Goal: Use online tool/utility: Utilize a website feature to perform a specific function

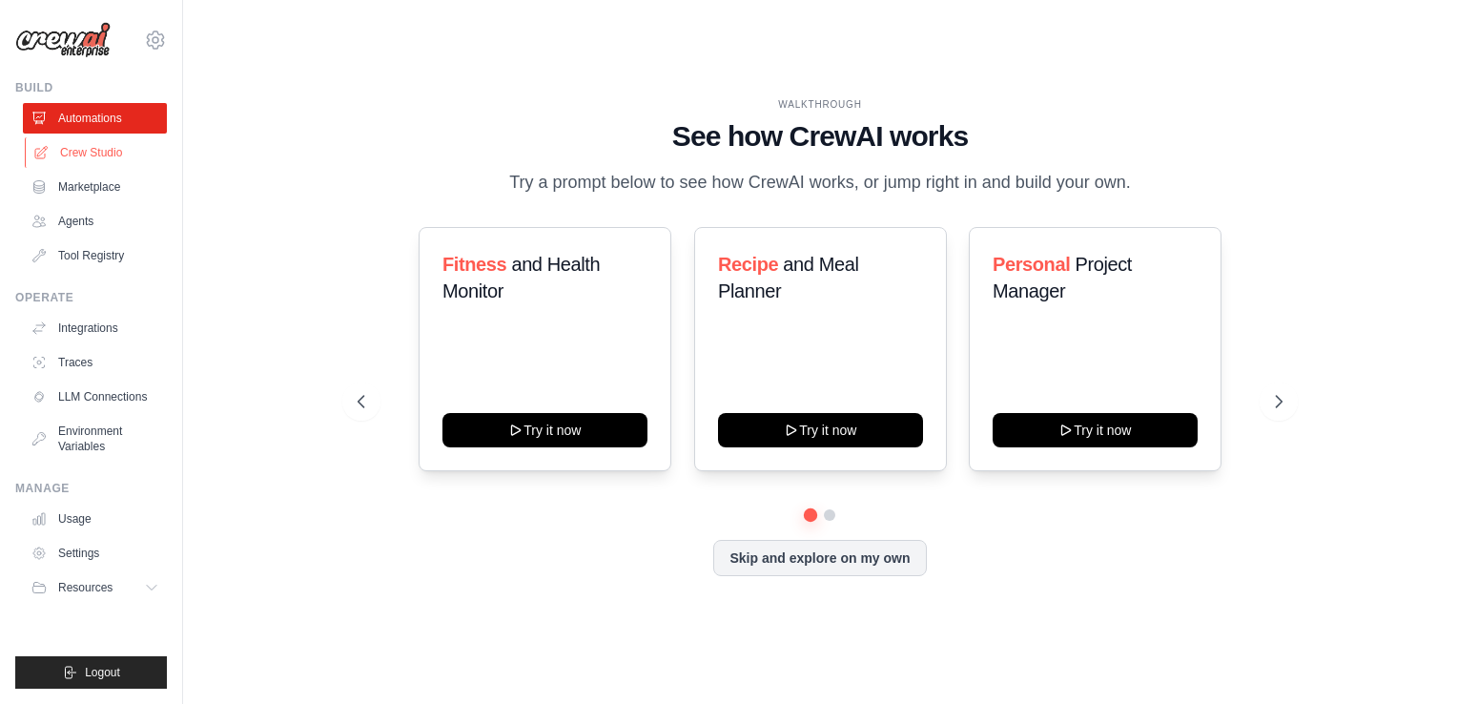
click at [90, 154] on link "Crew Studio" at bounding box center [97, 152] width 144 height 31
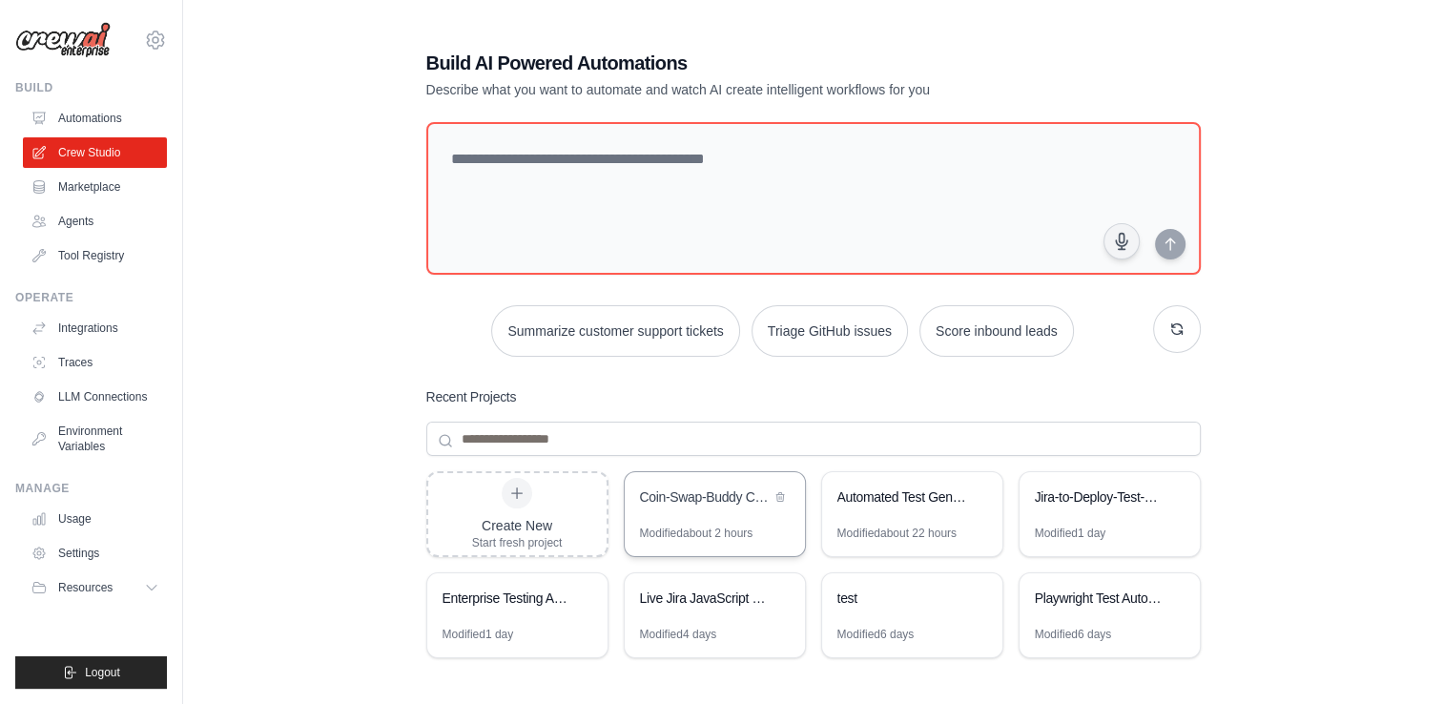
click at [698, 503] on div "Coin-Swap-Buddy CI/CD Pipeline for Netlify" at bounding box center [705, 496] width 131 height 19
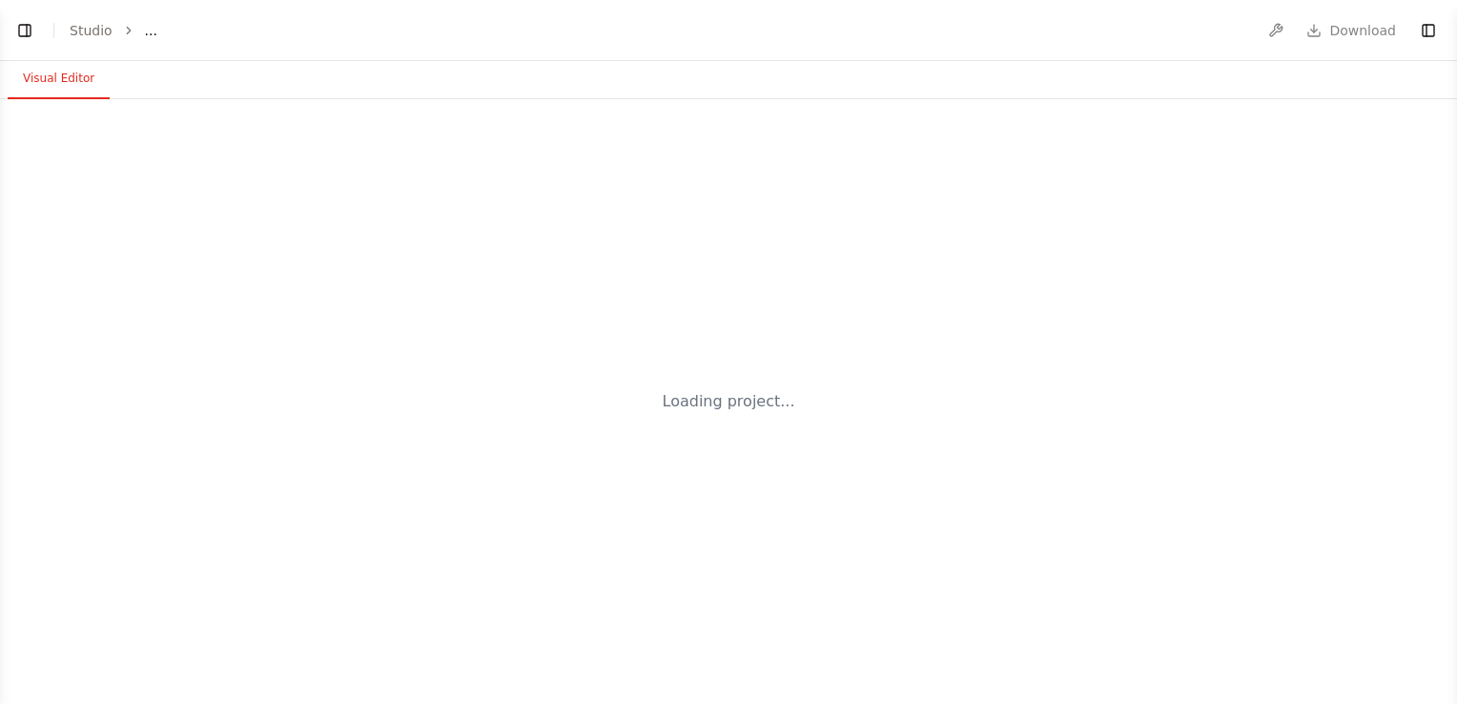
select select "****"
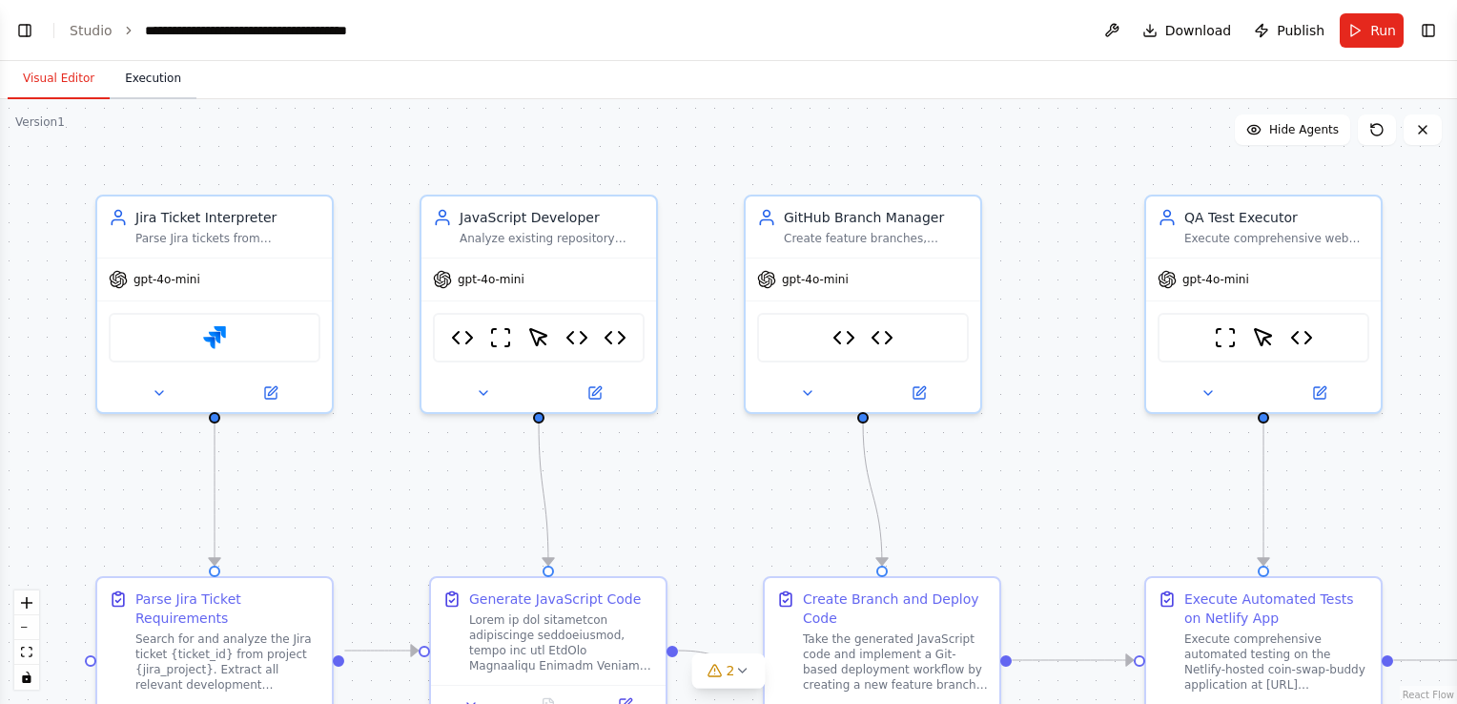
click at [151, 90] on button "Execution" at bounding box center [153, 79] width 87 height 40
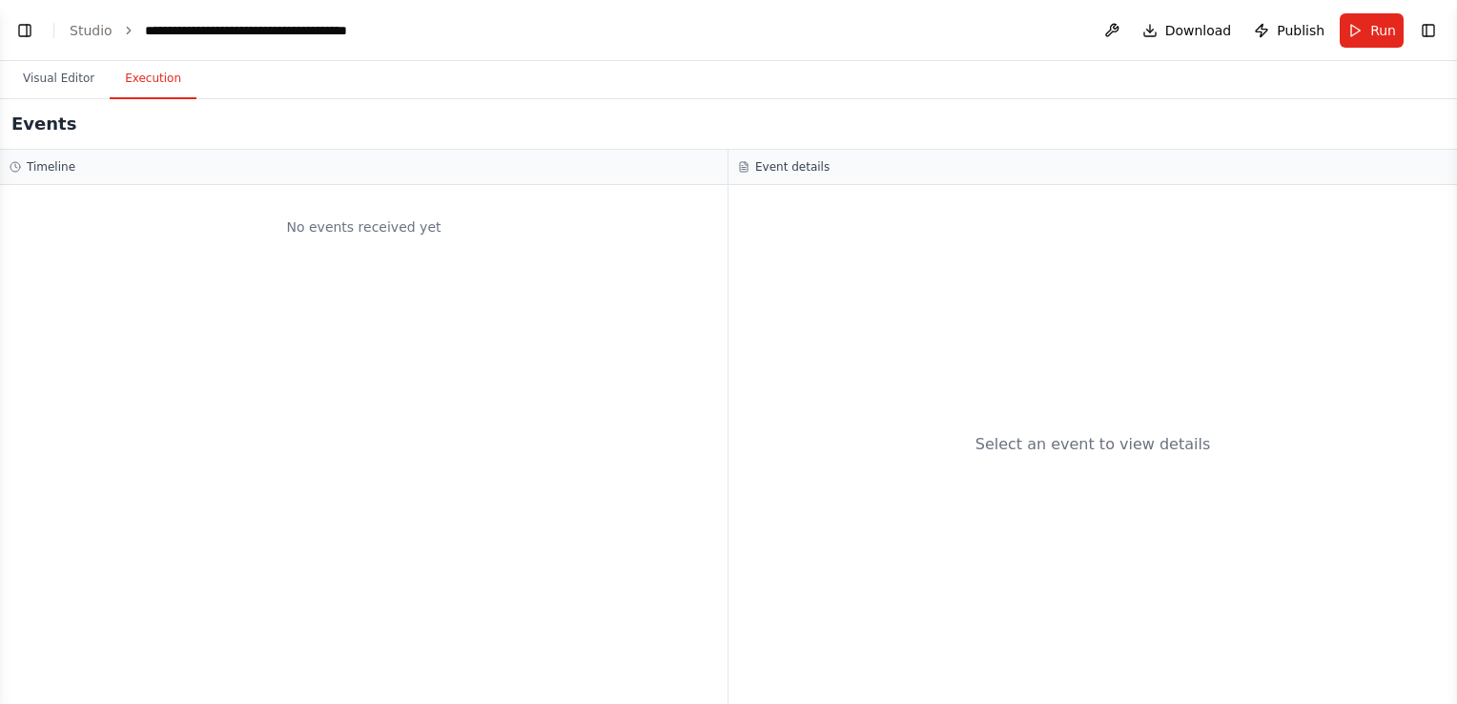
scroll to position [57901, 0]
click at [47, 74] on button "Visual Editor" at bounding box center [59, 79] width 102 height 40
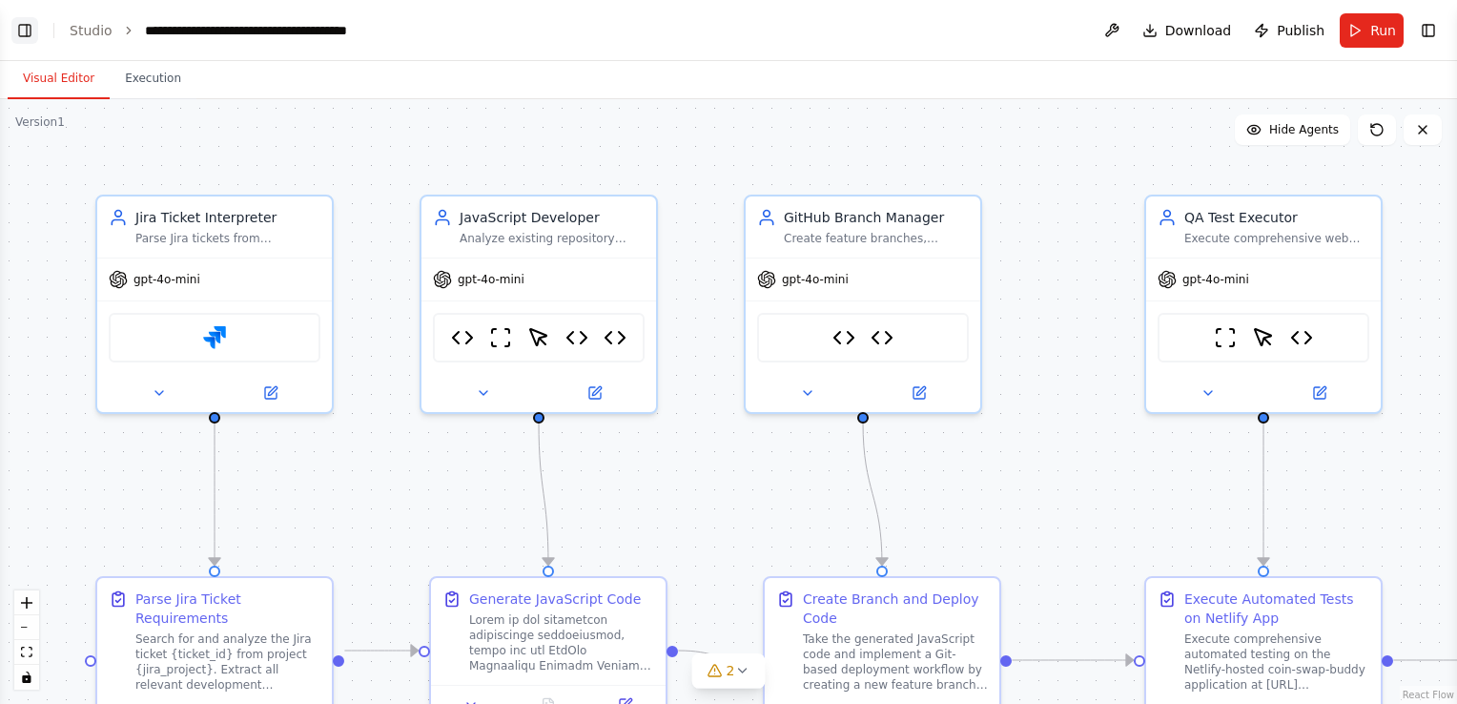
click at [13, 36] on button "Toggle Left Sidebar" at bounding box center [24, 30] width 27 height 27
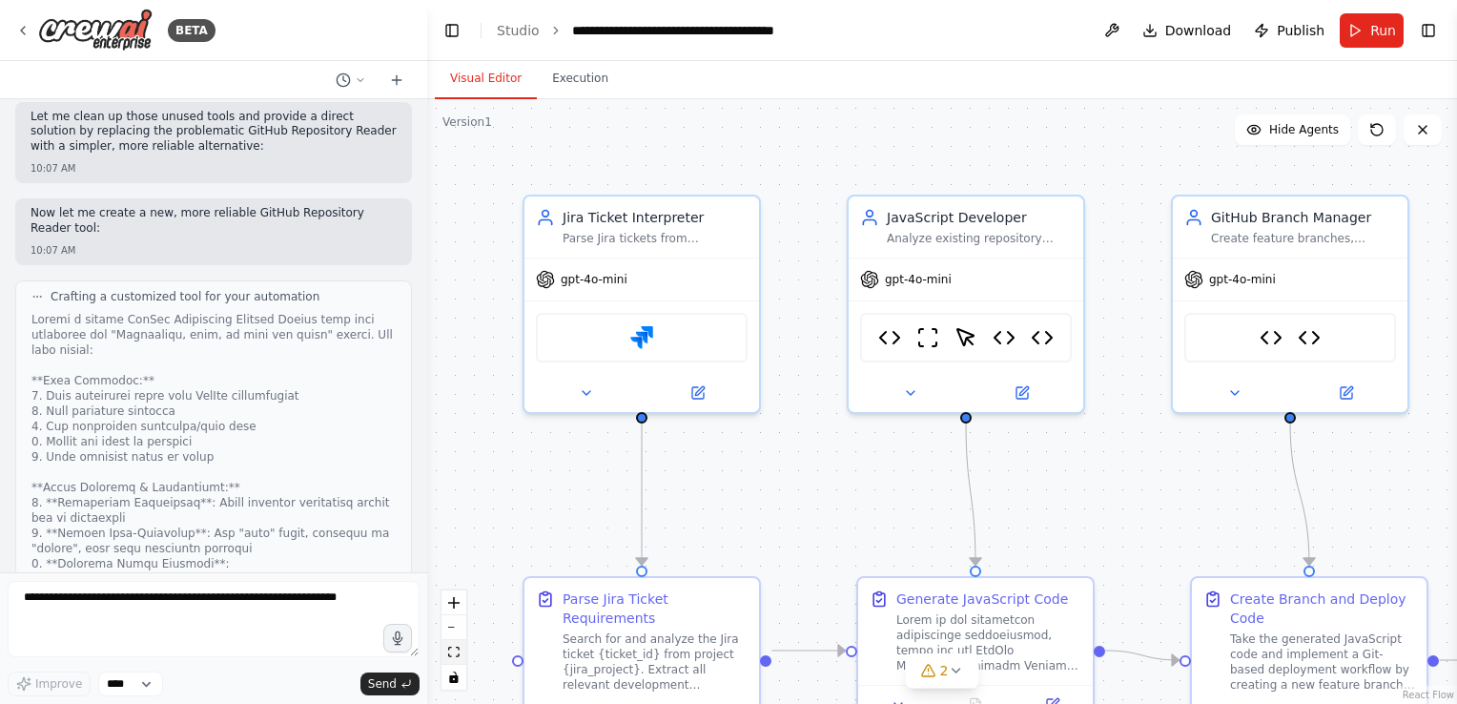
click at [457, 649] on icon "fit view" at bounding box center [453, 652] width 11 height 10
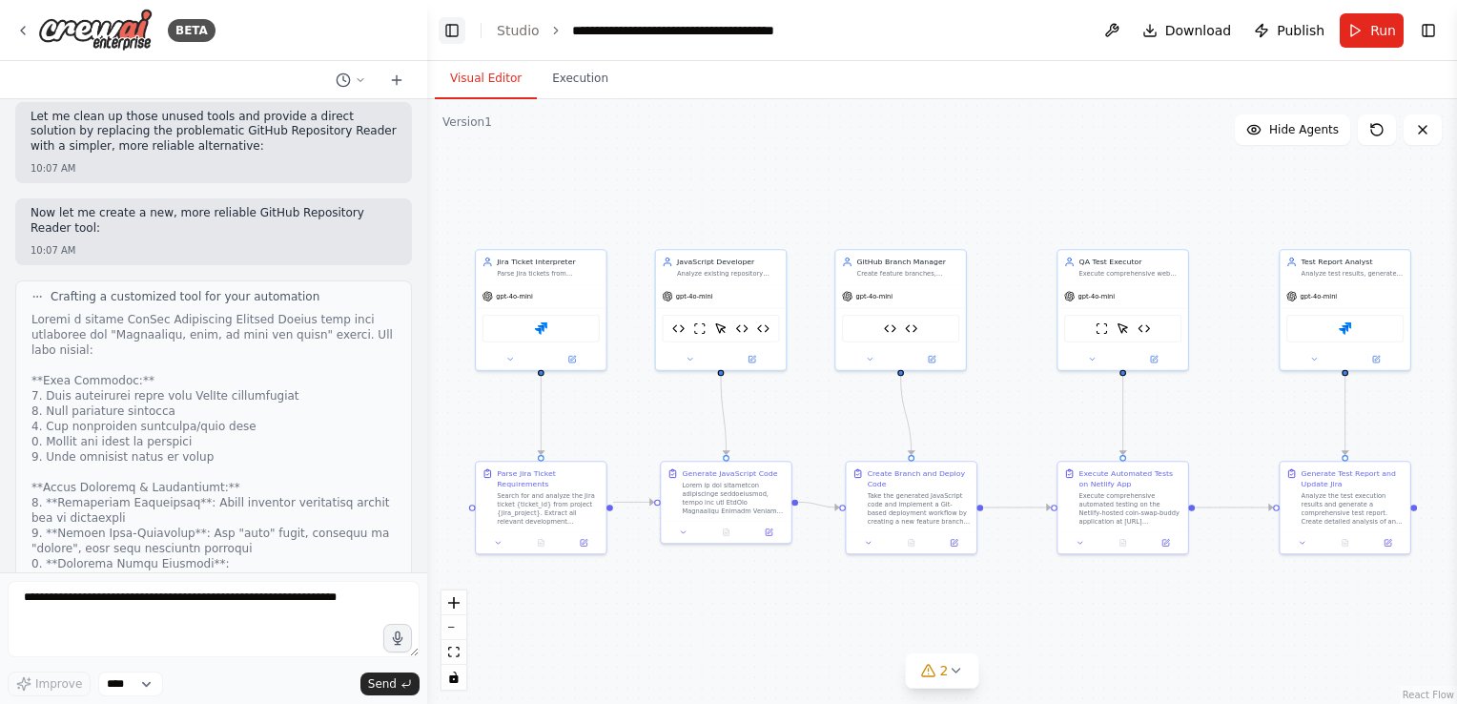
click at [450, 29] on button "Toggle Left Sidebar" at bounding box center [452, 30] width 27 height 27
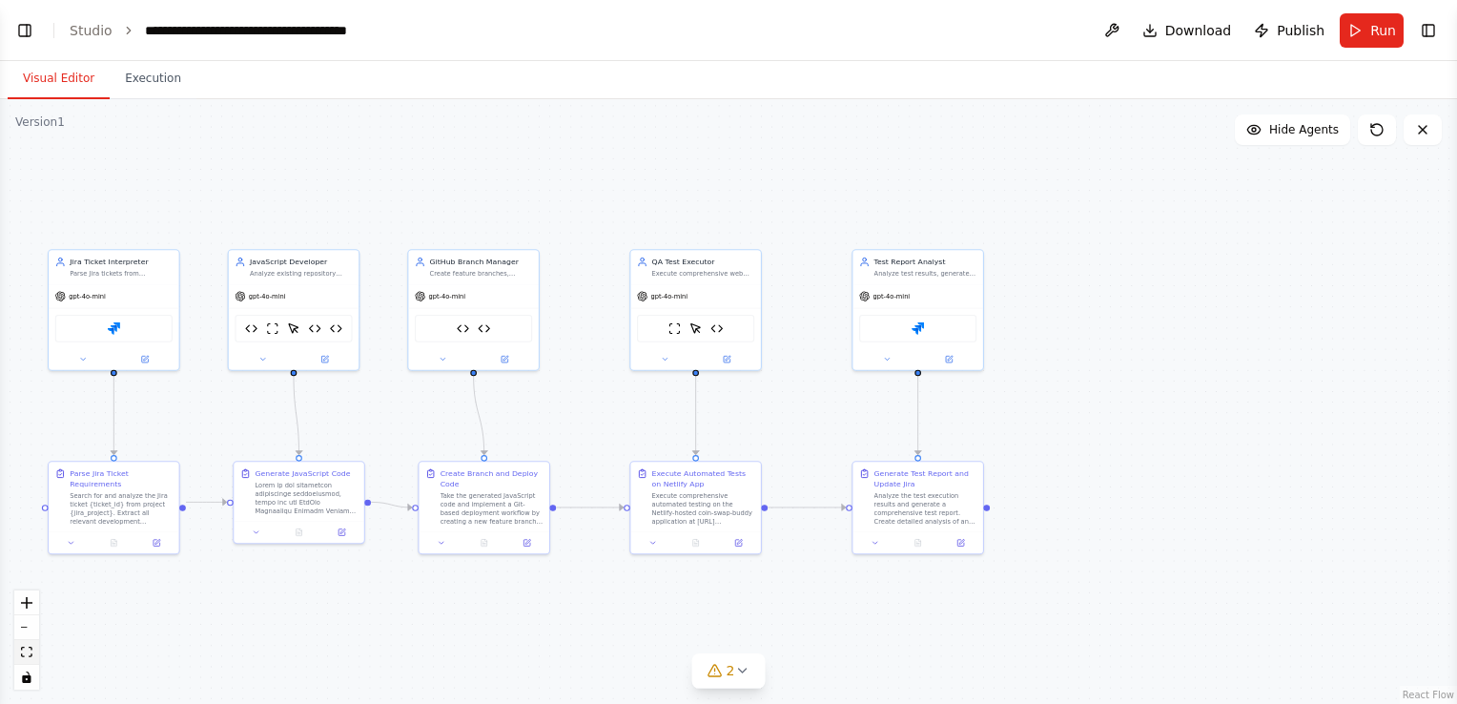
click at [31, 650] on icon "fit view" at bounding box center [26, 652] width 11 height 10
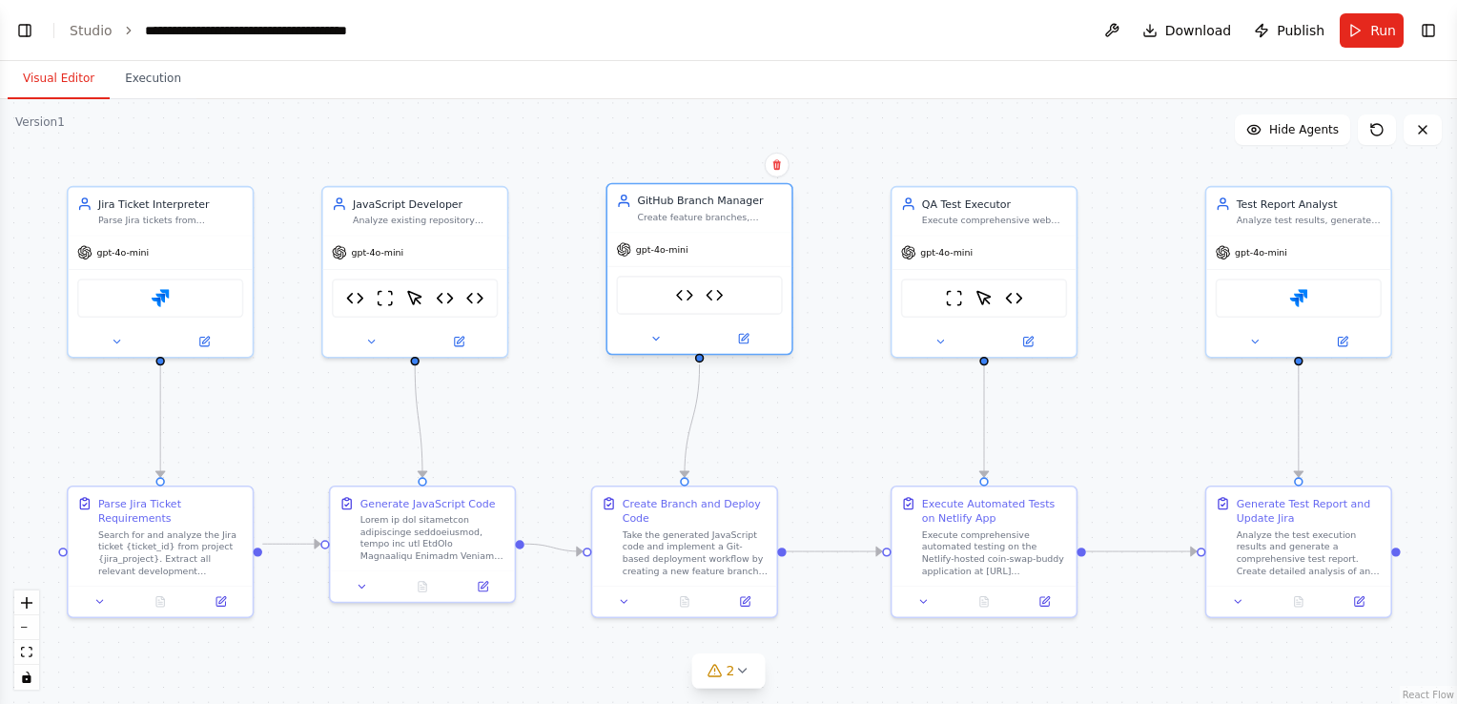
drag, startPoint x: 690, startPoint y: 220, endPoint x: 715, endPoint y: 224, distance: 25.1
click at [715, 224] on div "GitHub Branch Manager Create feature branches, commit code changes, and push to…" at bounding box center [700, 208] width 184 height 48
drag, startPoint x: 725, startPoint y: 505, endPoint x: 742, endPoint y: 504, distance: 17.2
click at [742, 504] on div "Create Branch and Deploy Code" at bounding box center [709, 508] width 145 height 30
drag, startPoint x: 465, startPoint y: 521, endPoint x: 464, endPoint y: 531, distance: 10.7
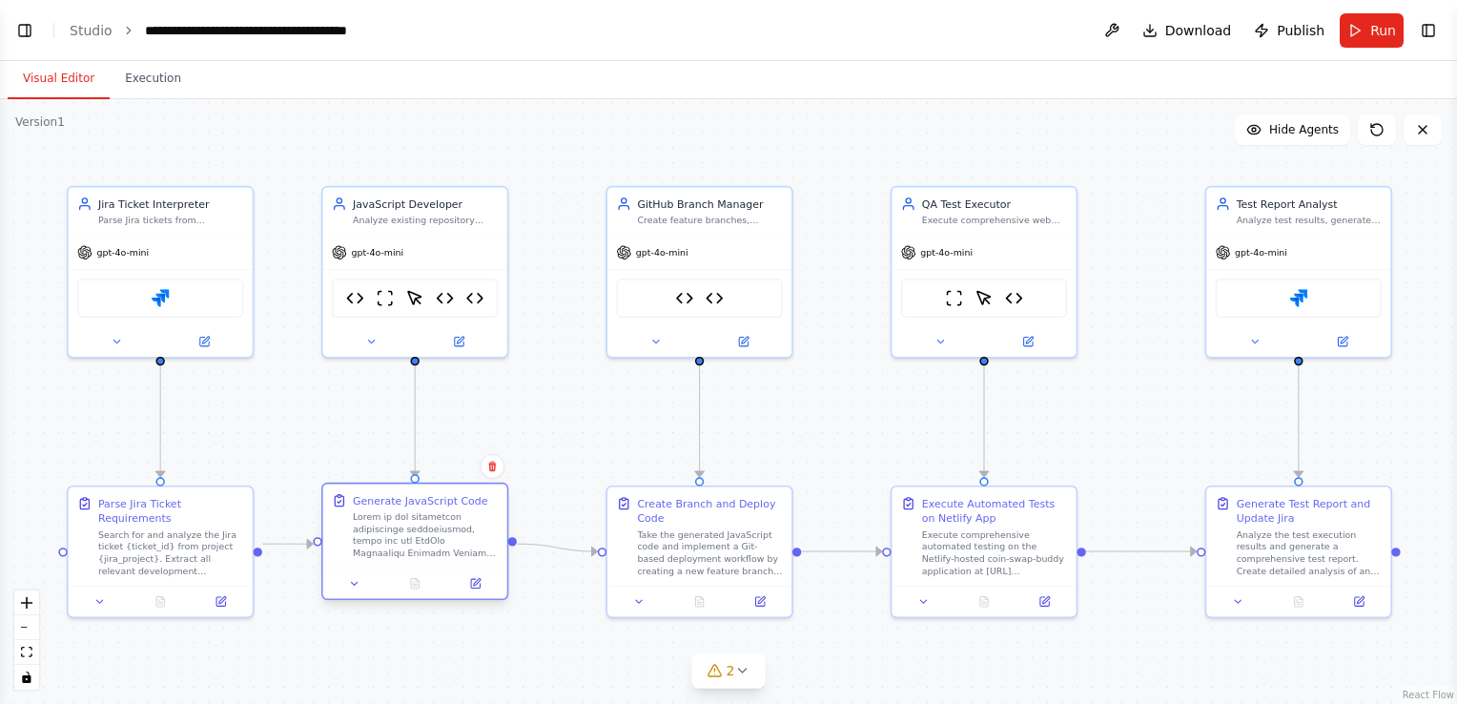
click at [464, 531] on div at bounding box center [425, 535] width 145 height 48
click at [1372, 37] on span "Run" at bounding box center [1383, 30] width 26 height 19
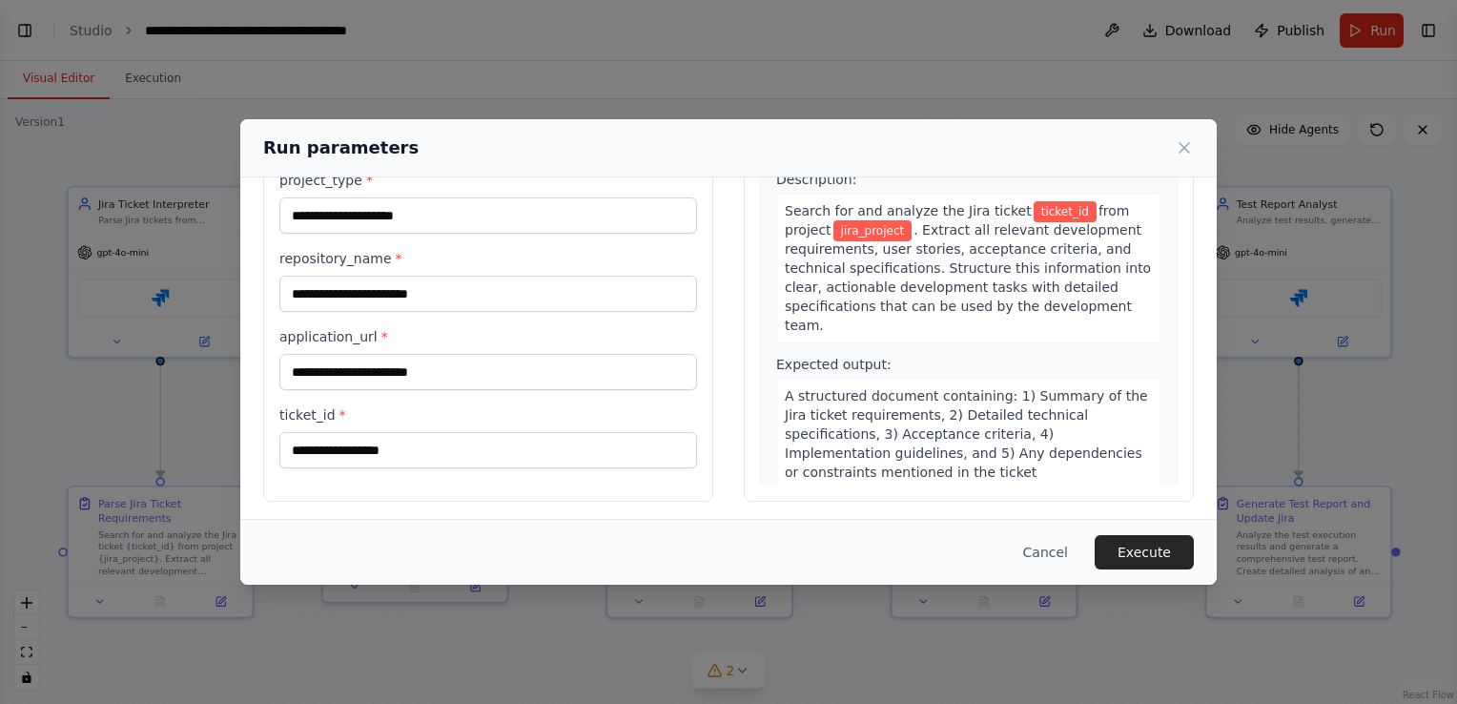
scroll to position [156, 0]
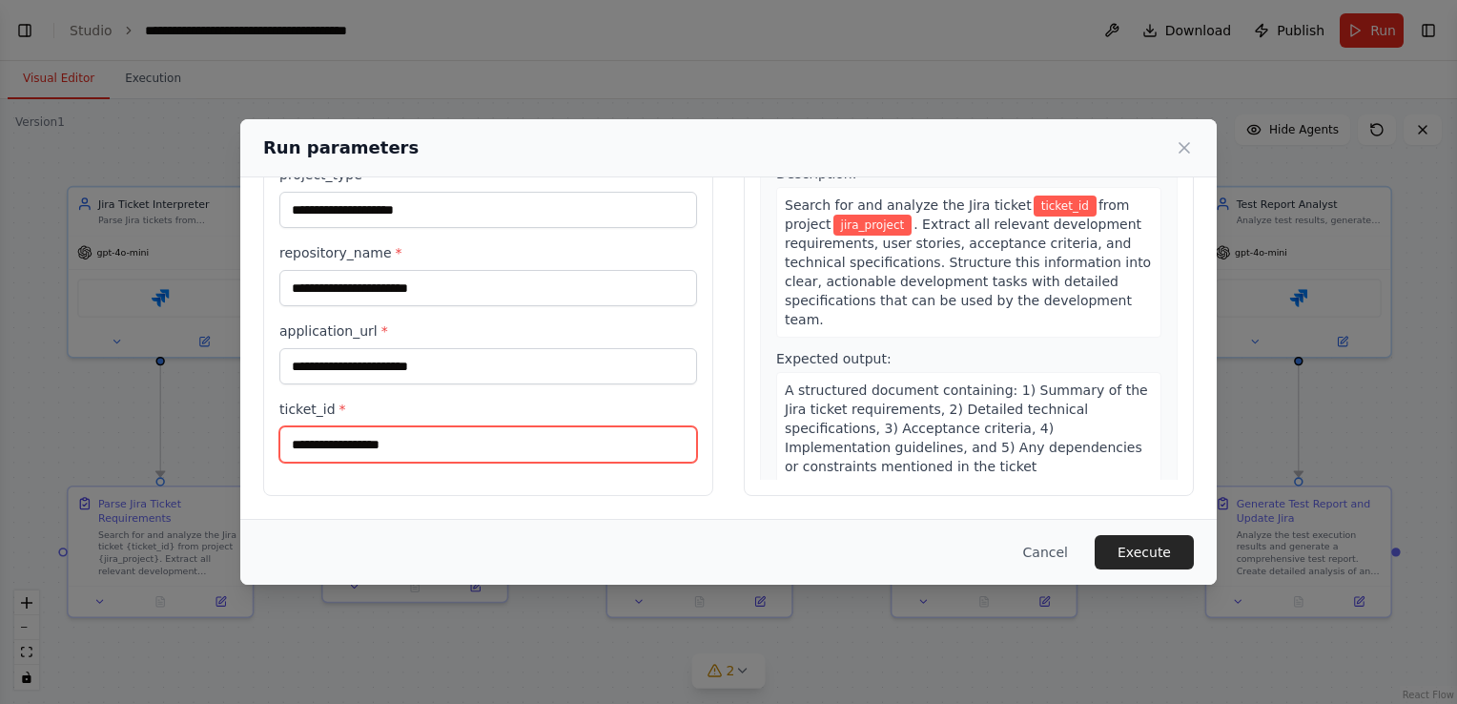
click at [405, 433] on input "ticket_id *" at bounding box center [488, 444] width 418 height 36
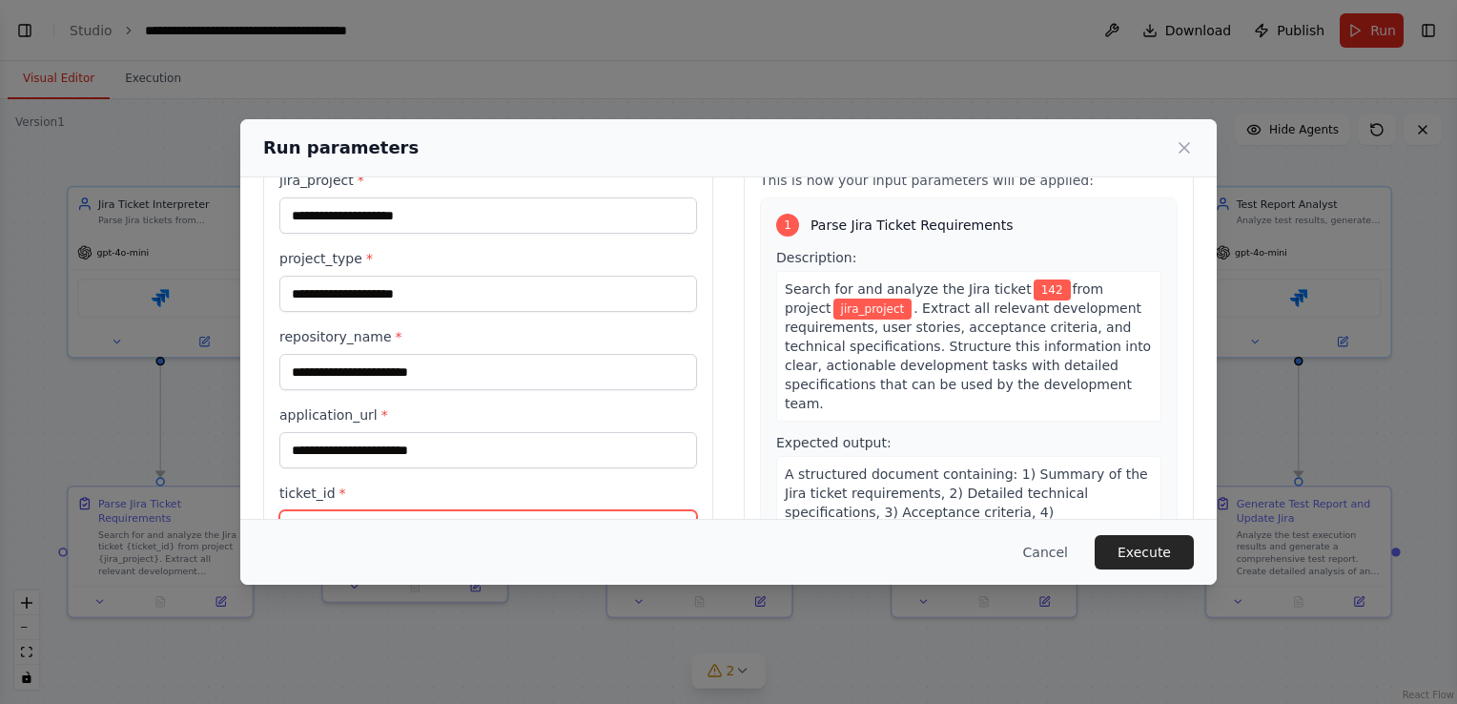
scroll to position [0, 0]
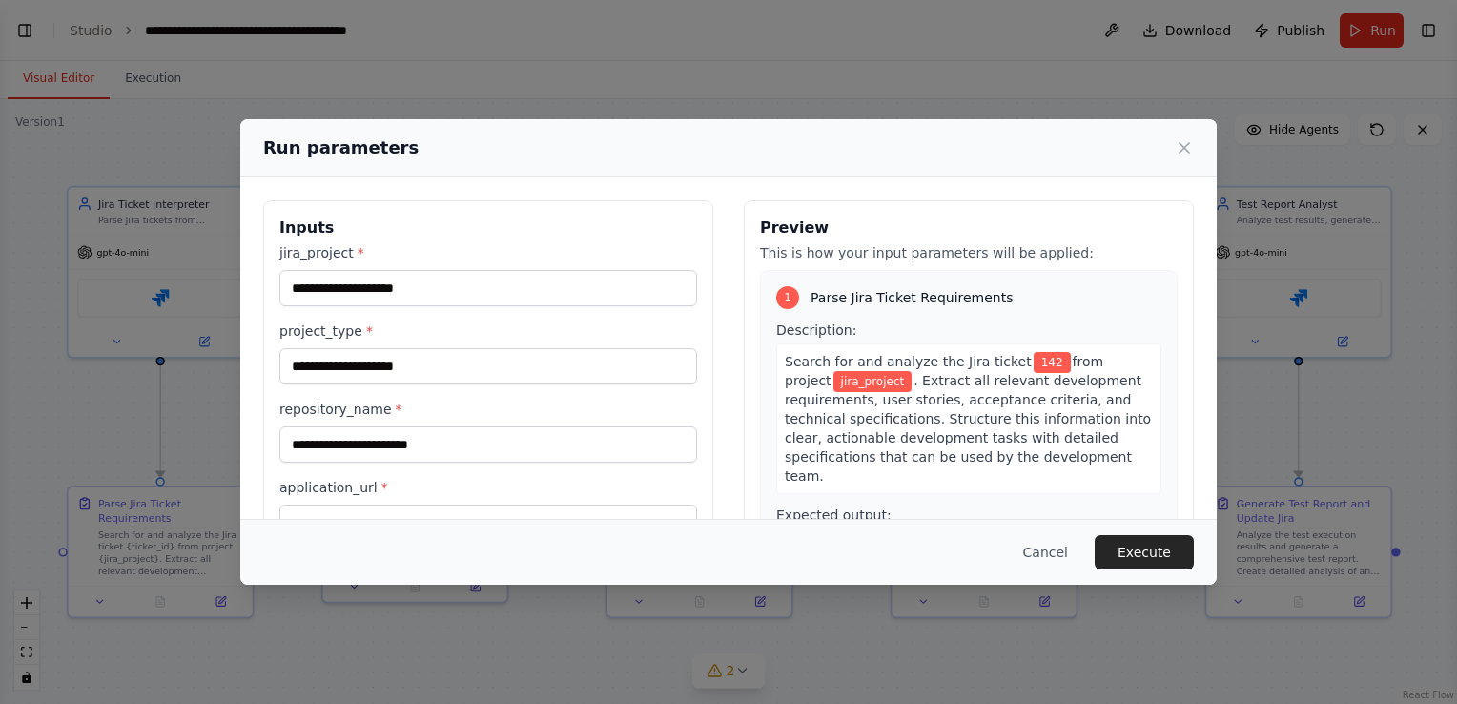
type input "***"
click at [381, 288] on input "jira_project *" at bounding box center [488, 288] width 418 height 36
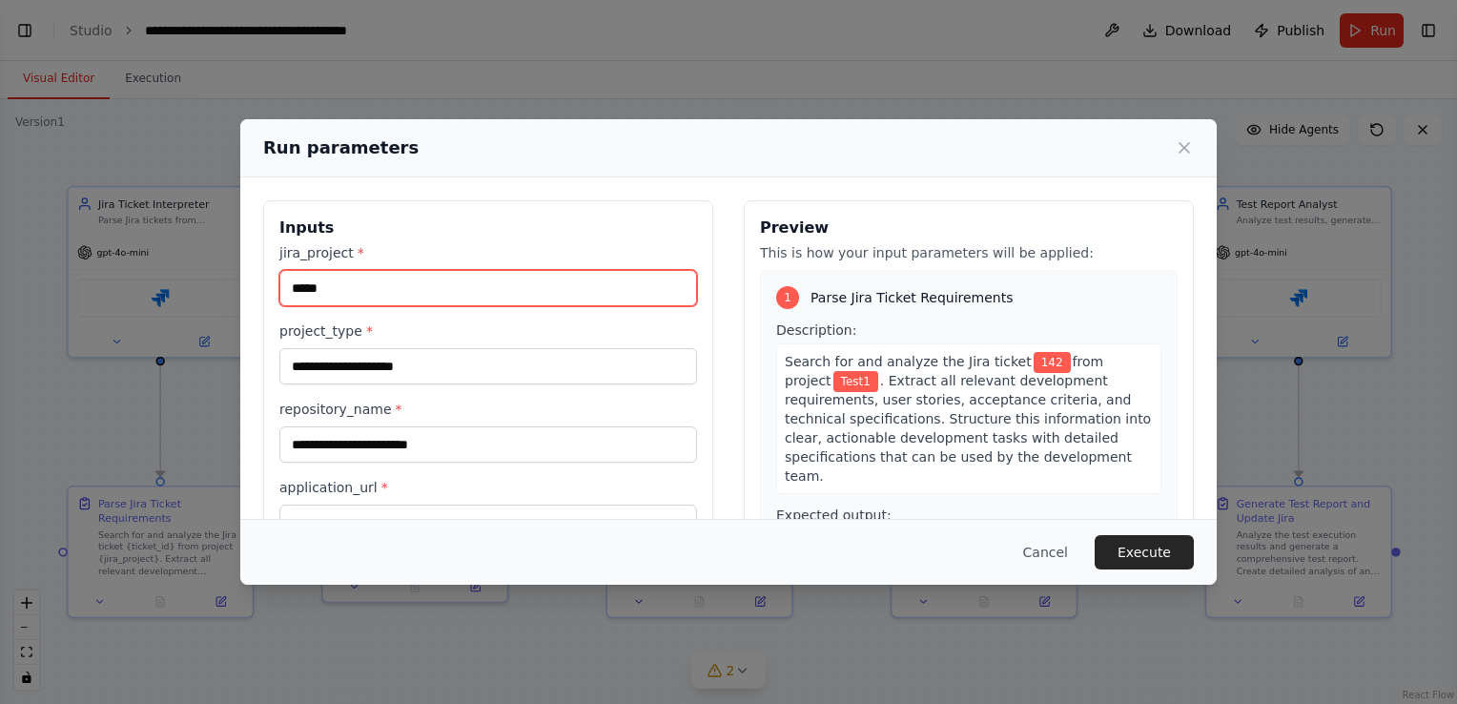
type input "*****"
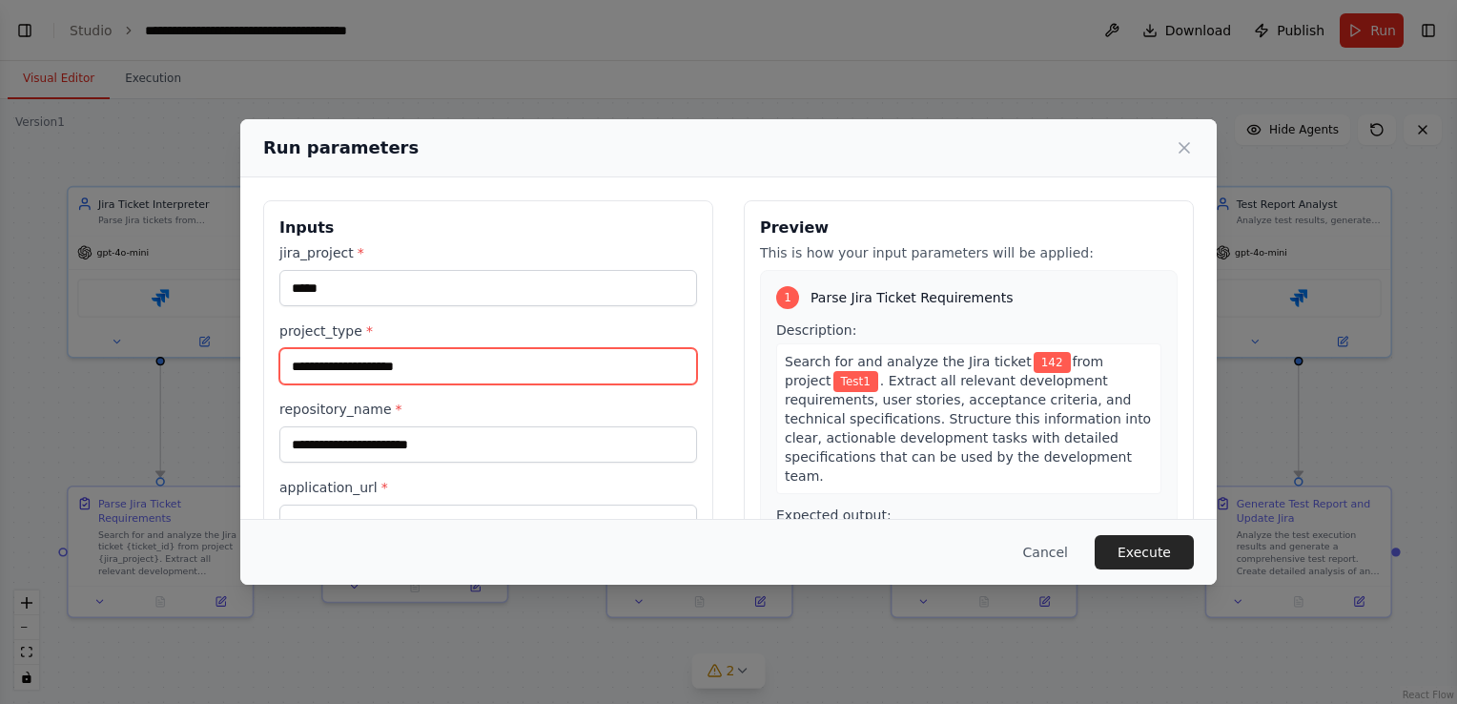
click at [378, 366] on input "project_type *" at bounding box center [488, 366] width 418 height 36
type input "**********"
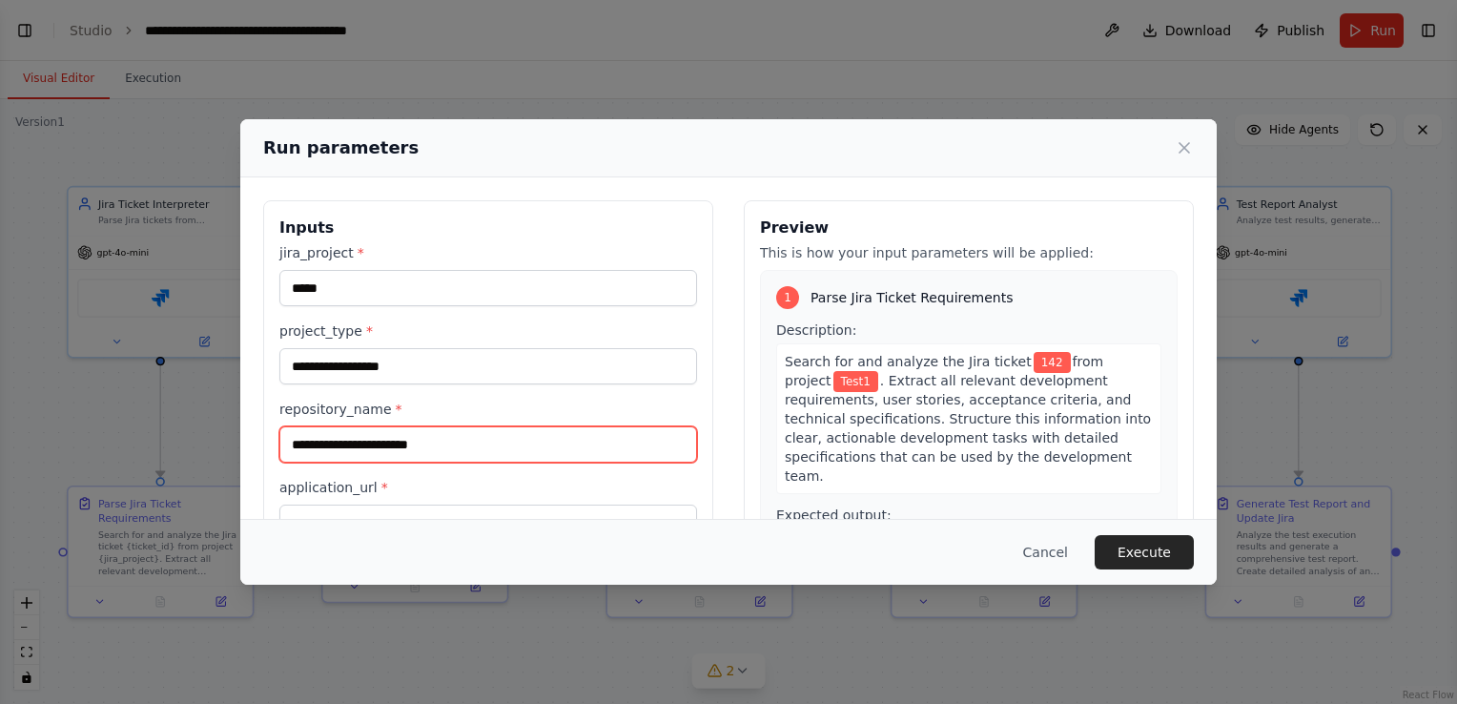
click at [363, 444] on input "repository_name *" at bounding box center [488, 444] width 418 height 36
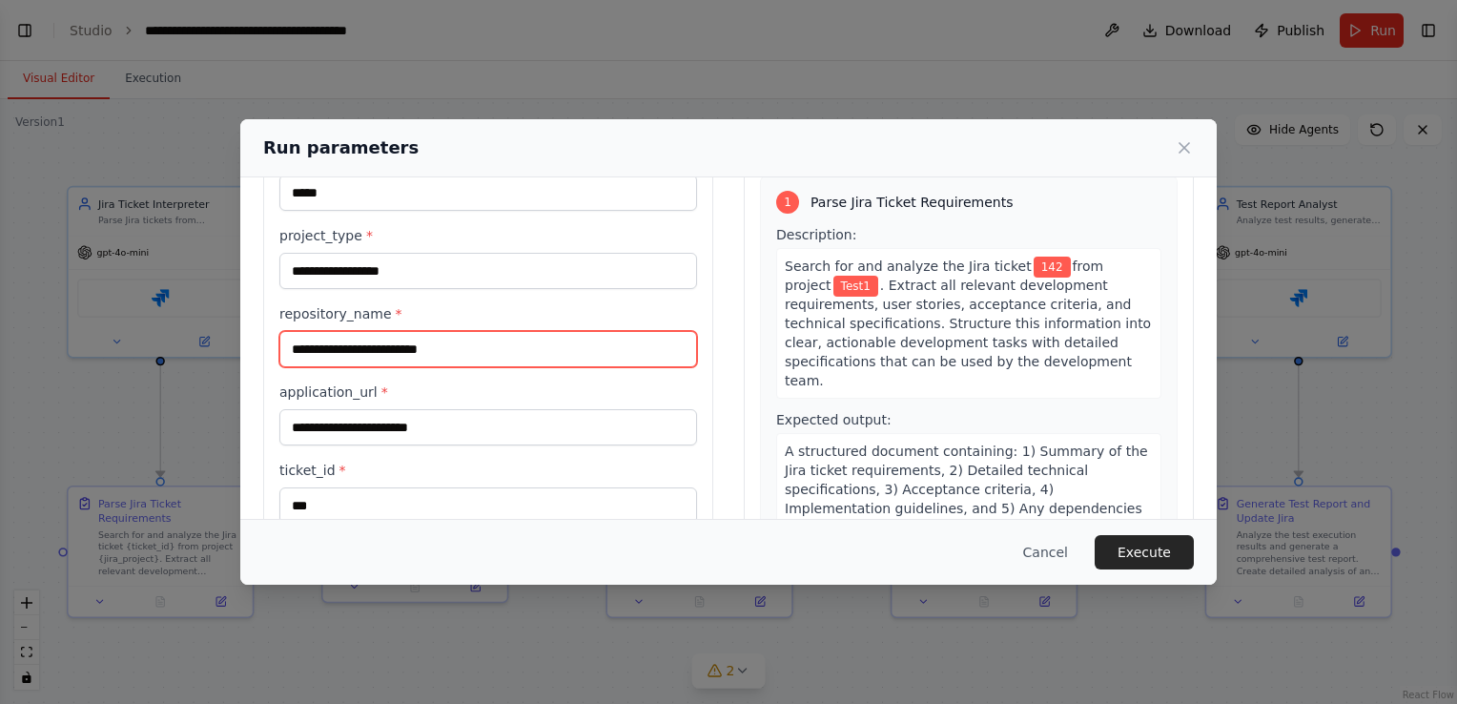
type input "**********"
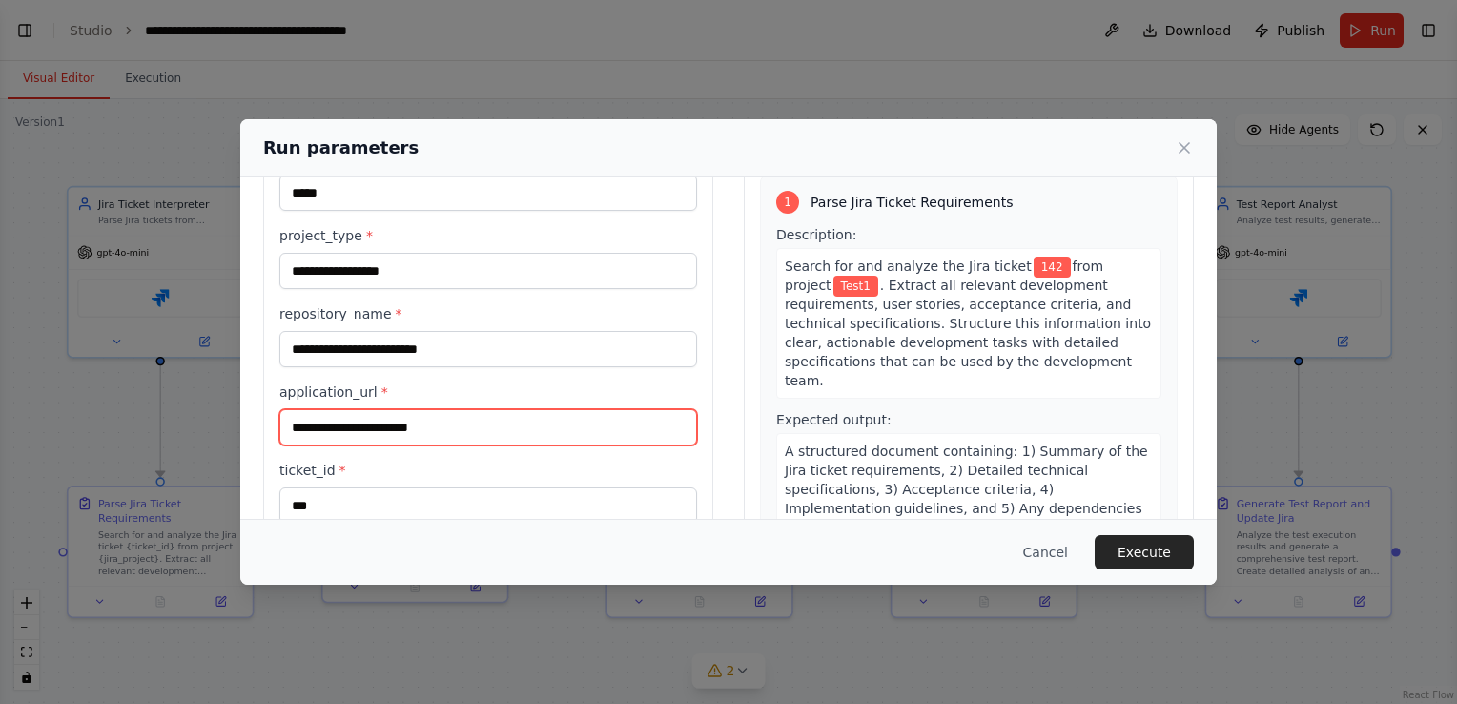
click at [366, 428] on input "application_url *" at bounding box center [488, 427] width 418 height 36
paste input "**********"
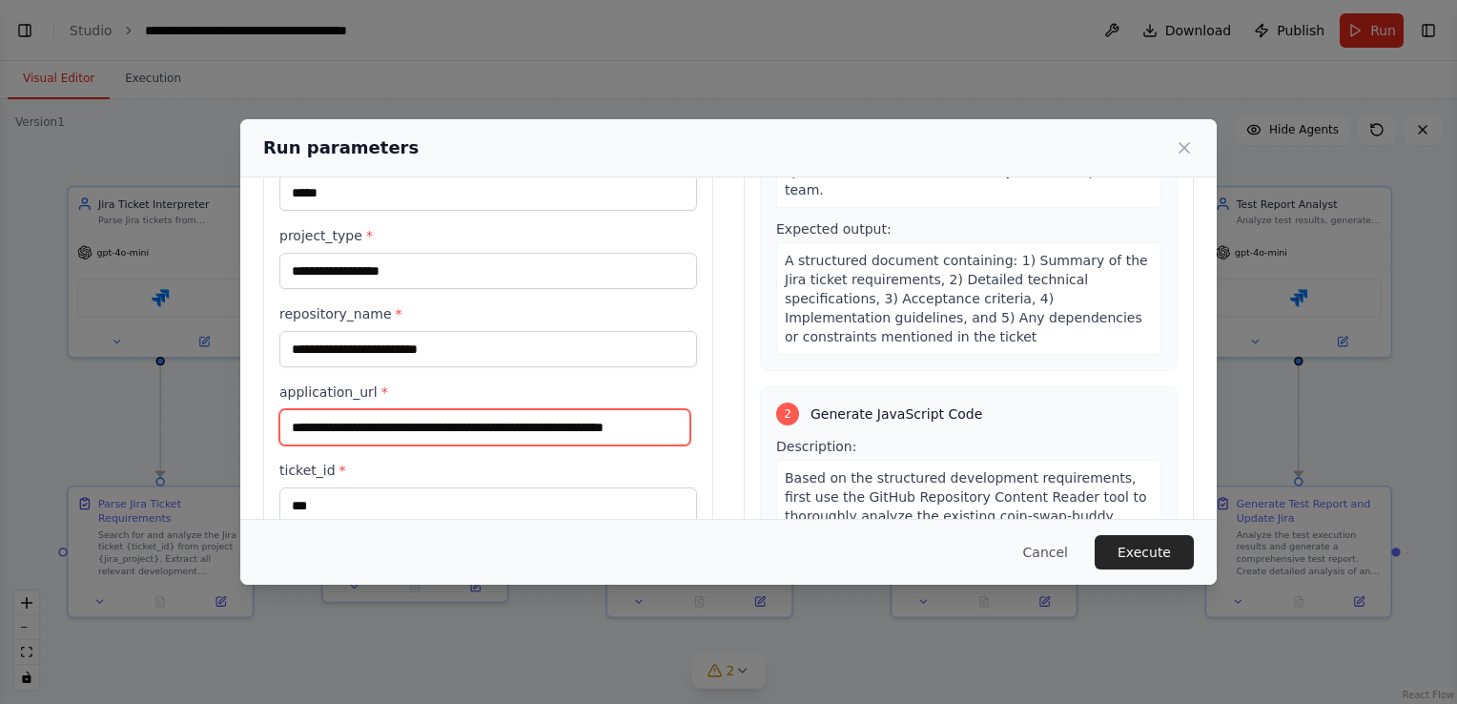
scroll to position [156, 0]
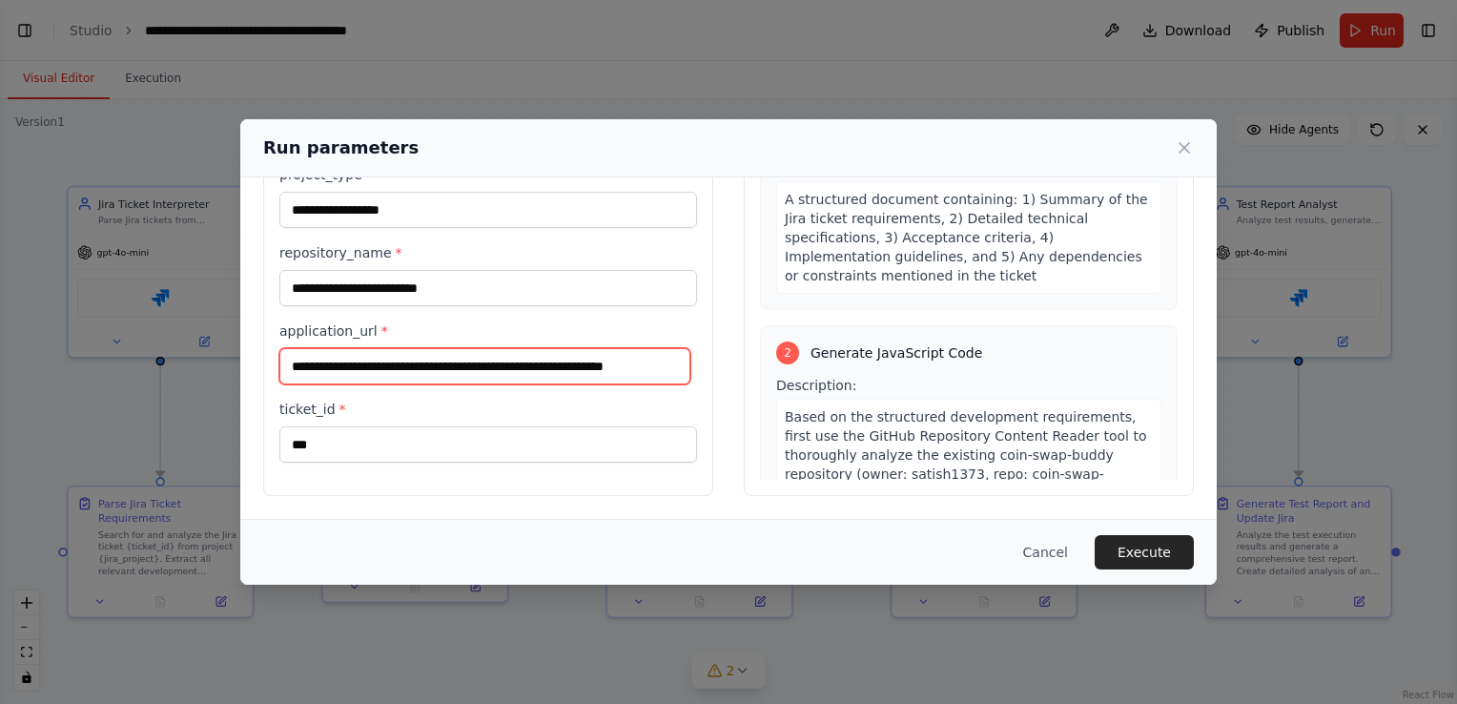
type input "**********"
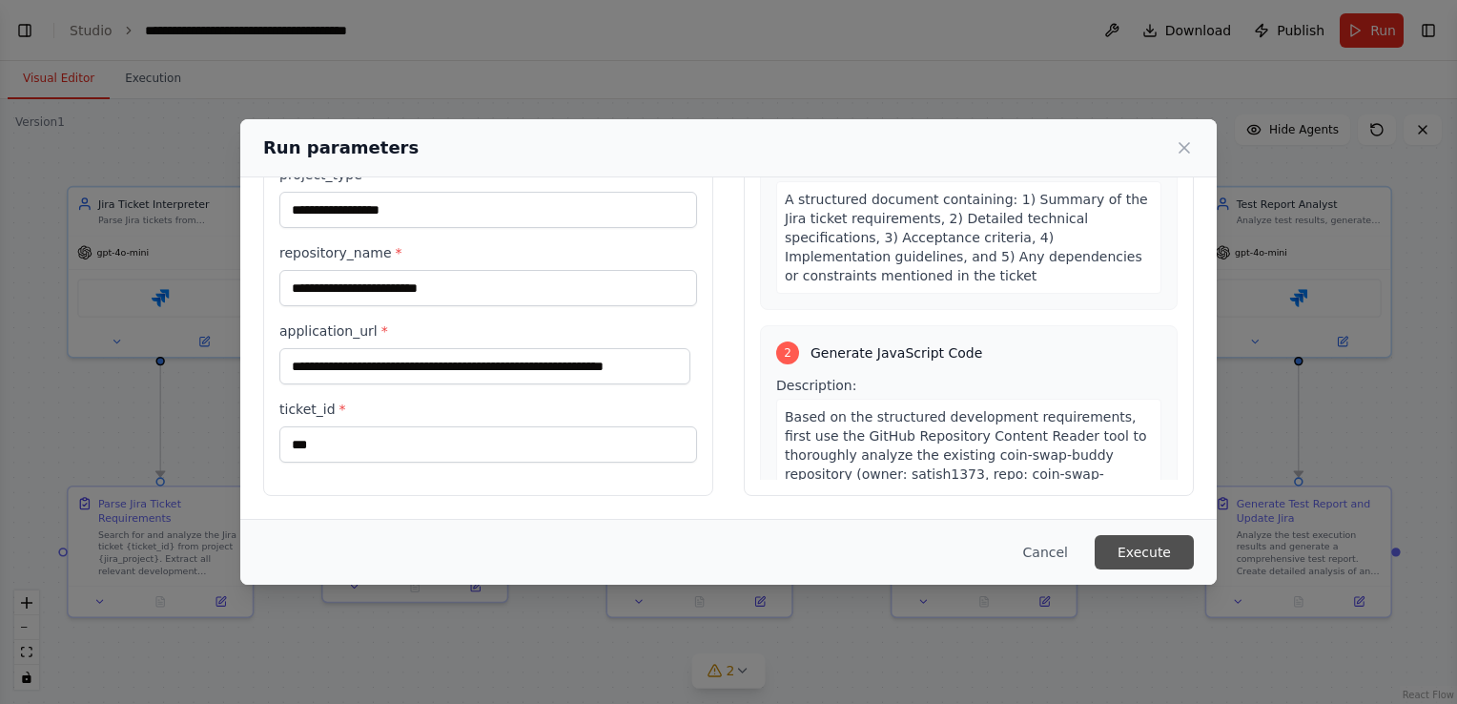
click at [1156, 549] on button "Execute" at bounding box center [1144, 552] width 99 height 34
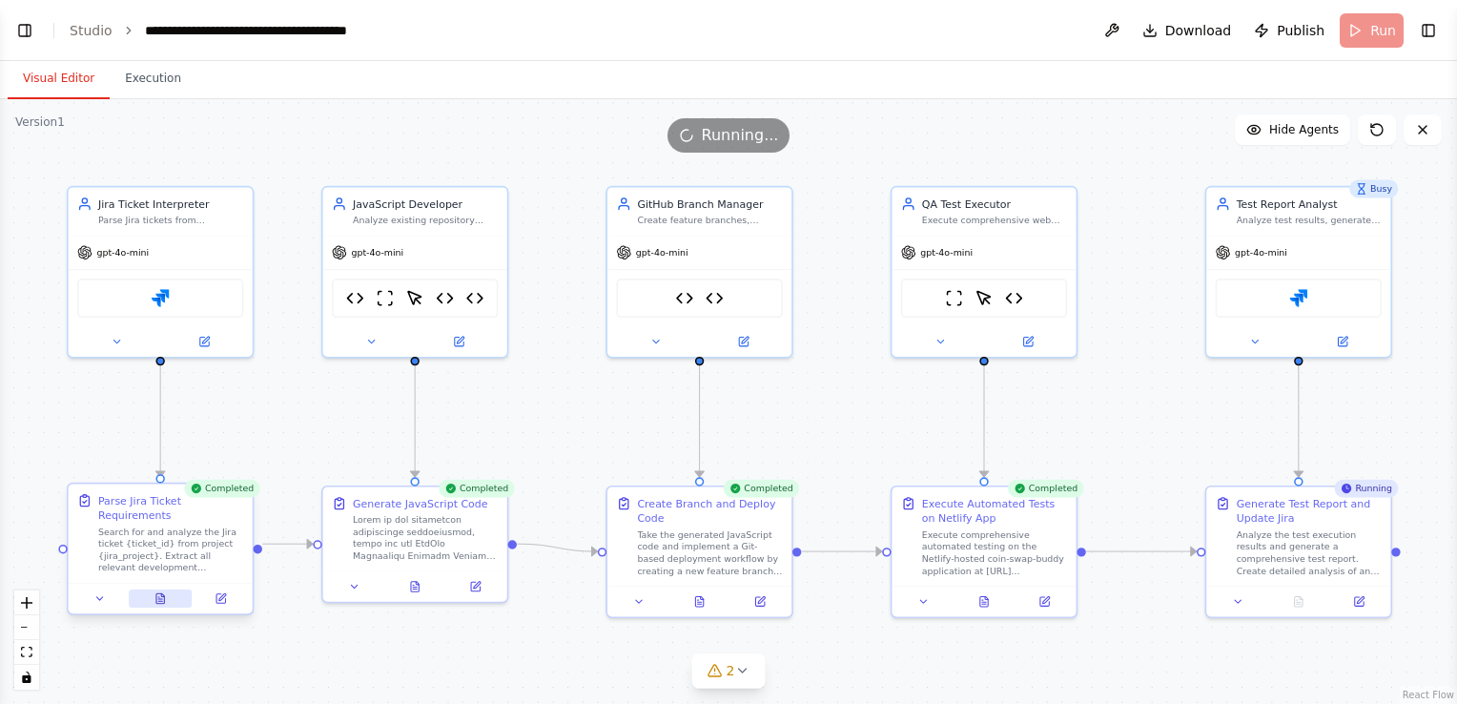
click at [156, 593] on icon at bounding box center [160, 598] width 8 height 10
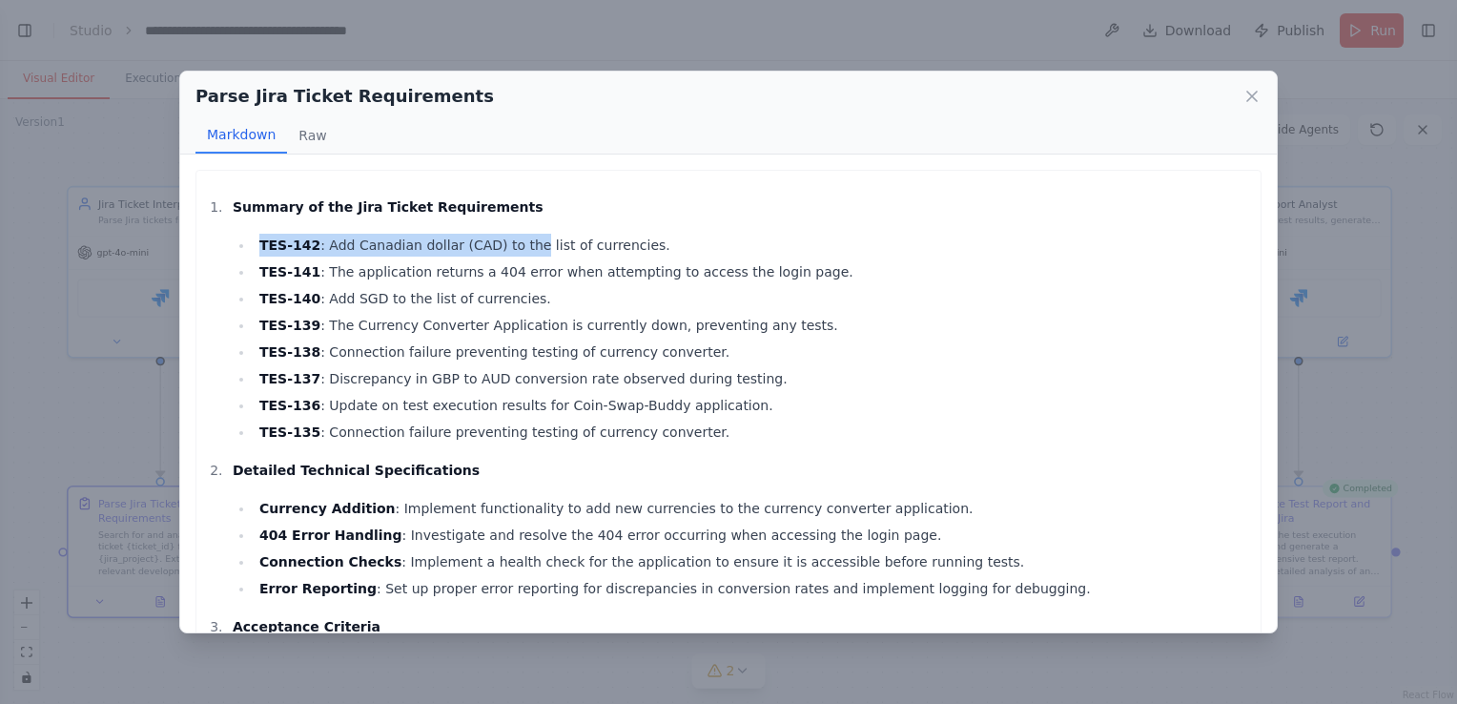
drag, startPoint x: 259, startPoint y: 251, endPoint x: 507, endPoint y: 241, distance: 248.1
click at [507, 241] on li "TES-142 : Add Canadian dollar (CAD) to the list of currencies." at bounding box center [753, 245] width 998 height 23
drag, startPoint x: 507, startPoint y: 241, endPoint x: 531, endPoint y: 345, distance: 106.7
click at [531, 345] on li "TES-138 : Connection failure preventing testing of currency converter." at bounding box center [753, 351] width 998 height 23
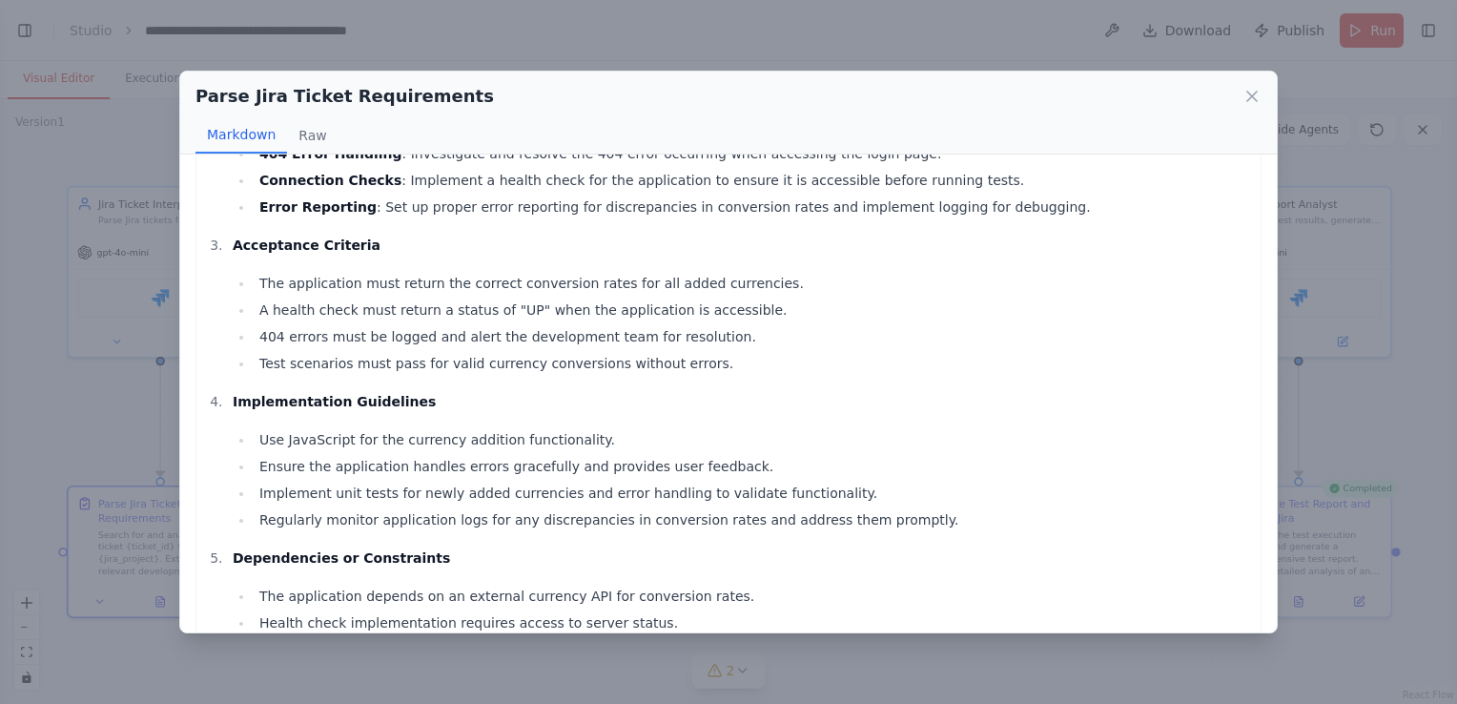
scroll to position [441, 0]
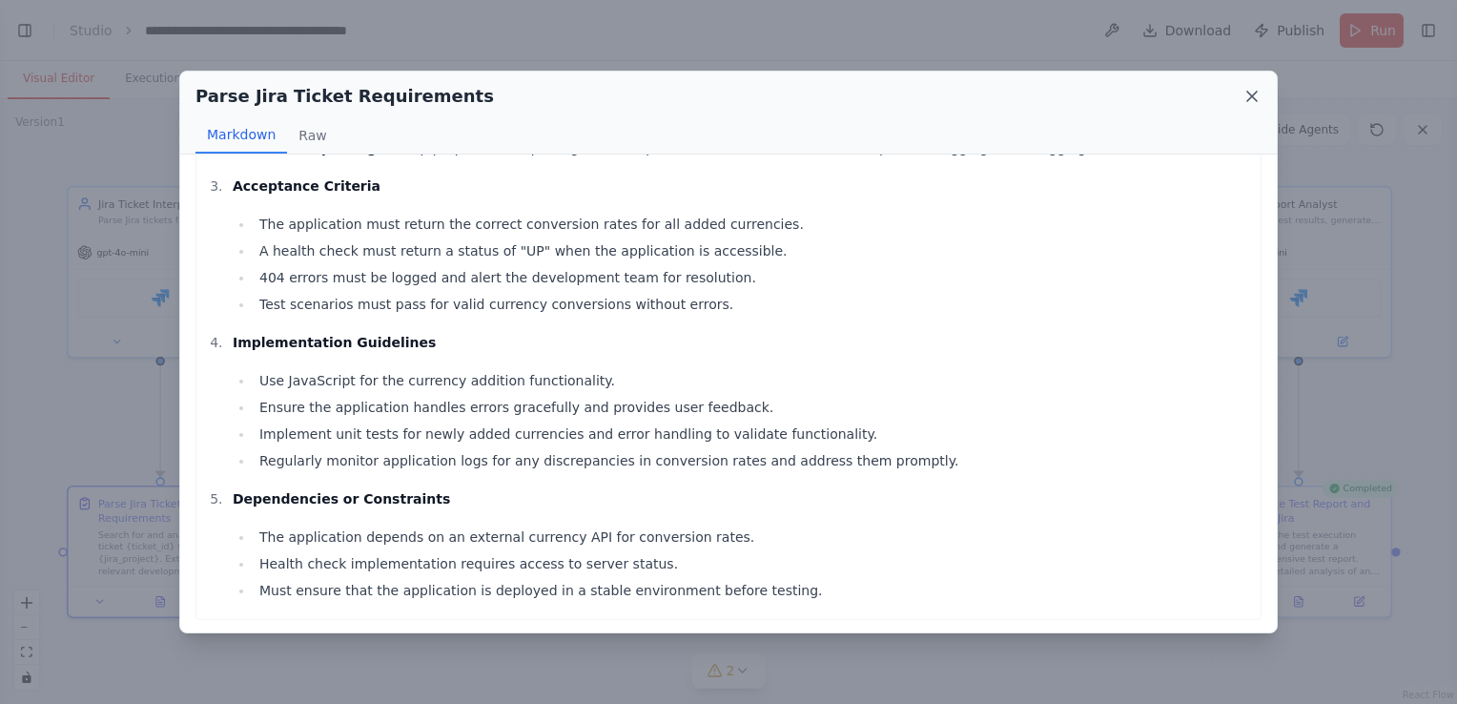
click at [1251, 96] on icon at bounding box center [1252, 97] width 10 height 10
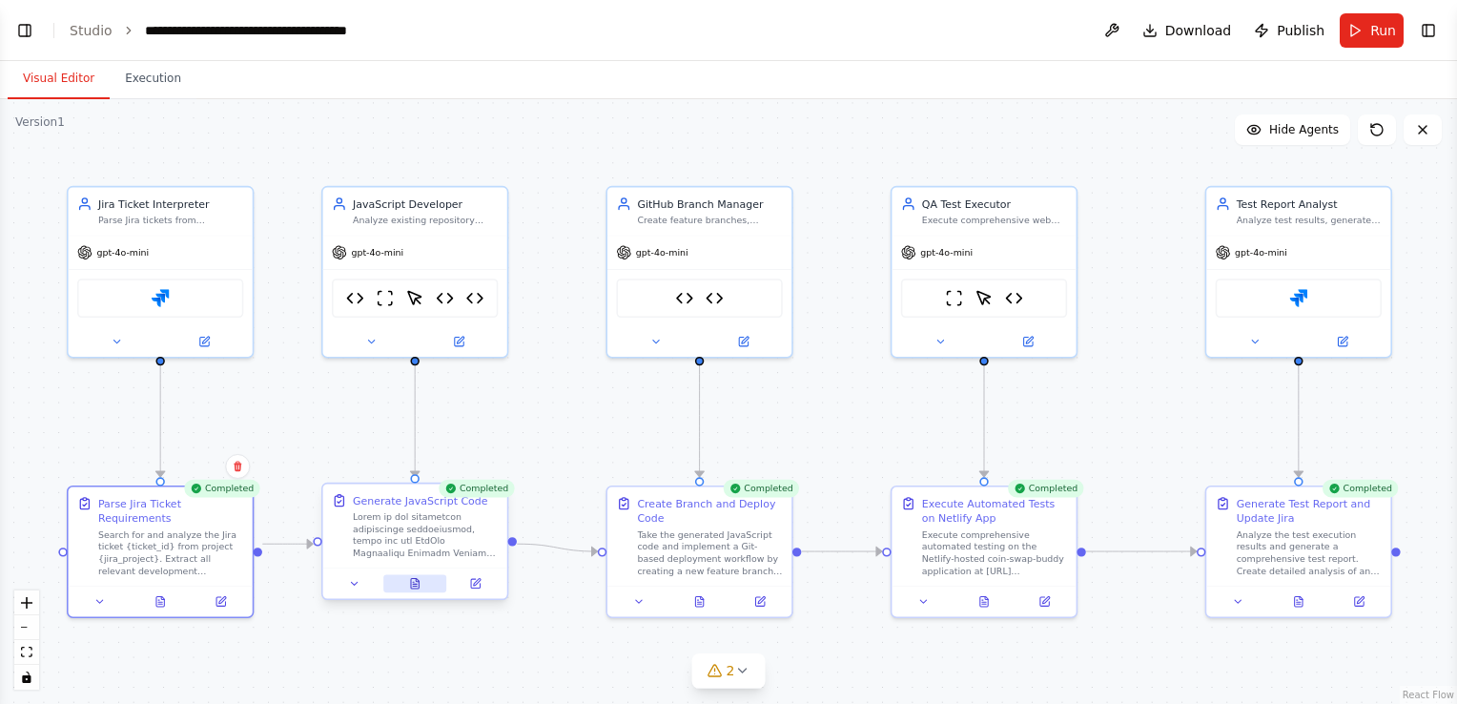
click at [409, 586] on icon at bounding box center [415, 584] width 12 height 12
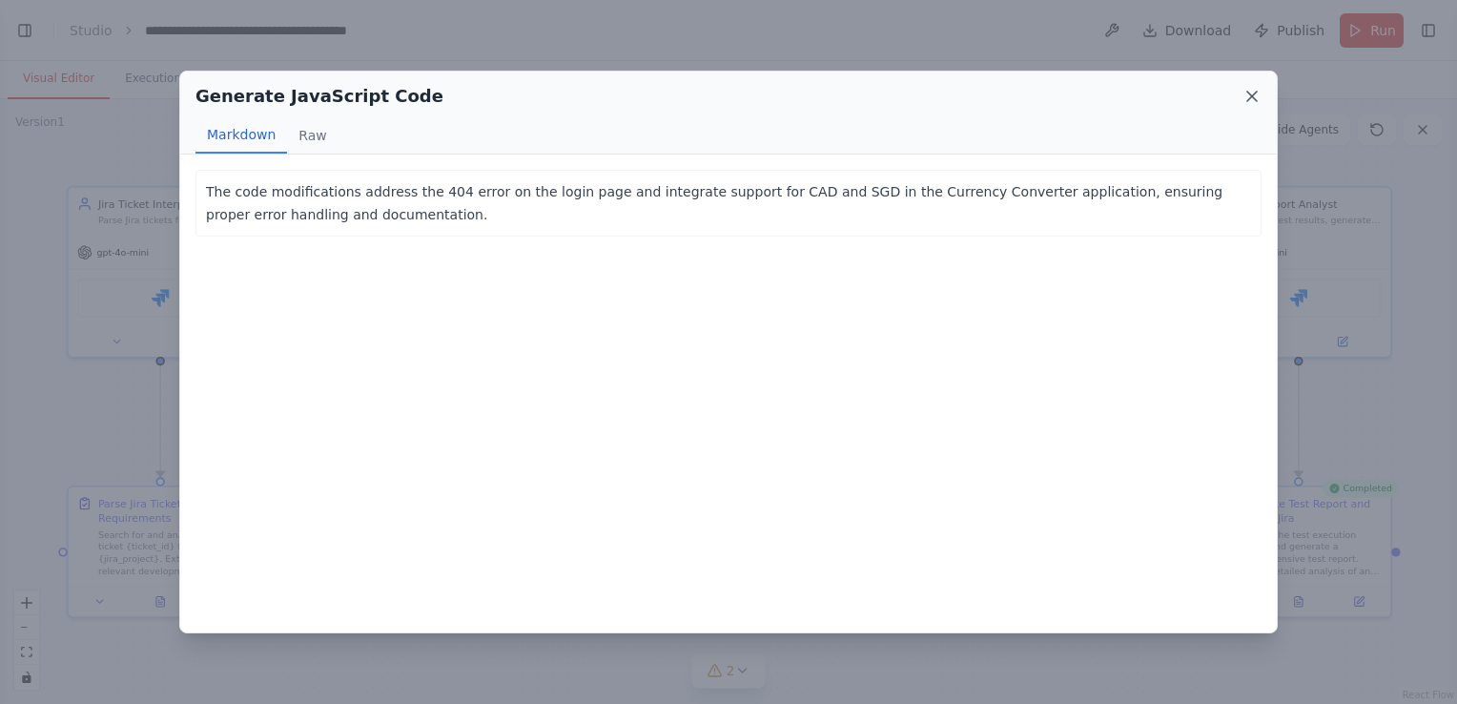
click at [1257, 90] on icon at bounding box center [1252, 96] width 19 height 19
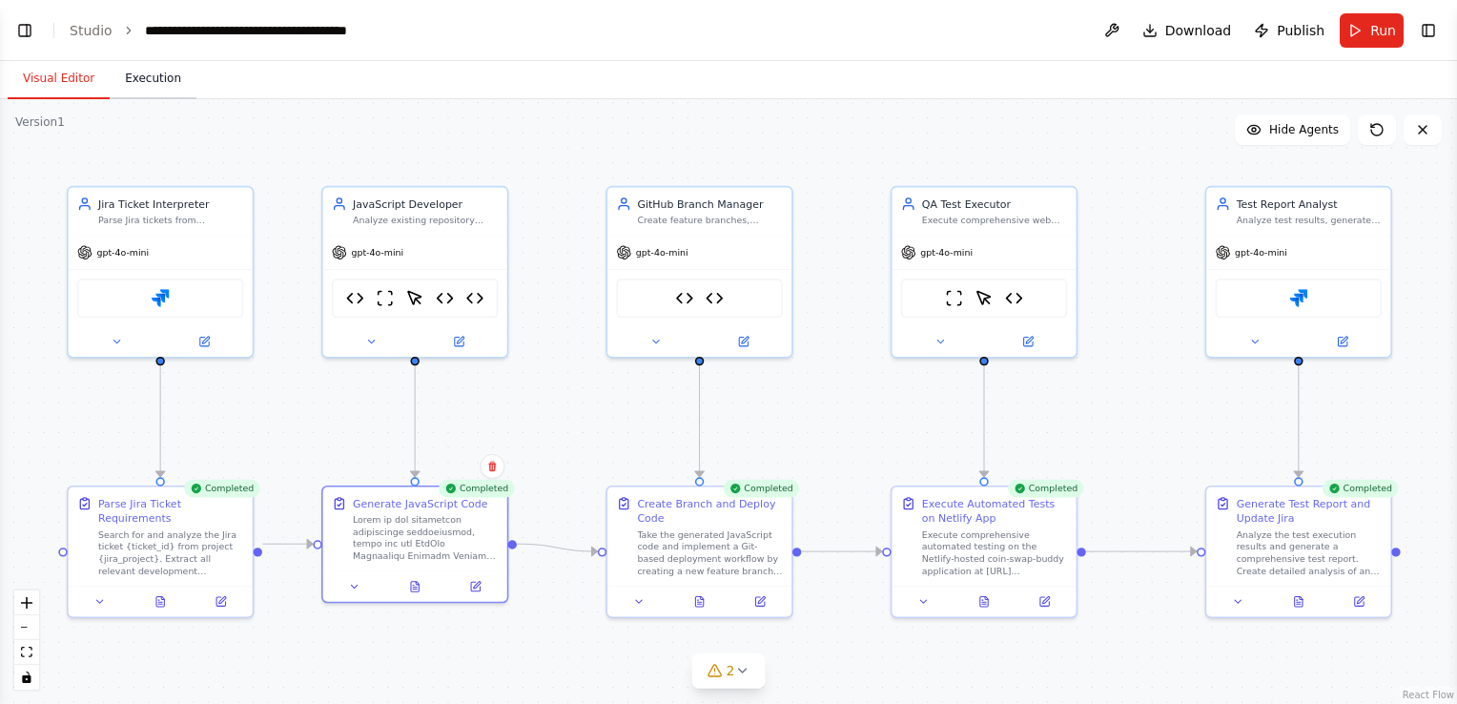
click at [150, 82] on button "Execution" at bounding box center [153, 79] width 87 height 40
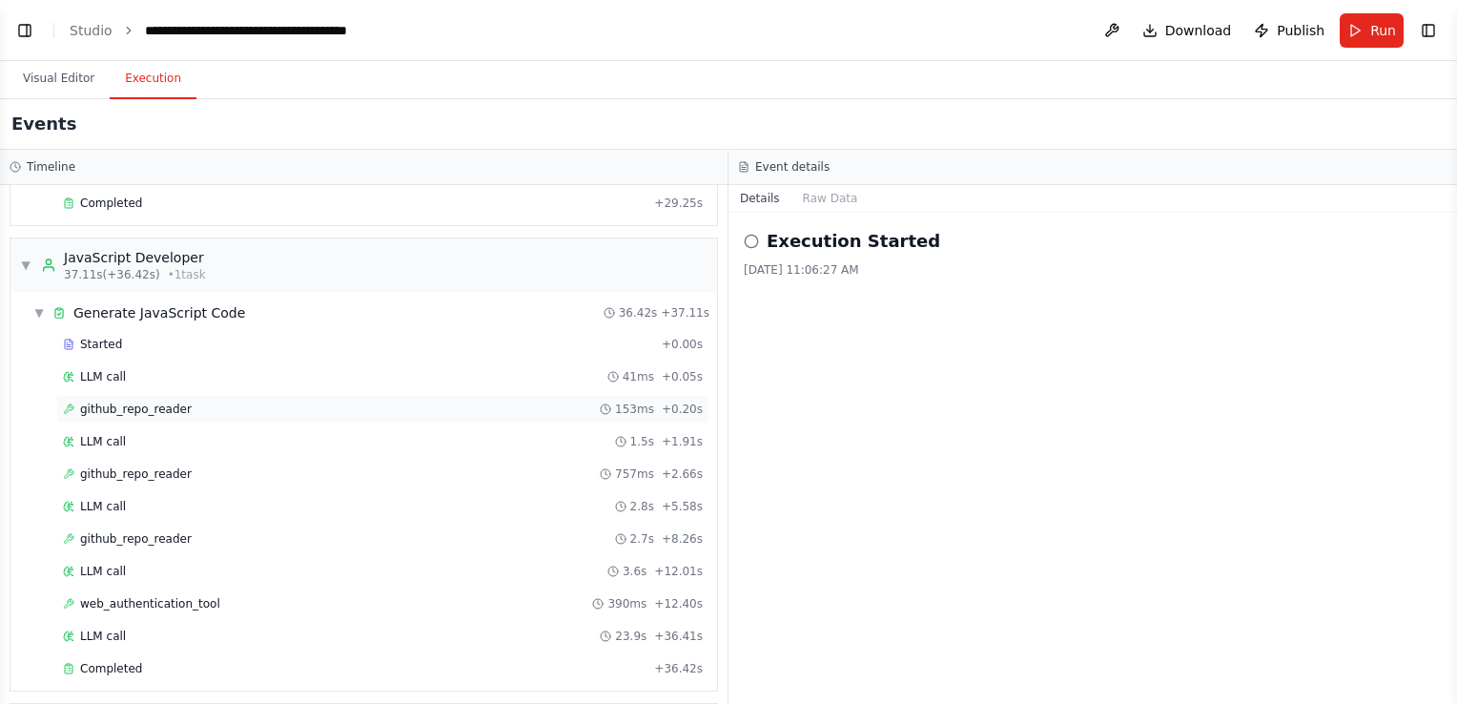
scroll to position [477, 0]
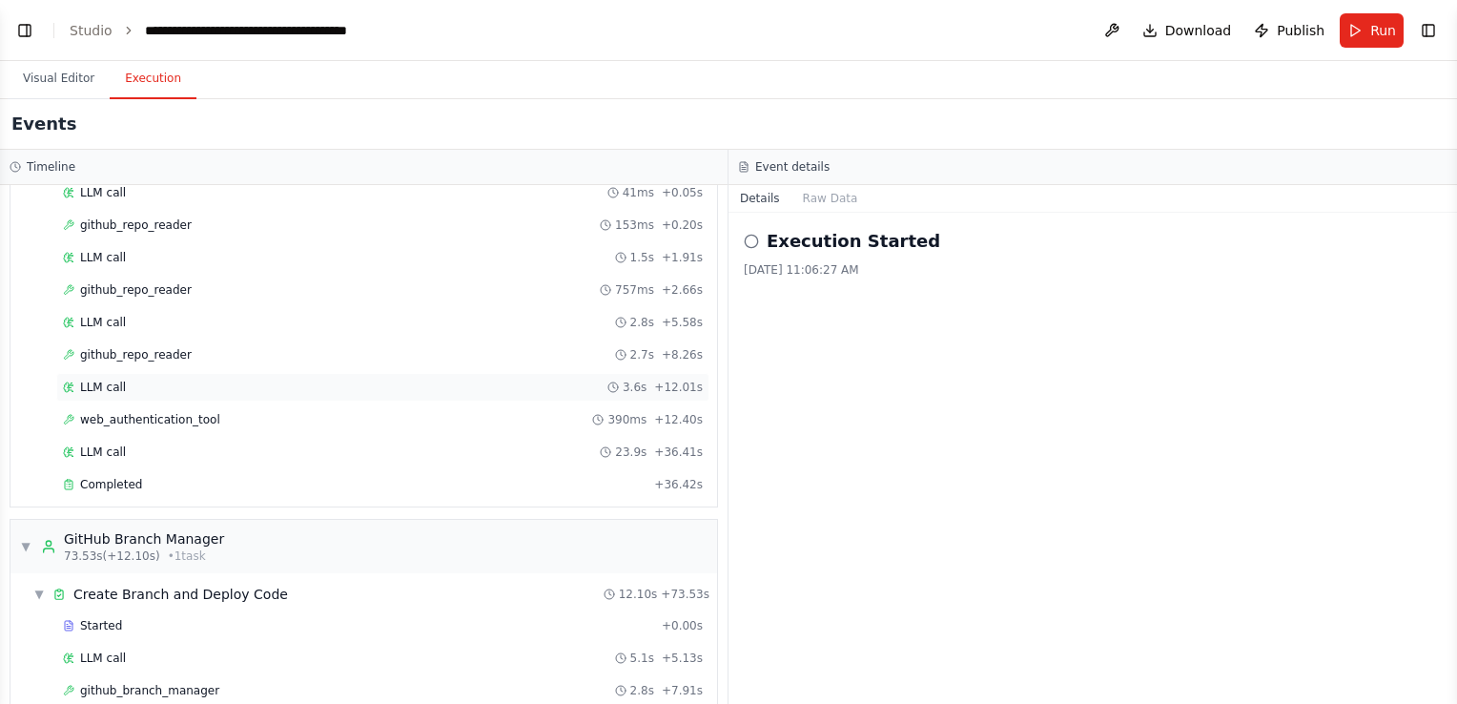
click at [111, 382] on span "LLM call" at bounding box center [103, 387] width 46 height 15
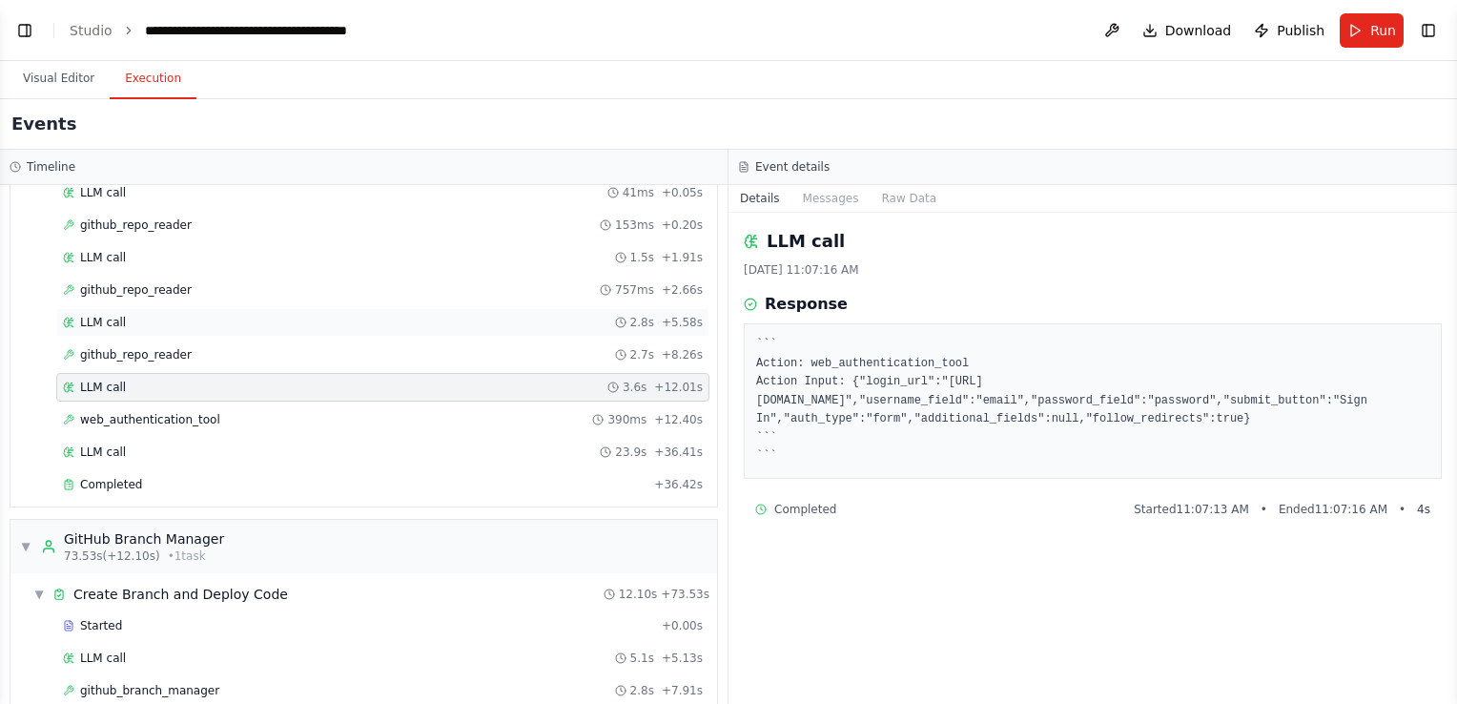
click at [95, 315] on span "LLM call" at bounding box center [103, 322] width 46 height 15
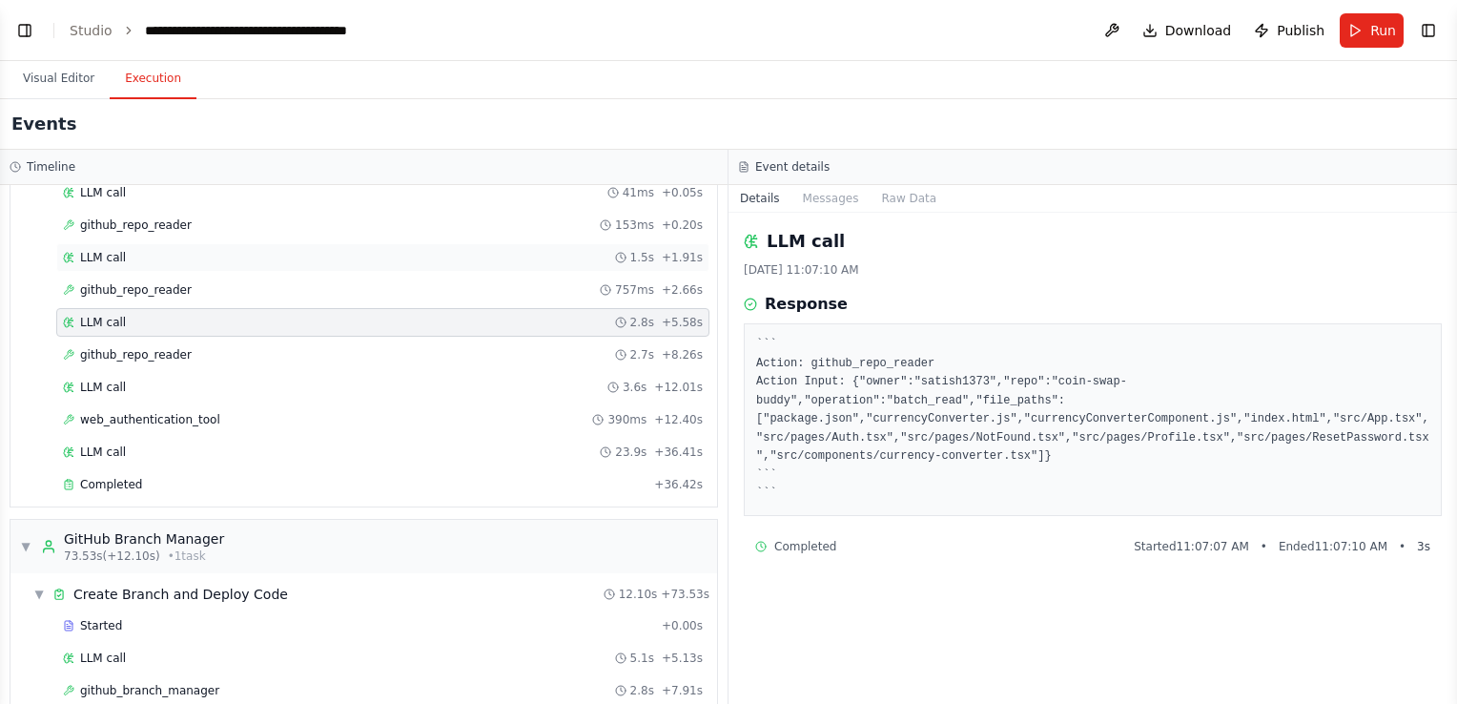
click at [100, 251] on span "LLM call" at bounding box center [103, 257] width 46 height 15
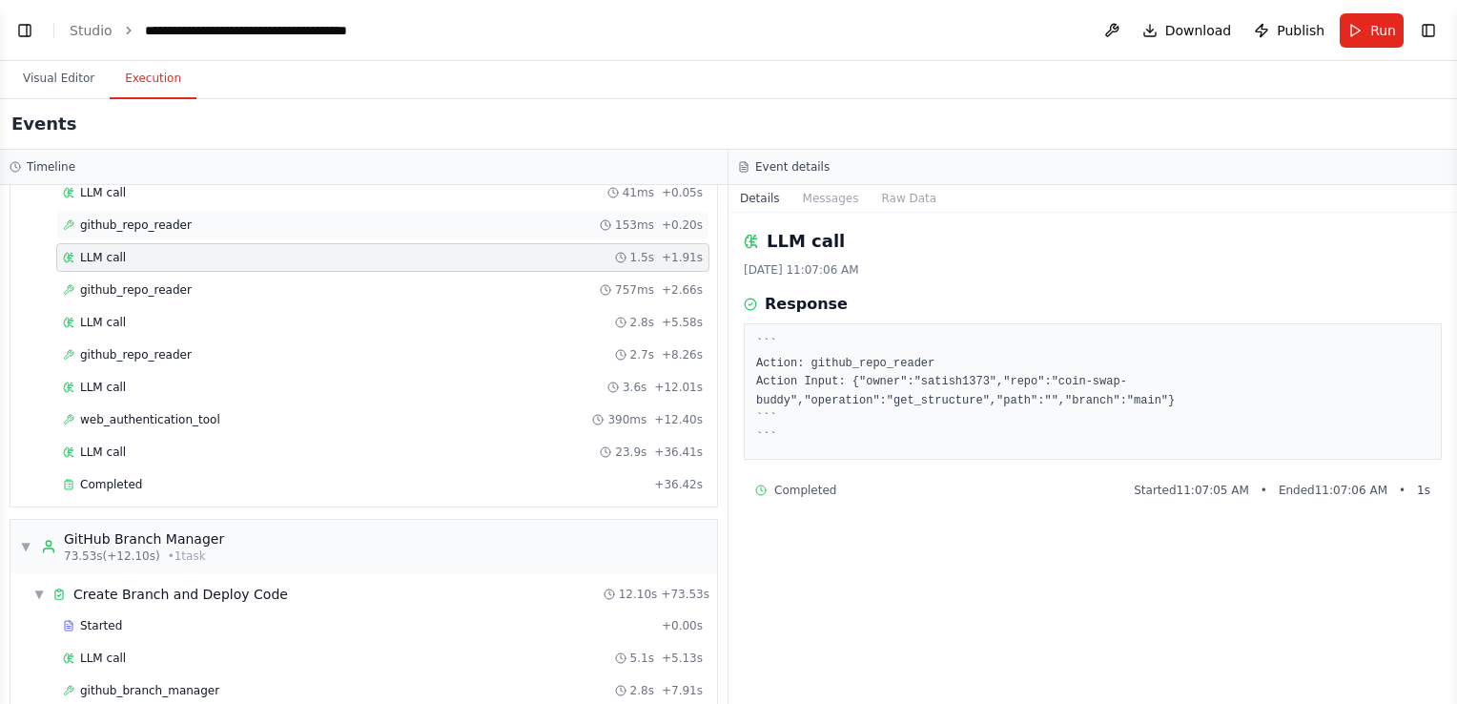
click at [103, 217] on span "github_repo_reader" at bounding box center [136, 224] width 112 height 15
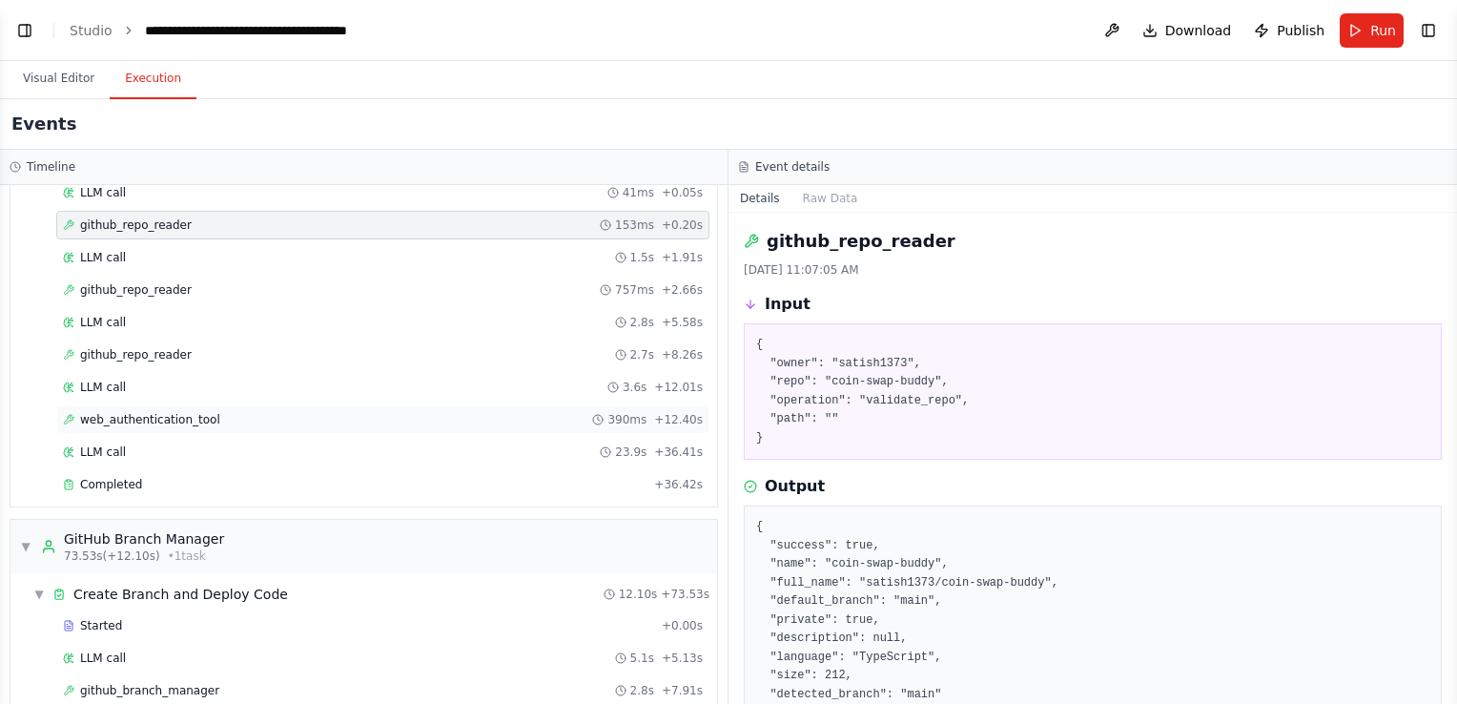
click at [130, 414] on span "web_authentication_tool" at bounding box center [150, 419] width 140 height 15
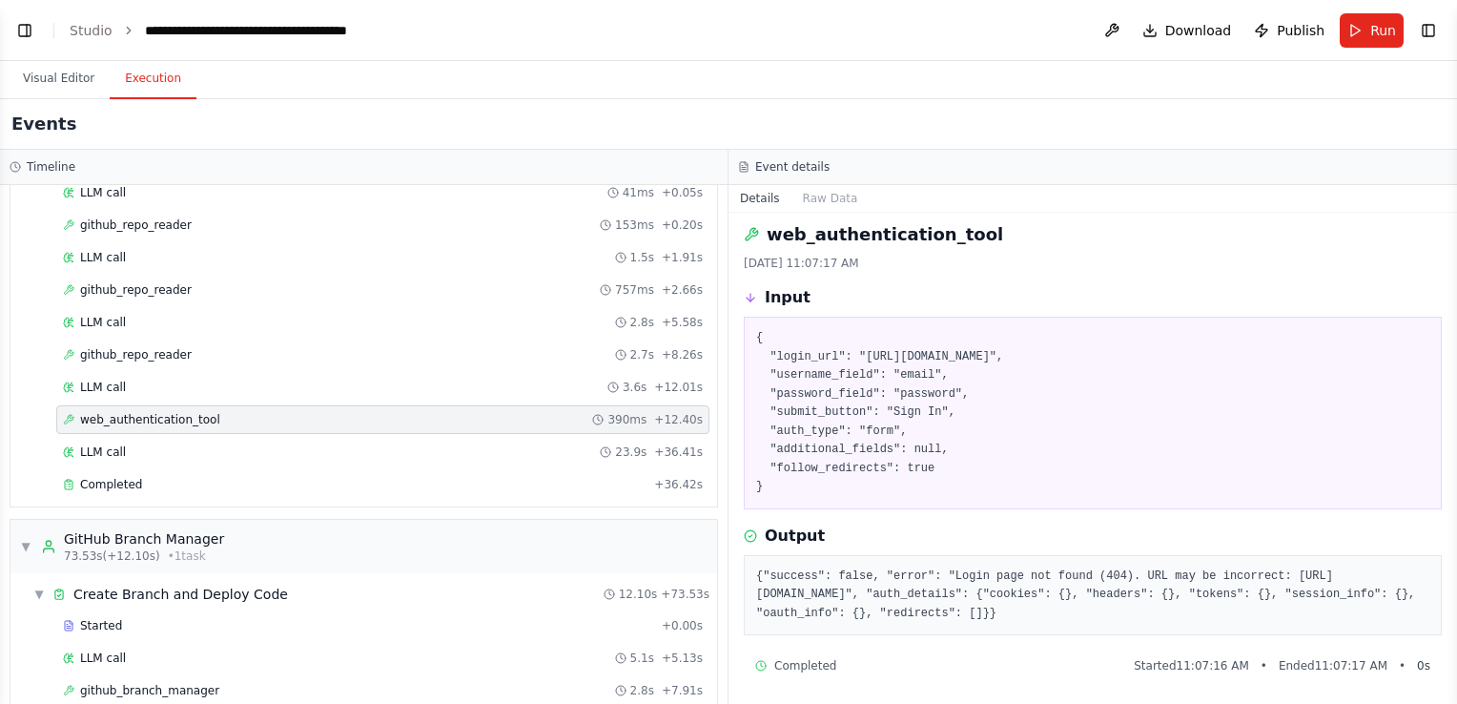
scroll to position [9, 0]
click at [171, 373] on div "LLM call 3.6s + 12.01s" at bounding box center [382, 387] width 653 height 29
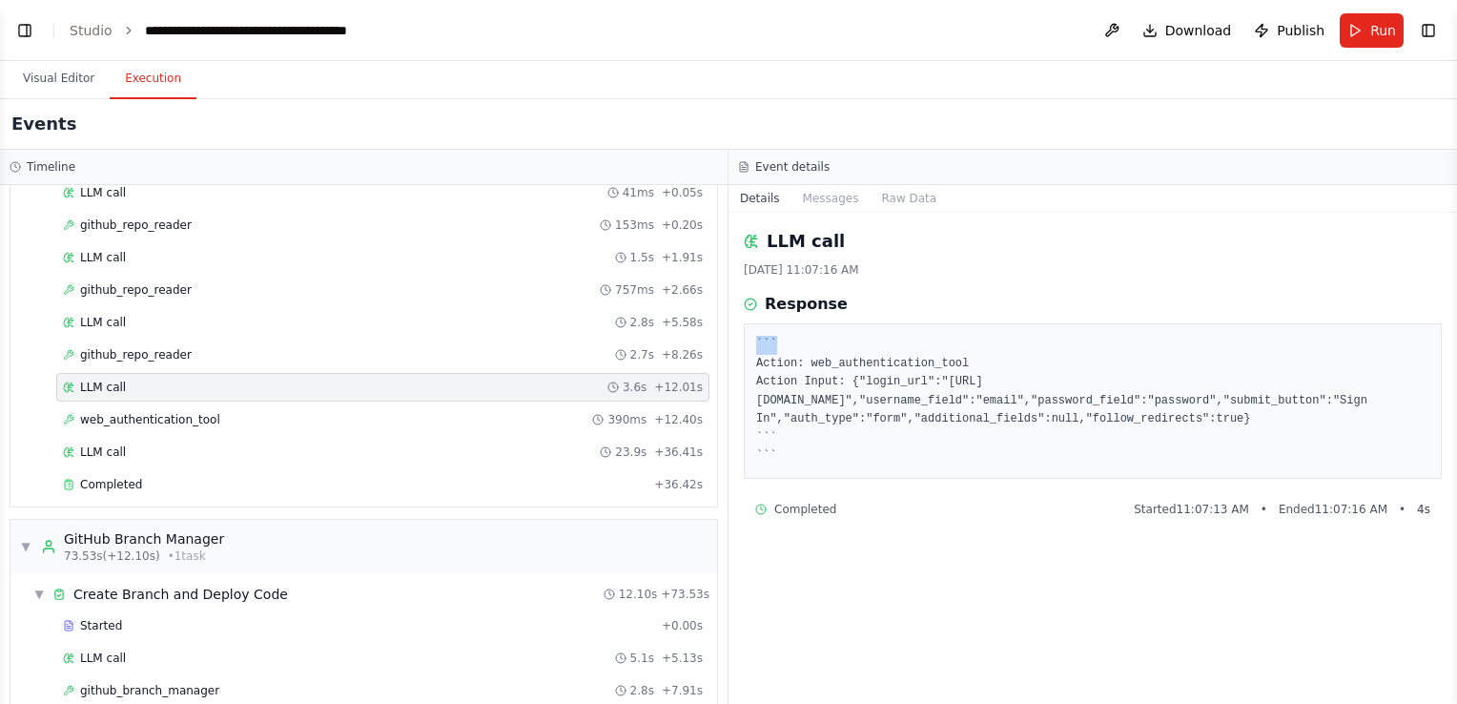
drag, startPoint x: 782, startPoint y: 340, endPoint x: 744, endPoint y: 340, distance: 38.1
click at [744, 340] on div "``` Action: web_authentication_tool Action Input: {"login_url":"https://coin-sw…" at bounding box center [1093, 400] width 698 height 155
click at [269, 381] on div "LLM call 3.6s + 12.01s" at bounding box center [383, 387] width 640 height 15
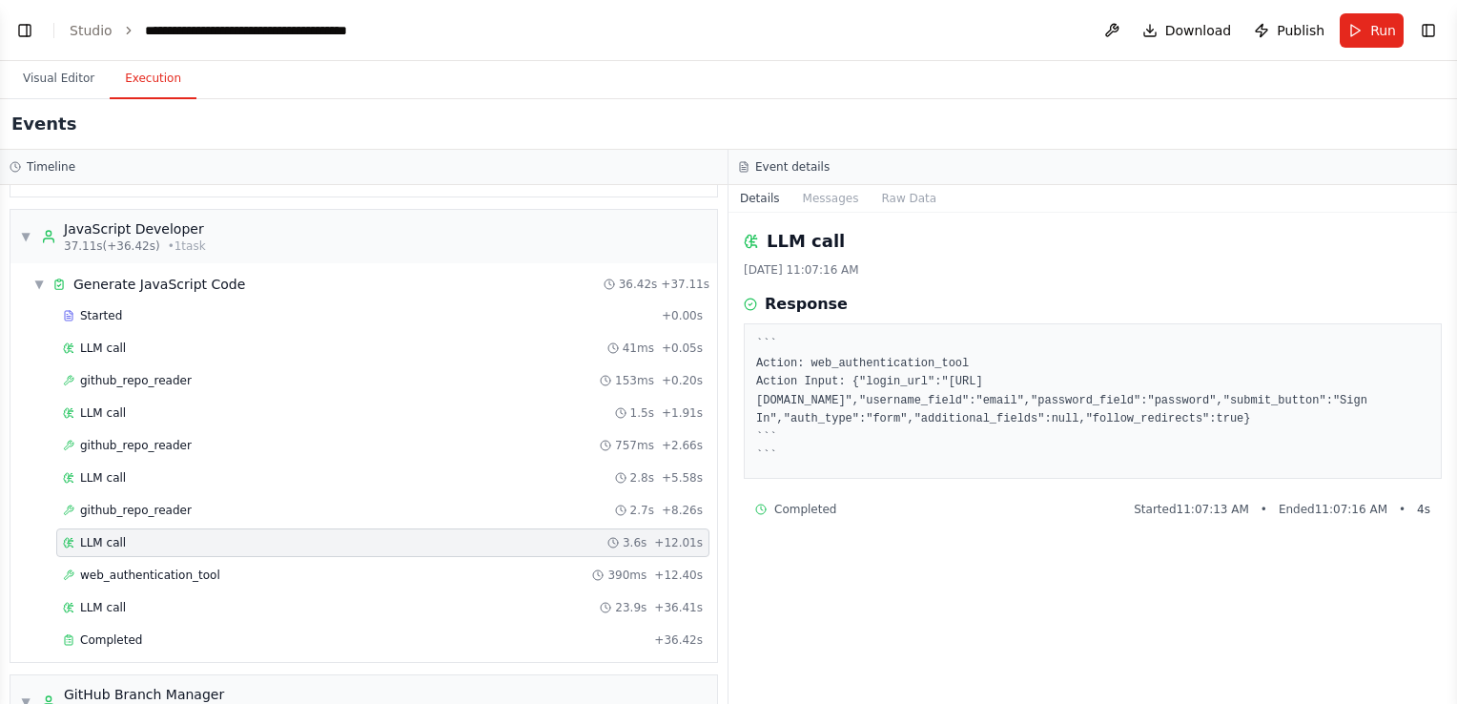
scroll to position [286, 0]
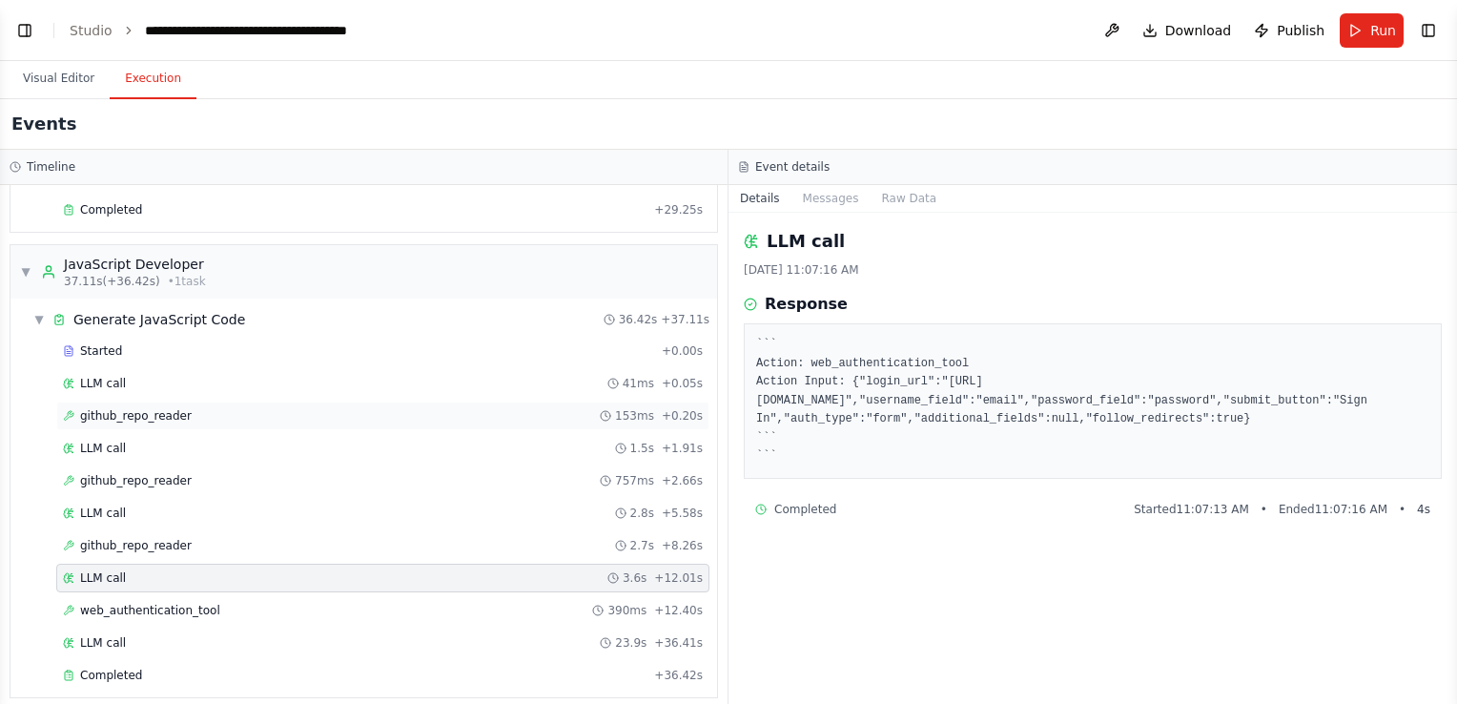
click at [221, 408] on div "github_repo_reader 153ms + 0.20s" at bounding box center [383, 415] width 640 height 15
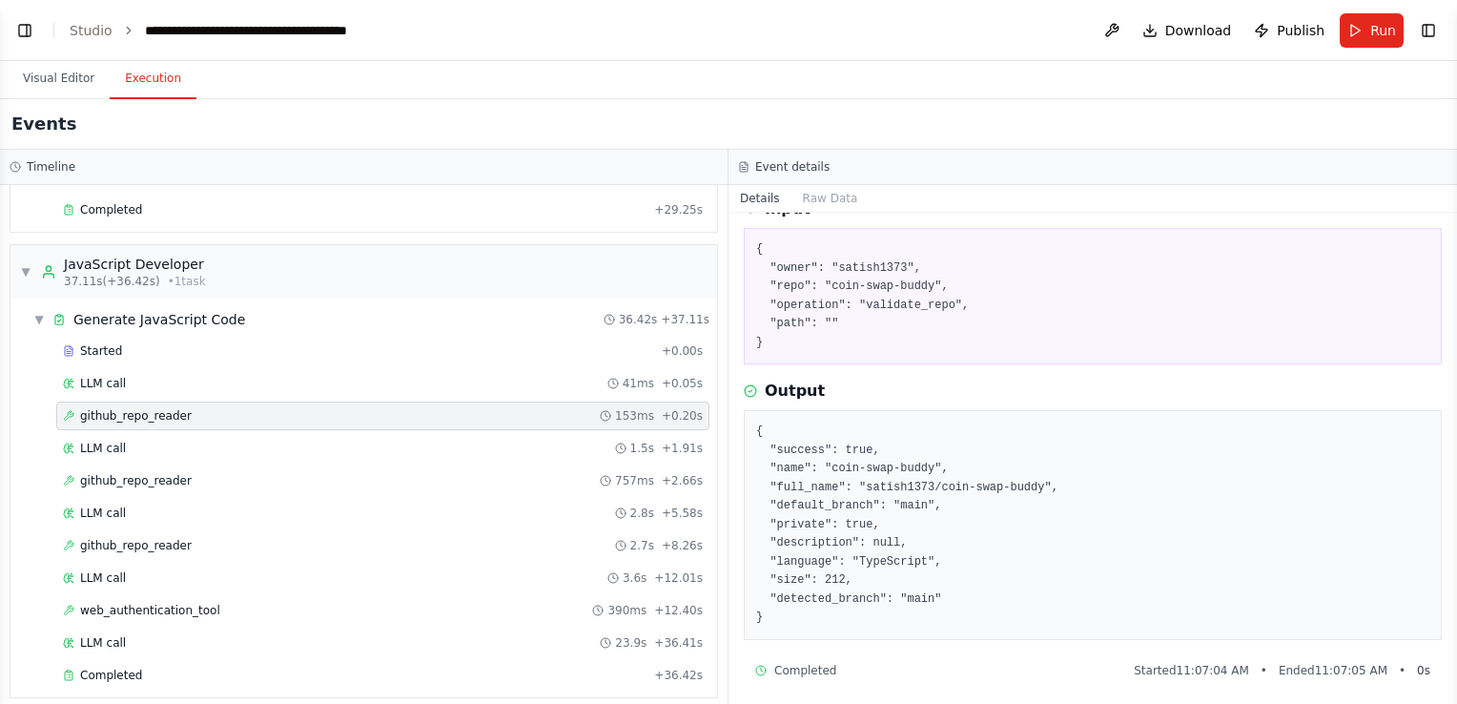
scroll to position [381, 0]
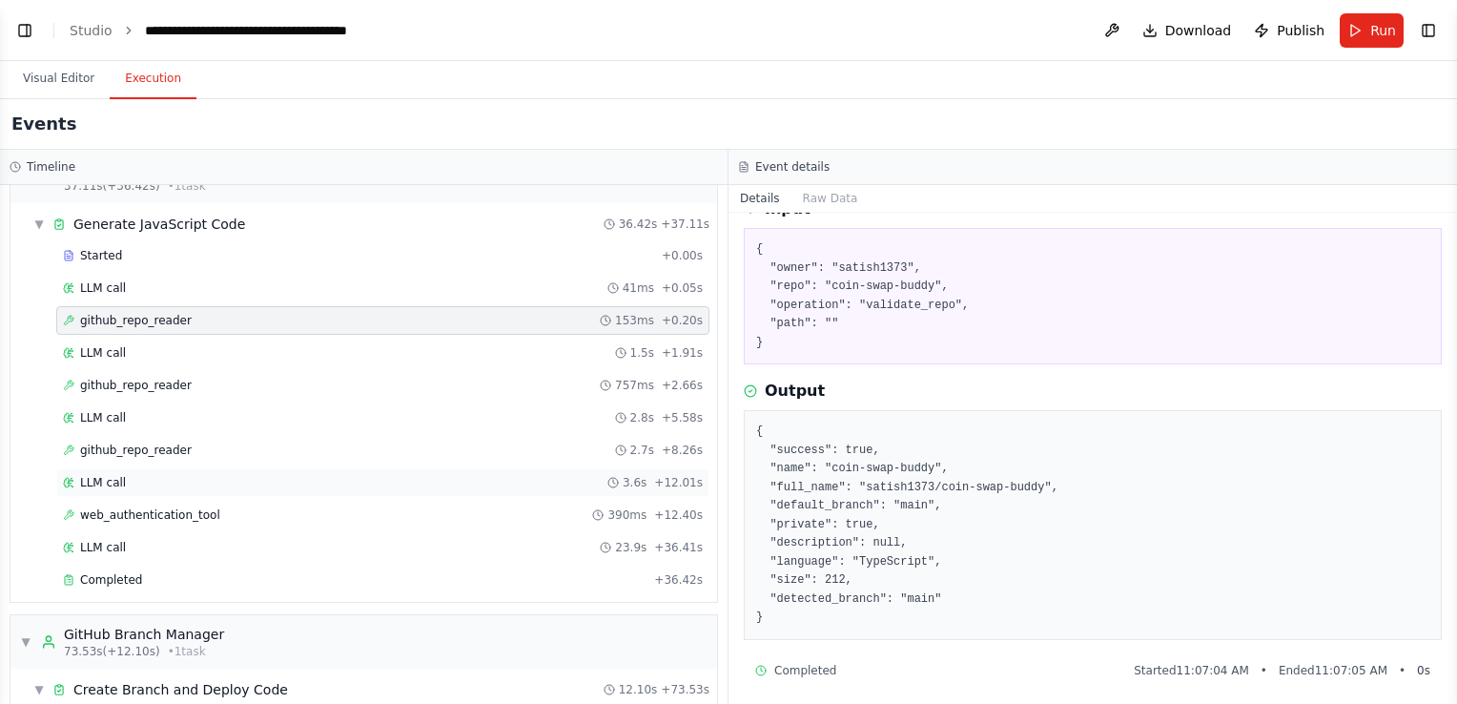
click at [191, 480] on div "LLM call 3.6s + 12.01s" at bounding box center [383, 482] width 640 height 15
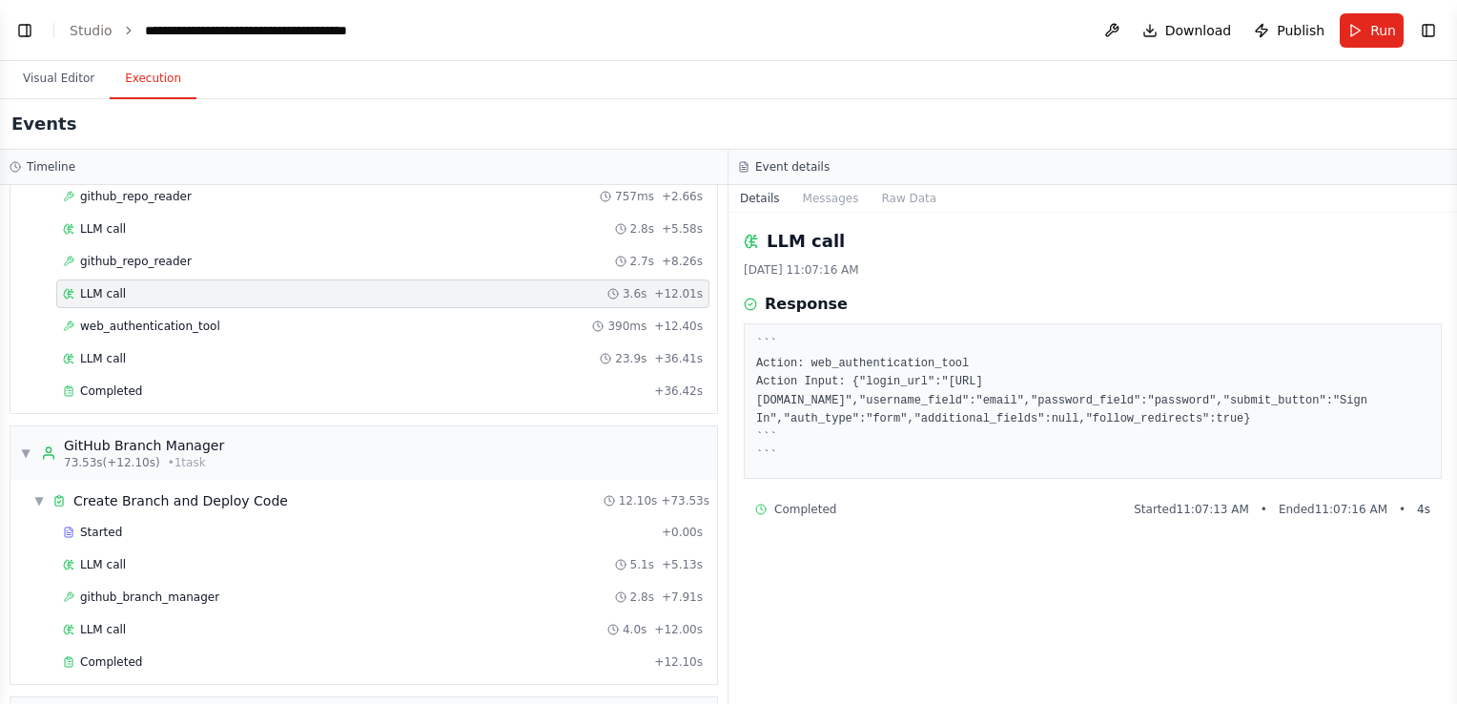
scroll to position [572, 0]
click at [187, 555] on div "LLM call 5.1s + 5.13s" at bounding box center [383, 562] width 640 height 15
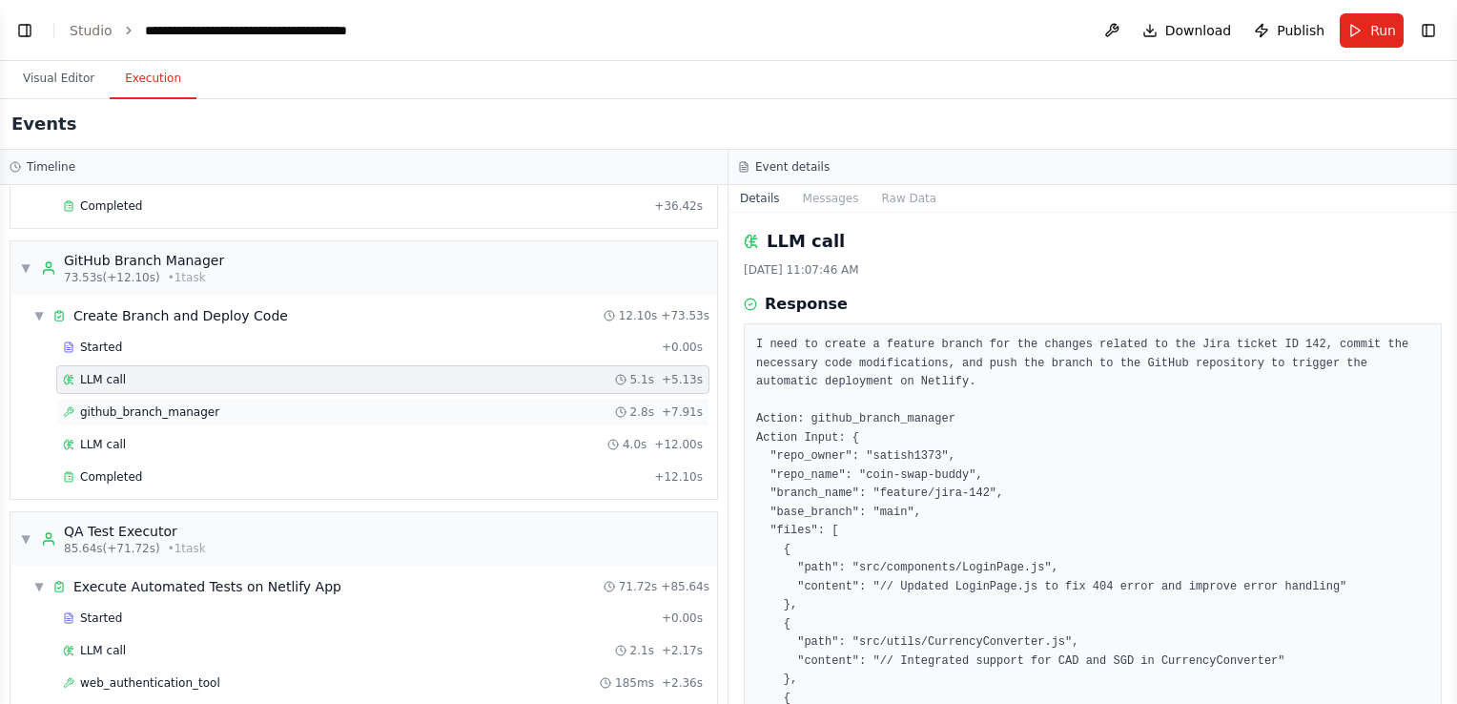
scroll to position [763, 0]
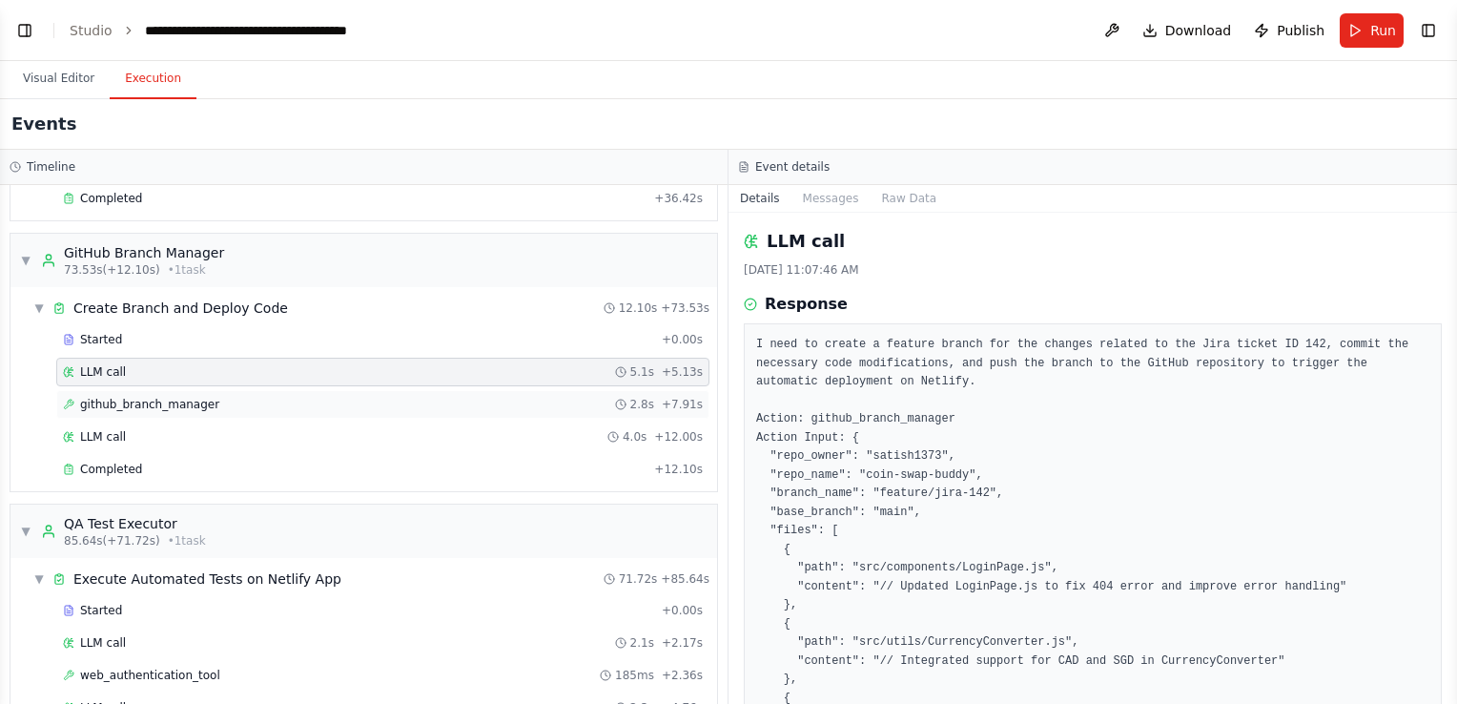
click at [211, 397] on div "github_branch_manager 2.8s + 7.91s" at bounding box center [383, 404] width 640 height 15
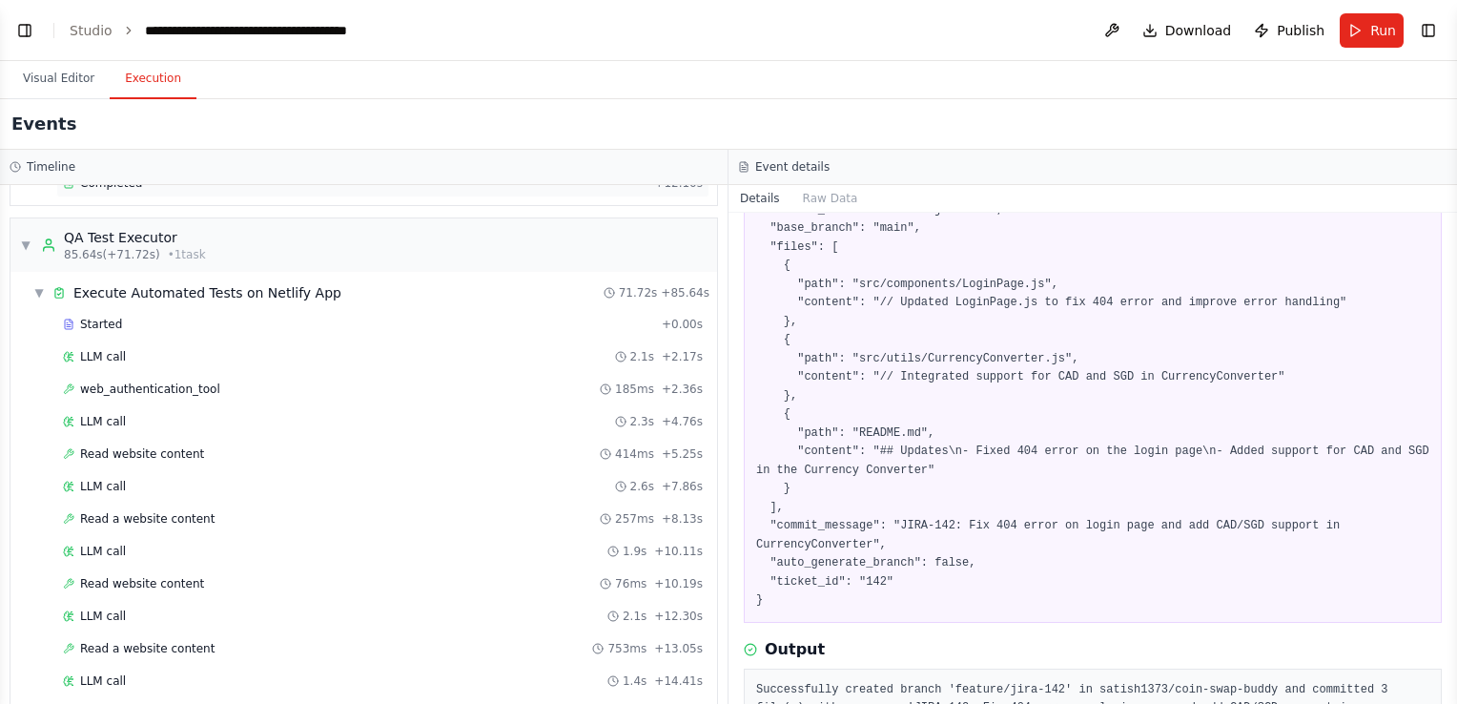
scroll to position [1621, 0]
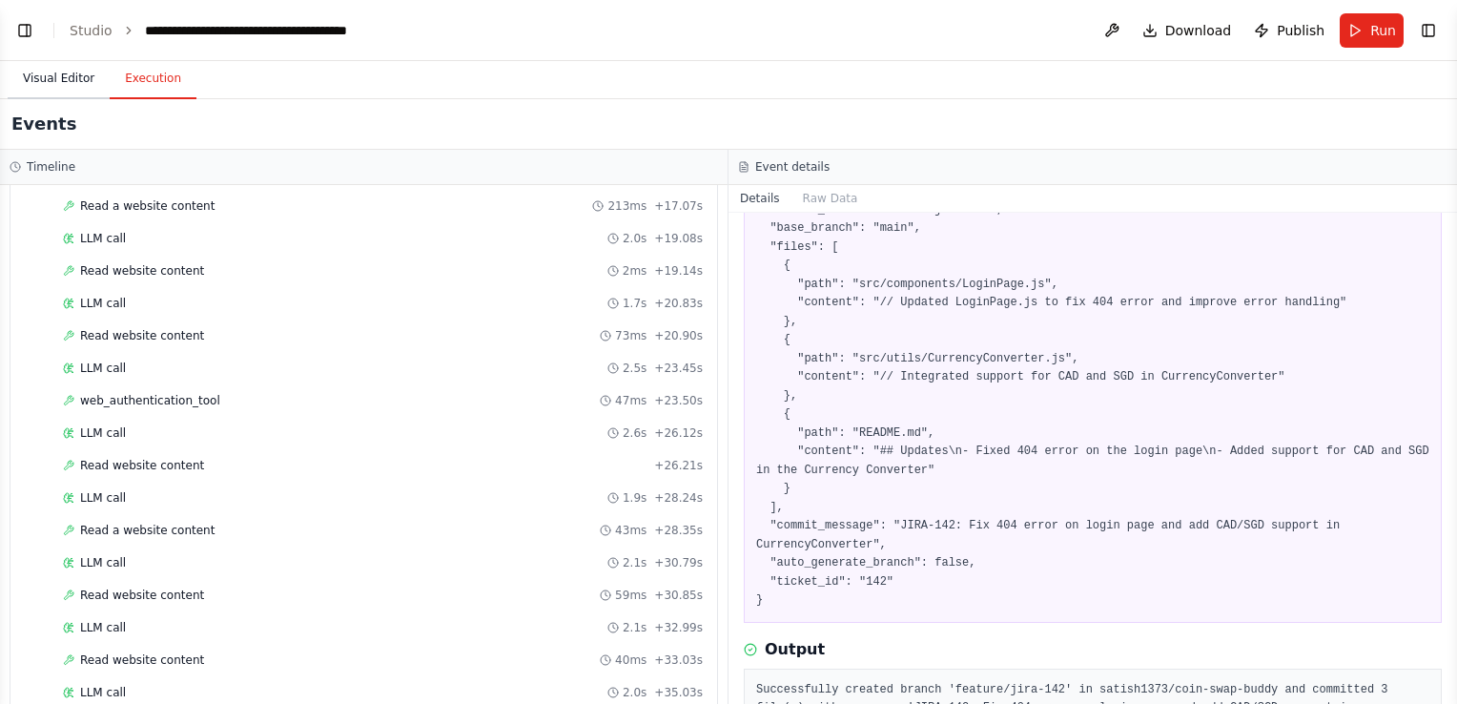
click at [61, 78] on button "Visual Editor" at bounding box center [59, 79] width 102 height 40
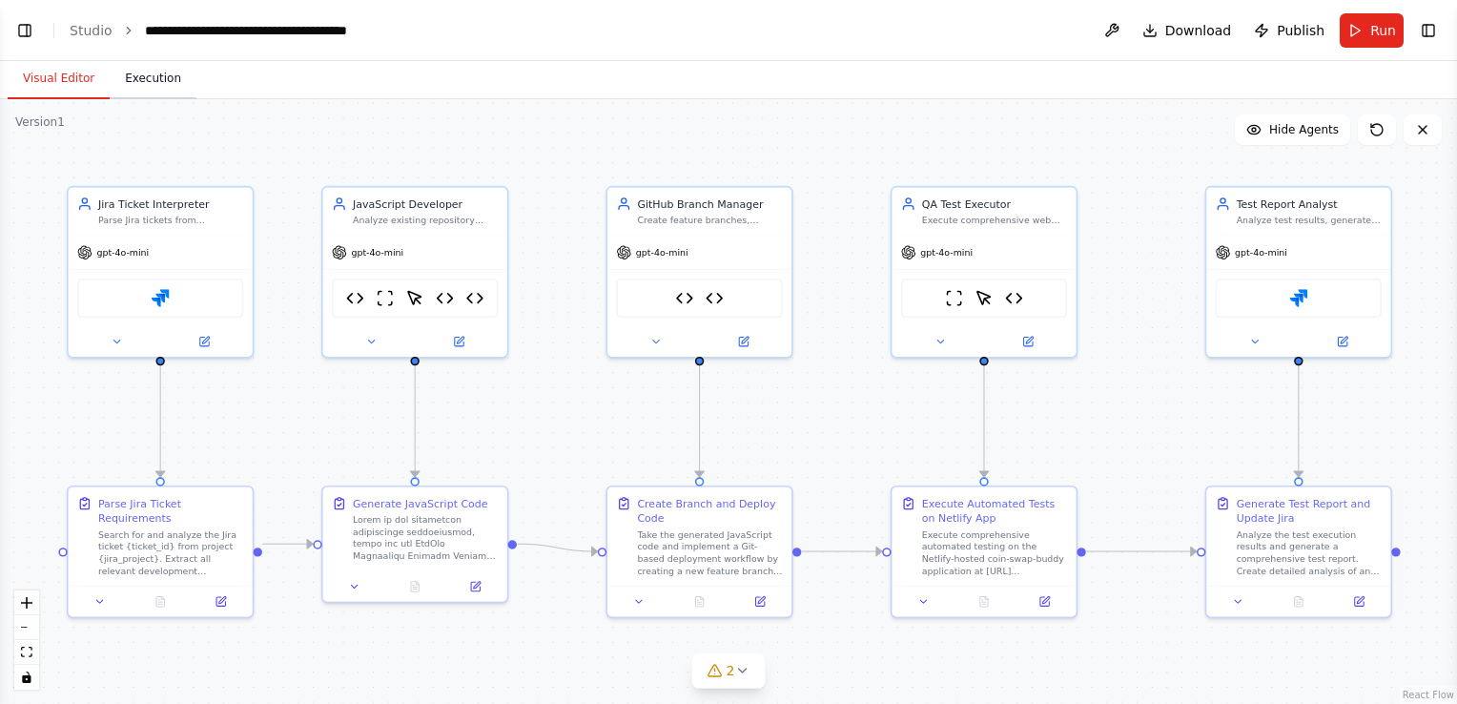
click at [139, 74] on button "Execution" at bounding box center [153, 79] width 87 height 40
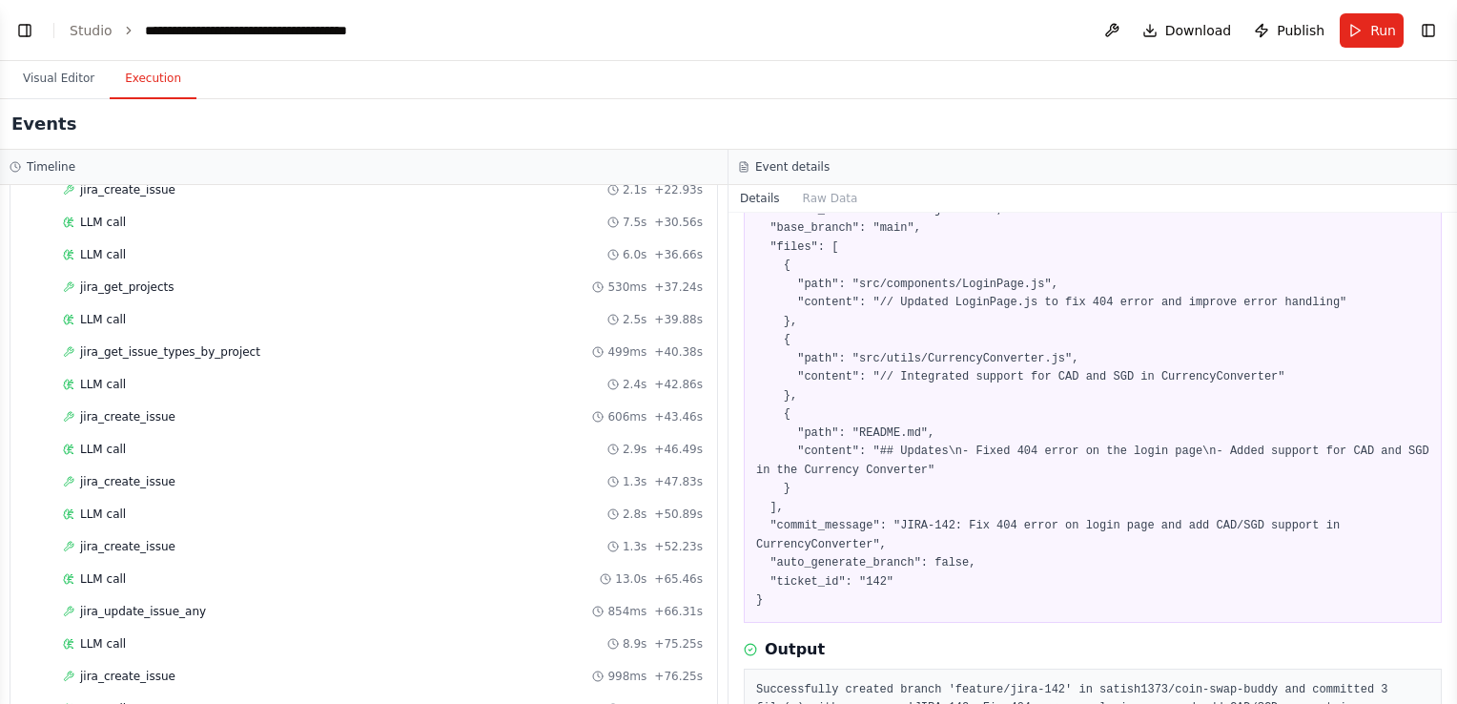
scroll to position [3277, 0]
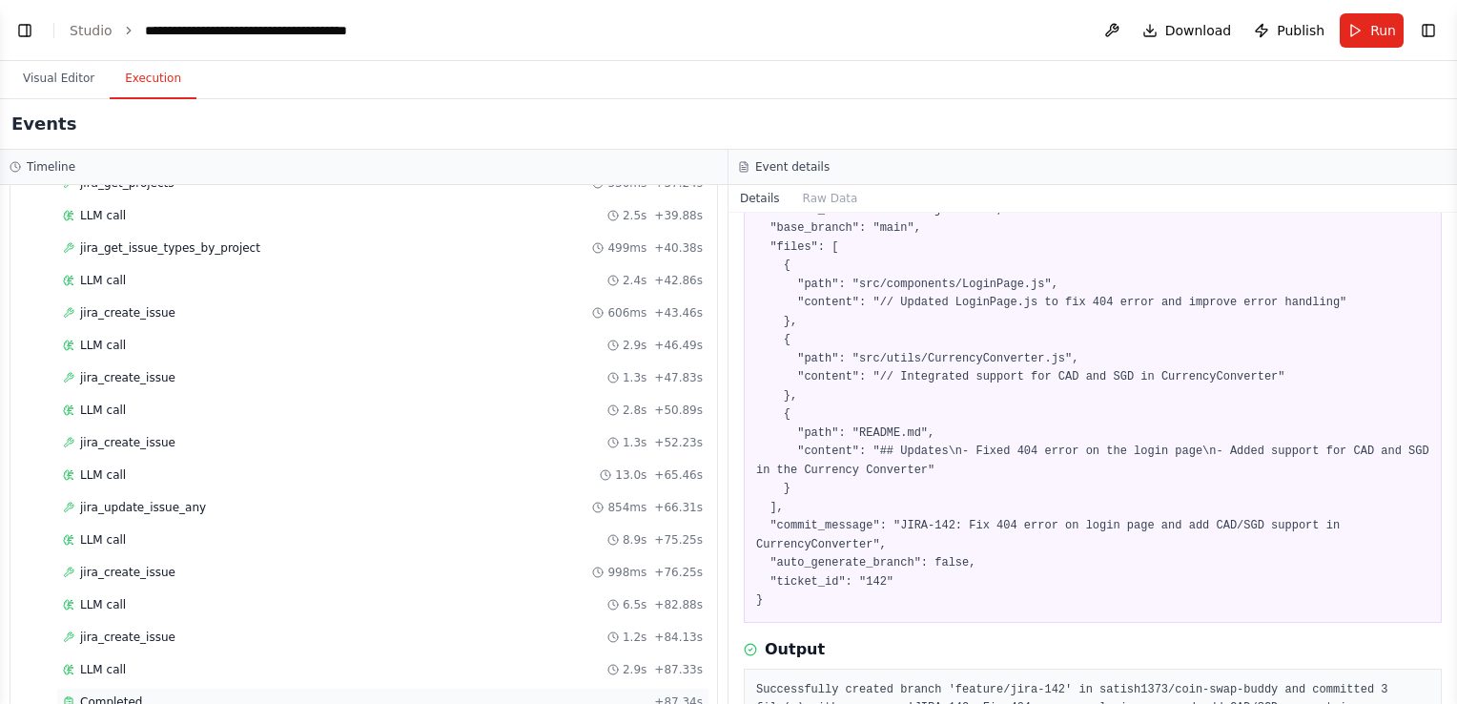
click at [131, 694] on span "Completed" at bounding box center [111, 701] width 62 height 15
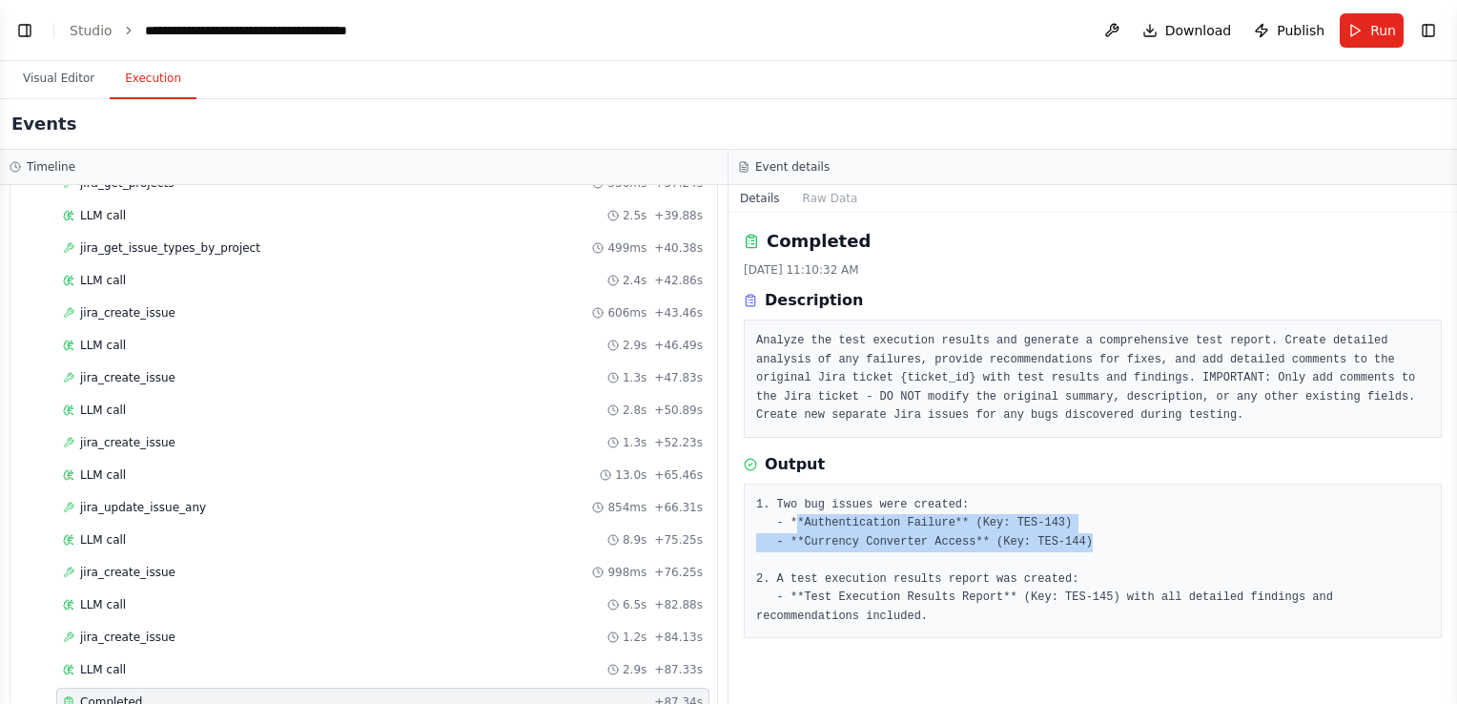
drag, startPoint x: 793, startPoint y: 522, endPoint x: 1063, endPoint y: 540, distance: 270.5
click at [1063, 540] on pre "1. Two bug issues were created: - **Authentication Failure** (Key: TES-143) - *…" at bounding box center [1092, 561] width 673 height 131
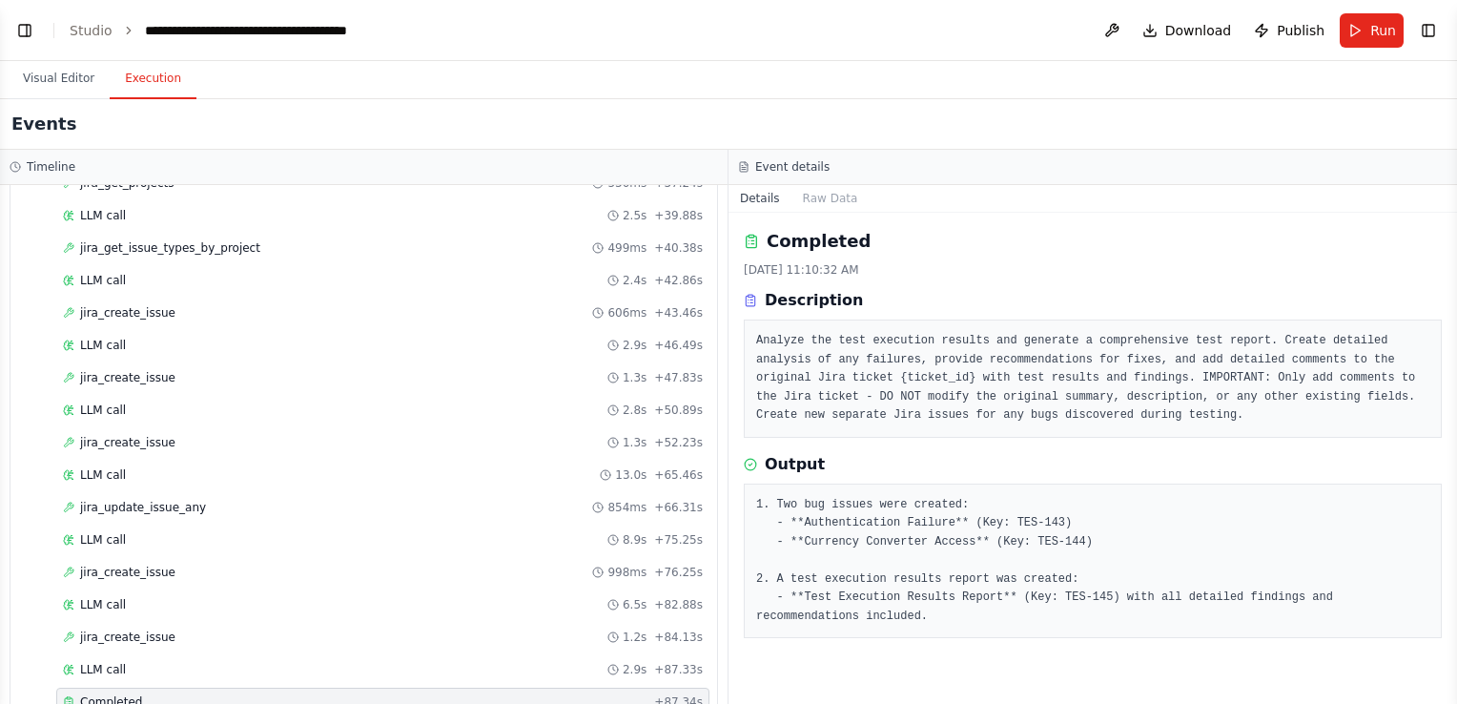
drag, startPoint x: 1063, startPoint y: 540, endPoint x: 932, endPoint y: 600, distance: 144.7
click at [932, 600] on pre "1. Two bug issues were created: - **Authentication Failure** (Key: TES-143) - *…" at bounding box center [1092, 561] width 673 height 131
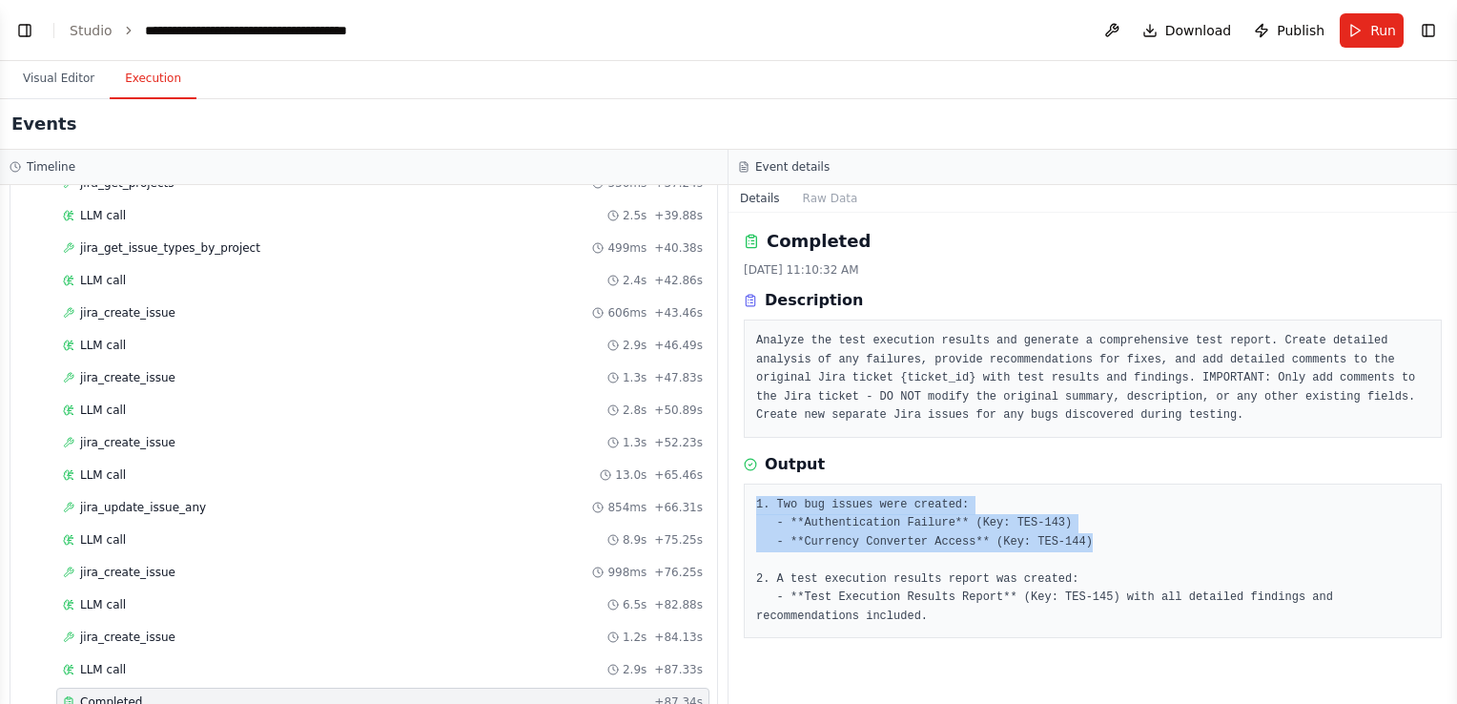
drag, startPoint x: 1071, startPoint y: 540, endPoint x: 759, endPoint y: 491, distance: 315.6
click at [759, 491] on div "1. Two bug issues were created: - **Authentication Failure** (Key: TES-143) - *…" at bounding box center [1093, 561] width 698 height 155
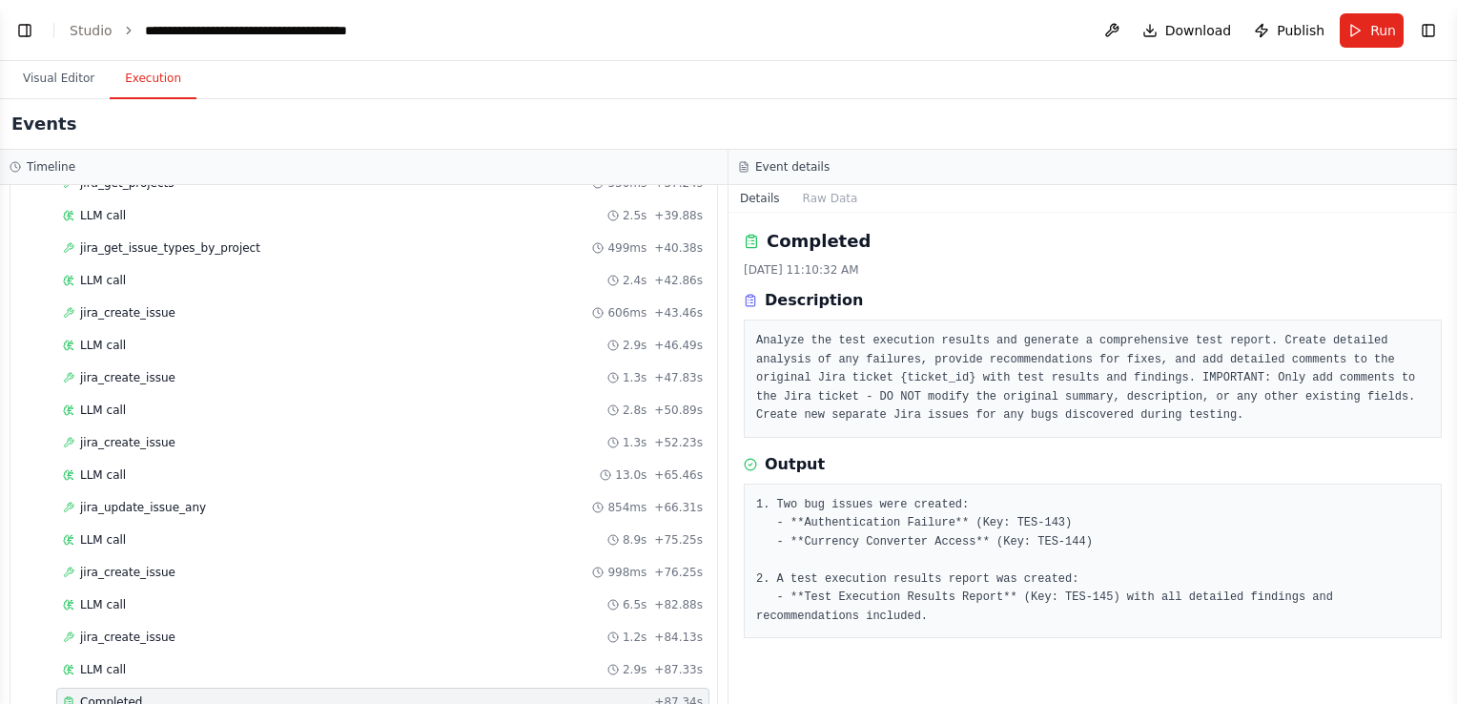
click at [195, 694] on div "Completed" at bounding box center [355, 701] width 584 height 15
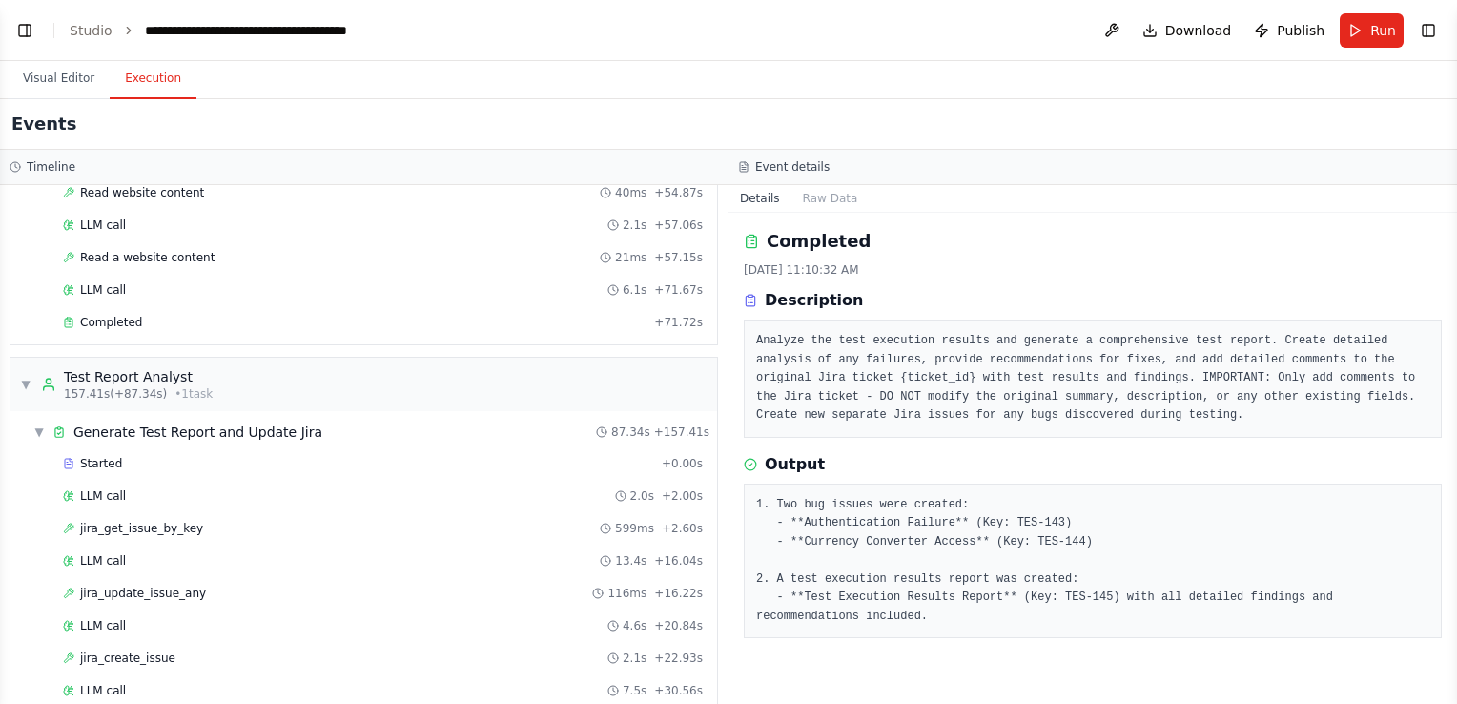
scroll to position [2514, 0]
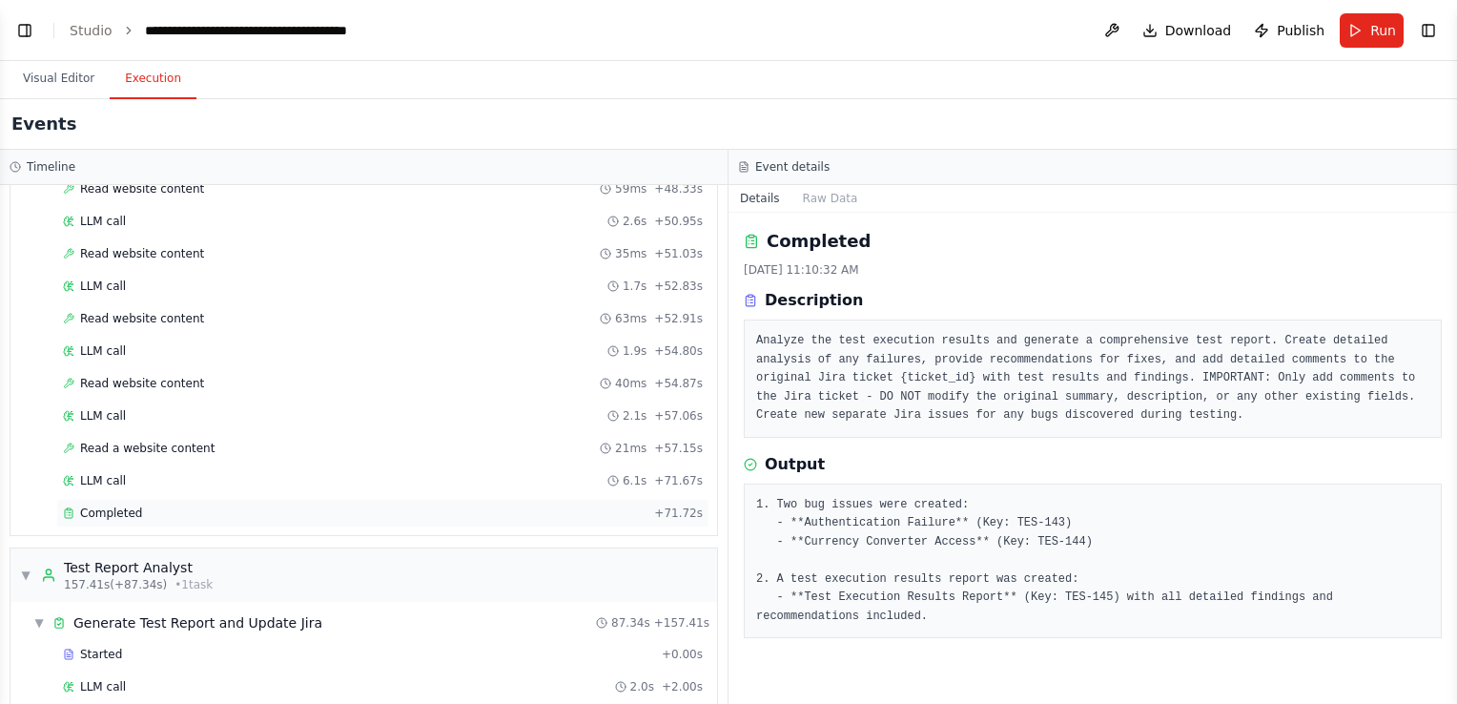
click at [149, 505] on div "Completed" at bounding box center [355, 512] width 584 height 15
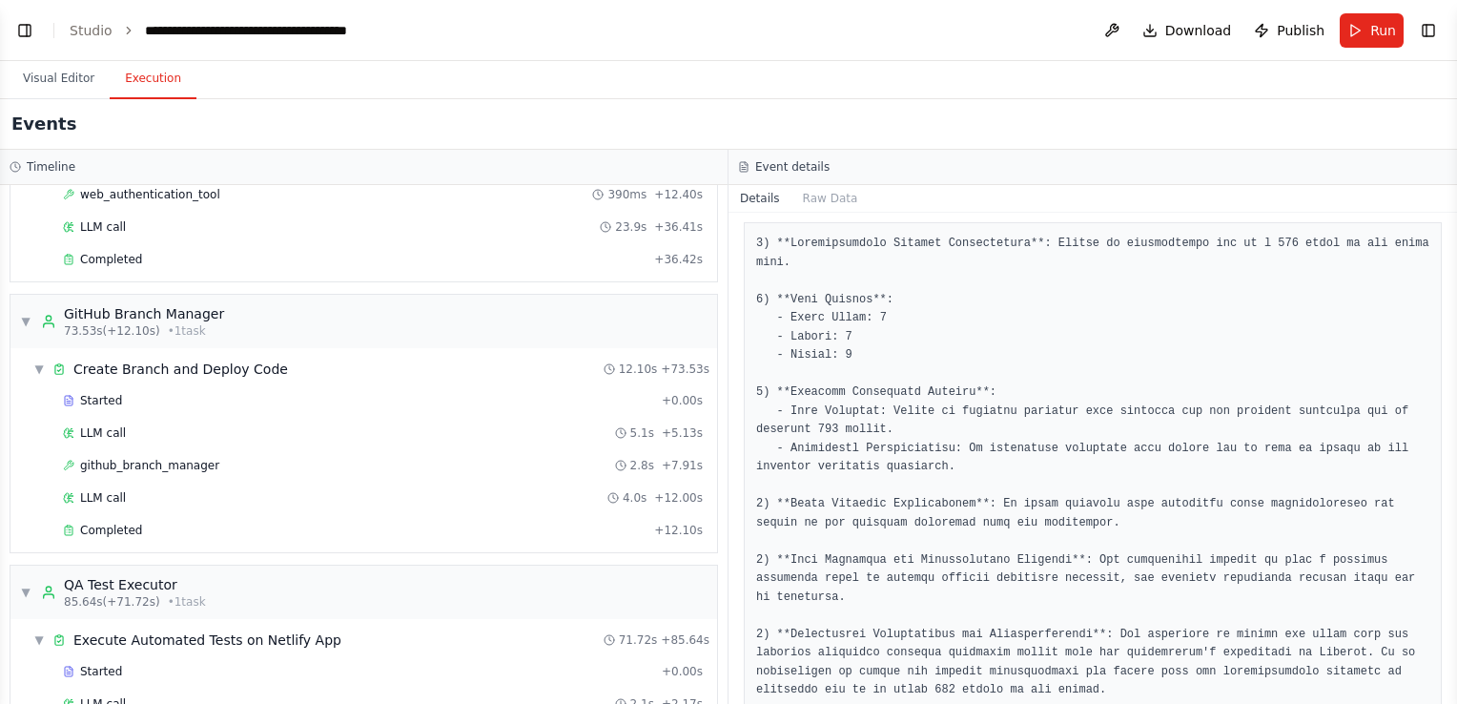
scroll to position [0, 0]
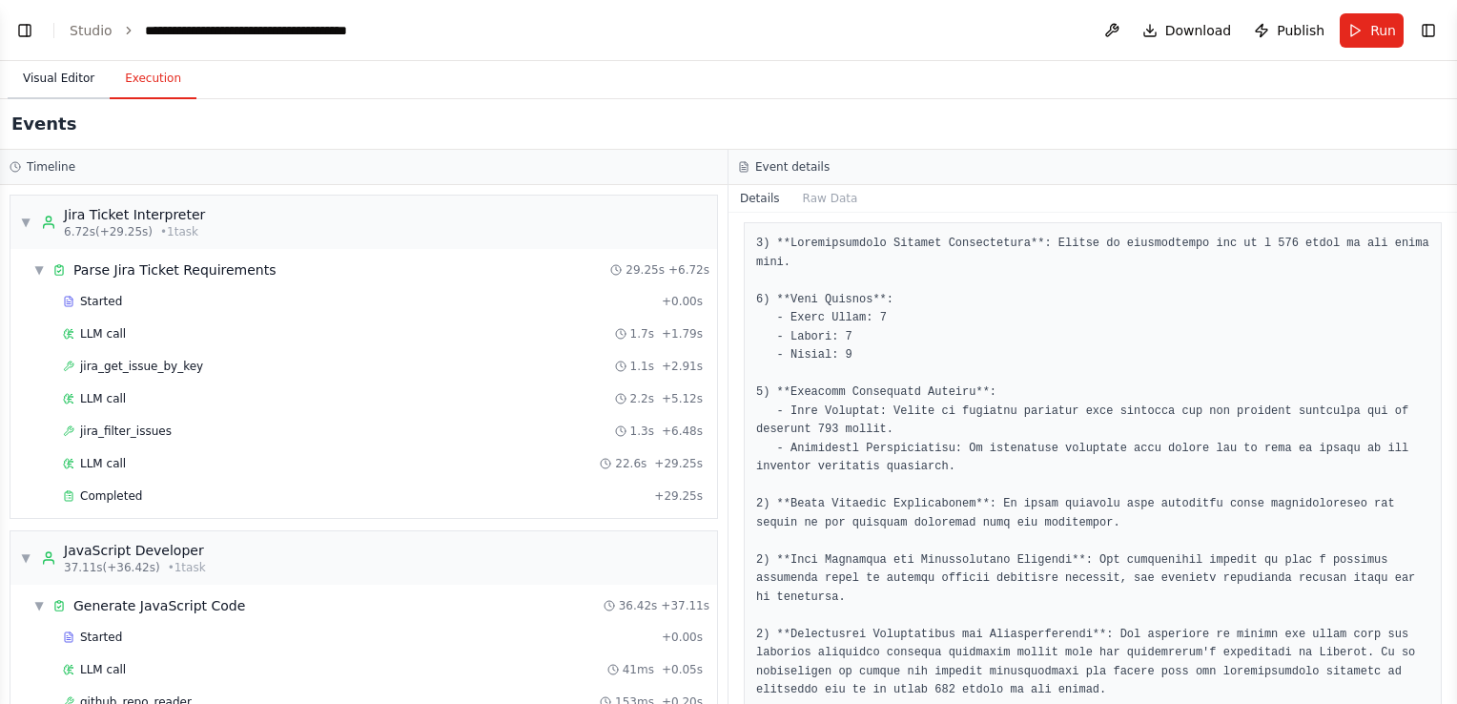
click at [36, 72] on button "Visual Editor" at bounding box center [59, 79] width 102 height 40
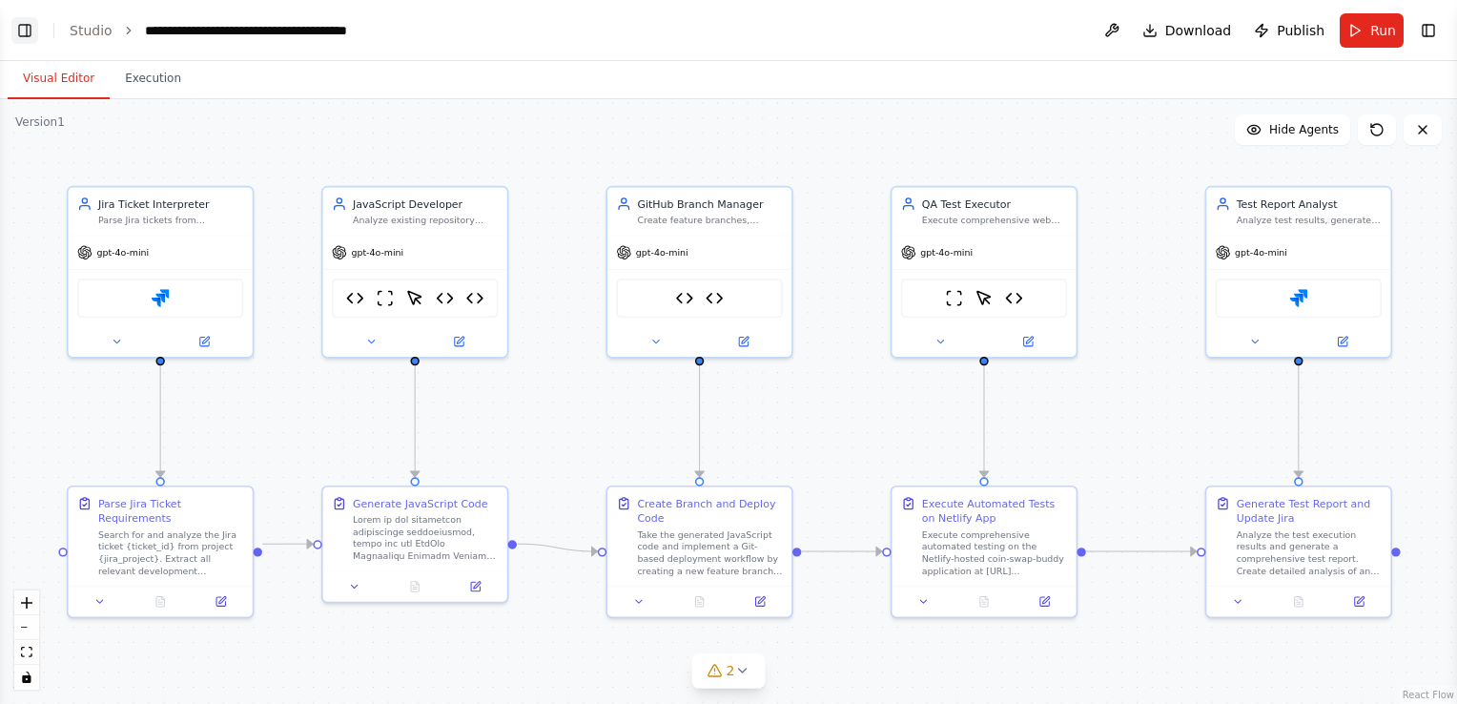
click at [22, 27] on button "Toggle Left Sidebar" at bounding box center [24, 30] width 27 height 27
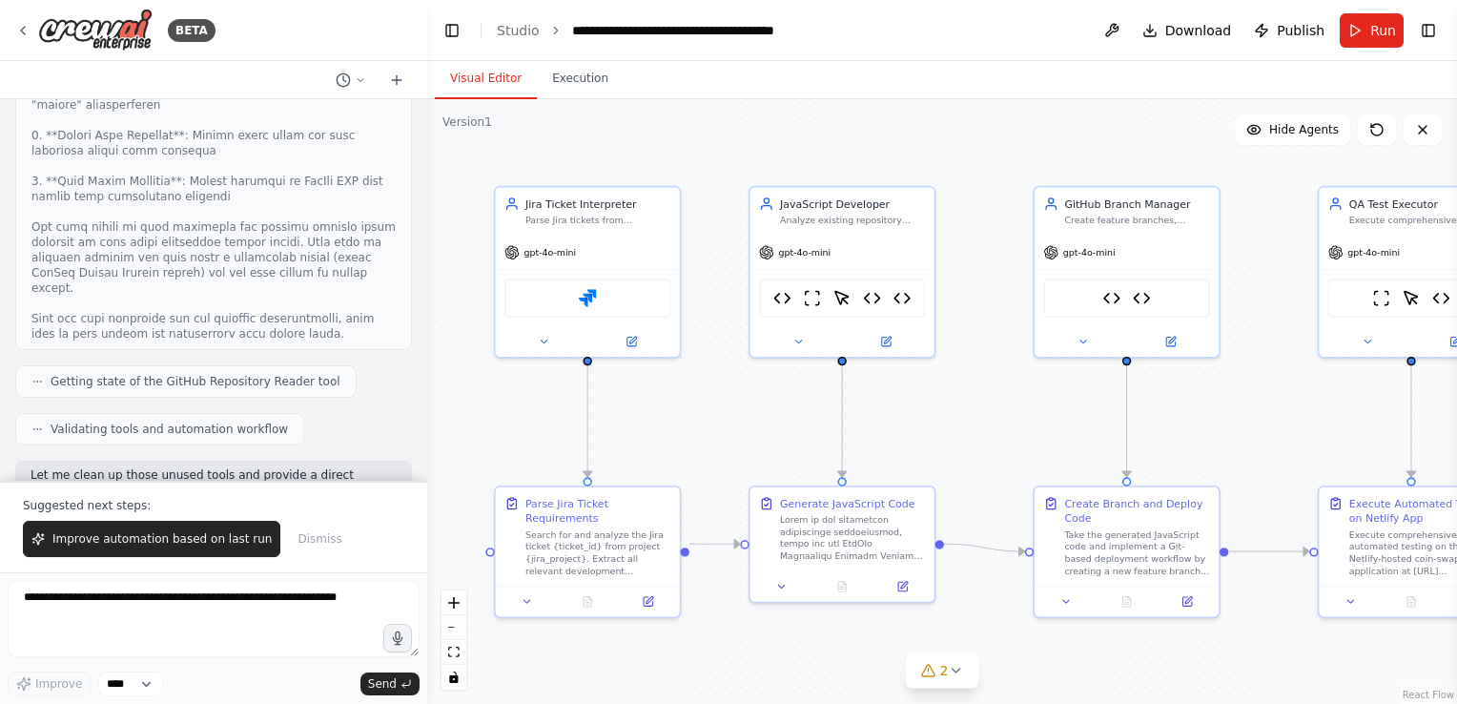
scroll to position [57516, 0]
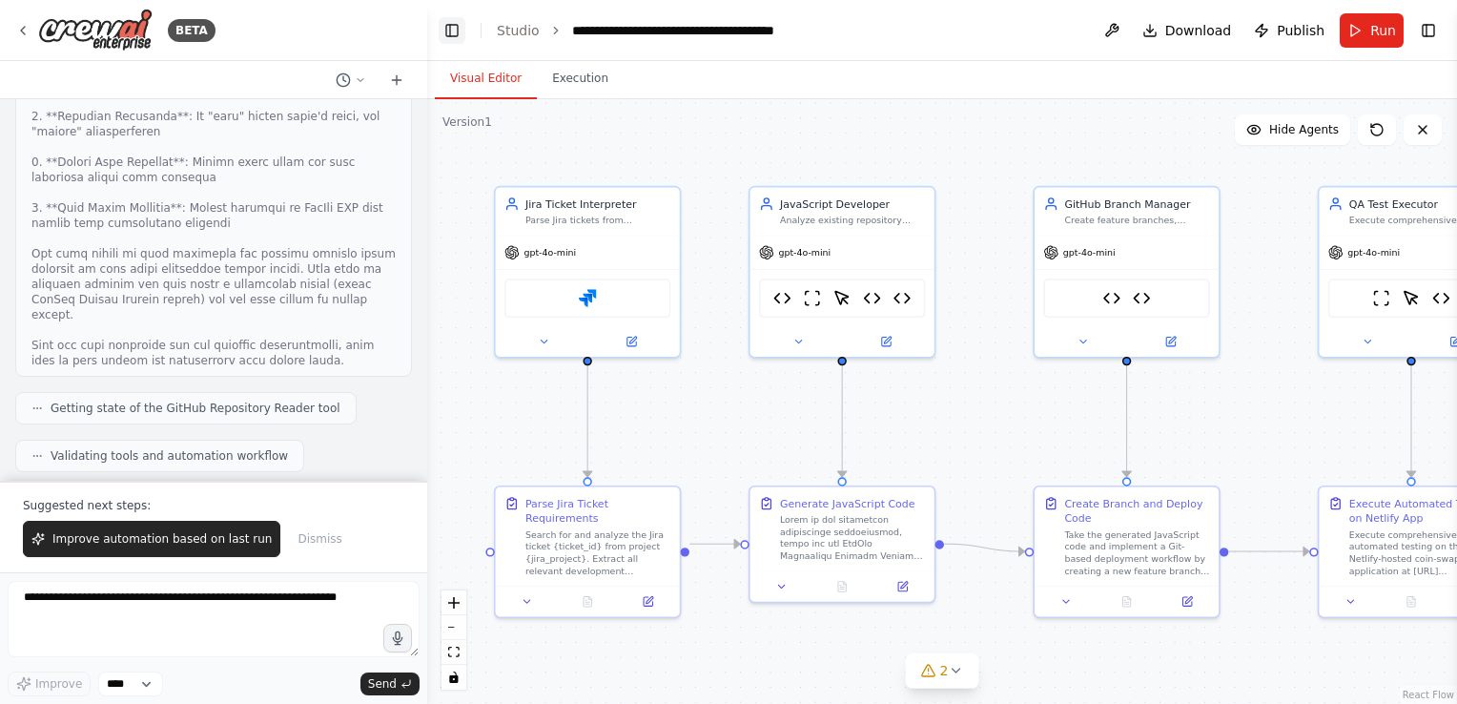
click at [448, 28] on button "Toggle Left Sidebar" at bounding box center [452, 30] width 27 height 27
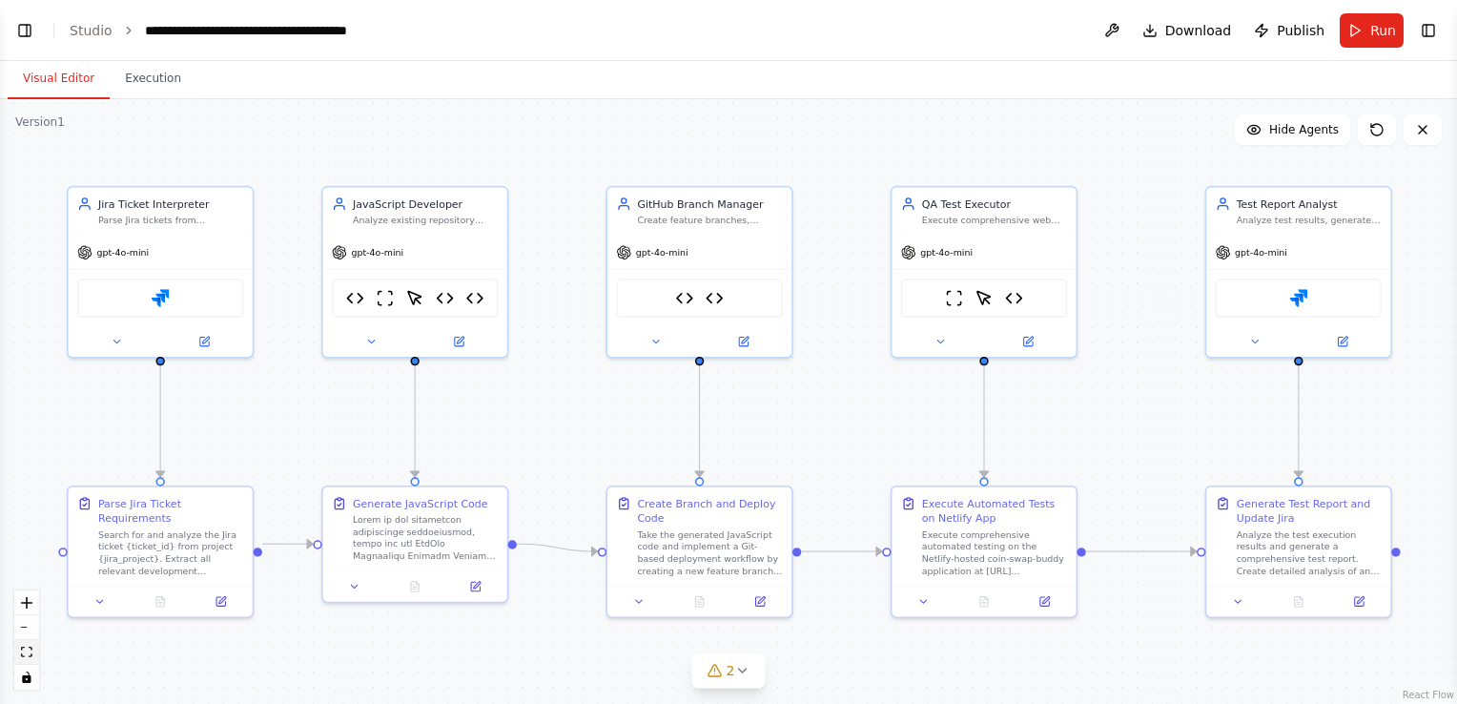
click at [31, 650] on icon "fit view" at bounding box center [26, 652] width 11 height 10
drag, startPoint x: 1073, startPoint y: 345, endPoint x: 1083, endPoint y: 356, distance: 14.8
click at [1076, 353] on div at bounding box center [984, 338] width 184 height 30
drag, startPoint x: 1082, startPoint y: 357, endPoint x: 1084, endPoint y: 341, distance: 15.5
click at [1084, 341] on button at bounding box center [1042, 339] width 85 height 18
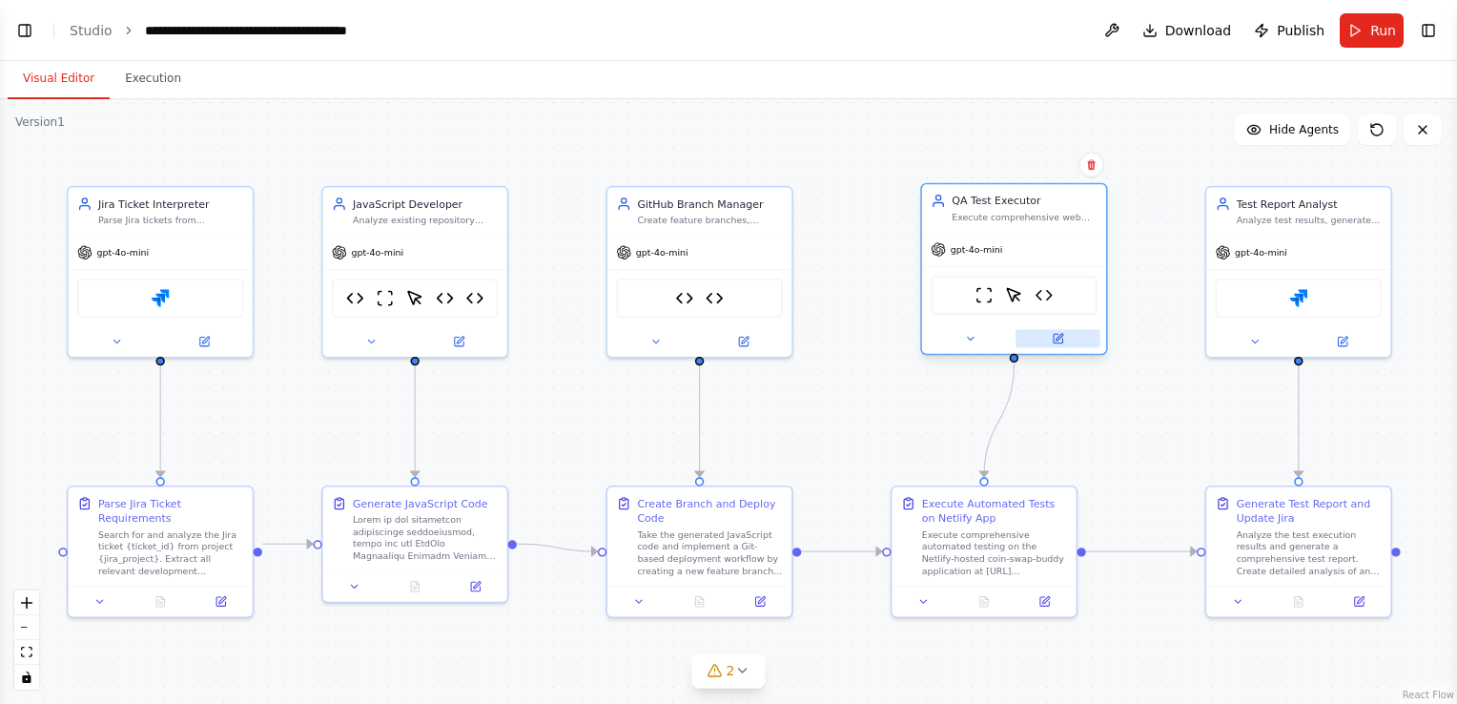
drag, startPoint x: 1087, startPoint y: 326, endPoint x: 1076, endPoint y: 320, distance: 12.8
click at [1076, 323] on div at bounding box center [1014, 338] width 184 height 30
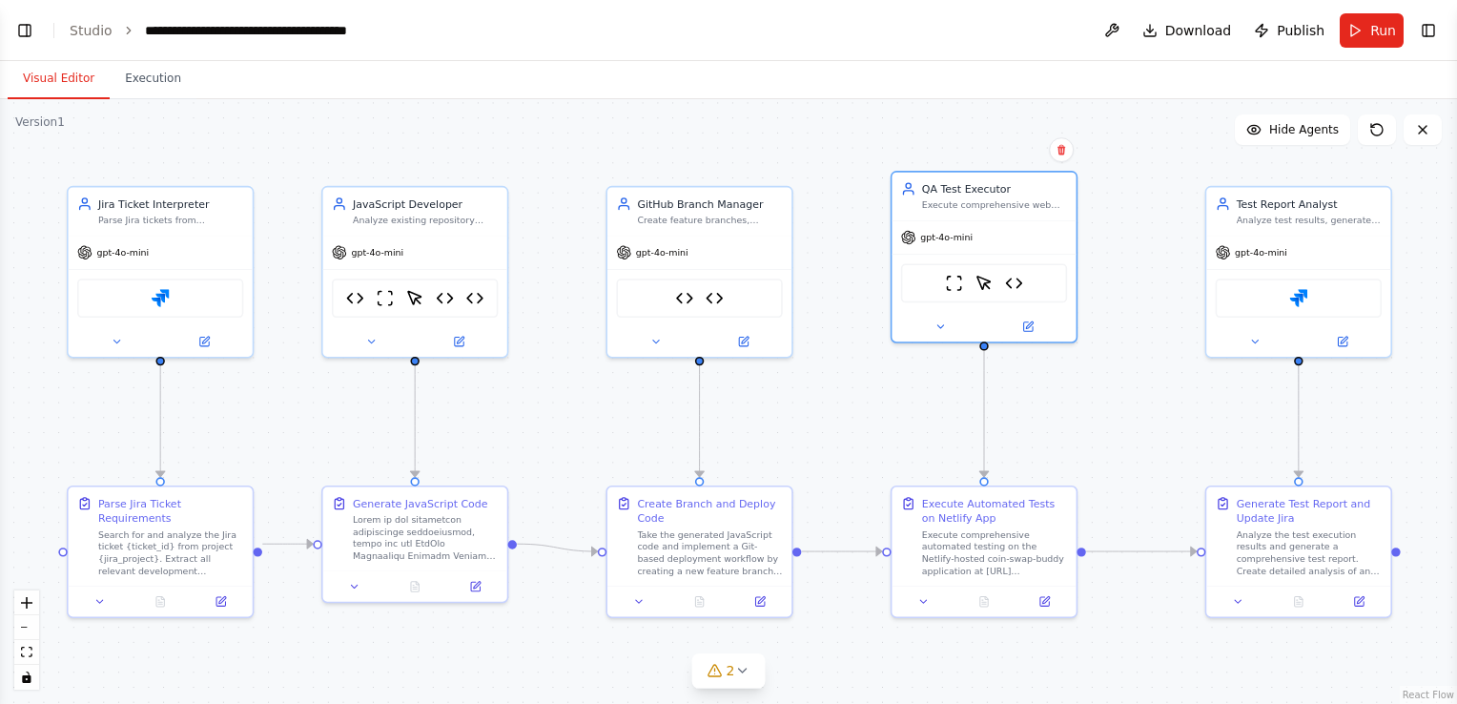
drag, startPoint x: 932, startPoint y: 305, endPoint x: 903, endPoint y: 309, distance: 28.9
click at [903, 309] on div "gpt-4o-mini ScrapeWebsiteTool ScrapeElementFromWebsiteTool Web Authentication T…" at bounding box center [984, 280] width 184 height 121
click at [1115, 394] on div ".deletable-edge-delete-btn { width: 20px; height: 20px; border: 0px solid #ffff…" at bounding box center [728, 401] width 1457 height 605
click at [1368, 253] on div "gpt-4o-mini" at bounding box center [1298, 249] width 184 height 33
click at [1411, 279] on div ".deletable-edge-delete-btn { width: 20px; height: 20px; border: 0px solid #ffff…" at bounding box center [728, 401] width 1457 height 605
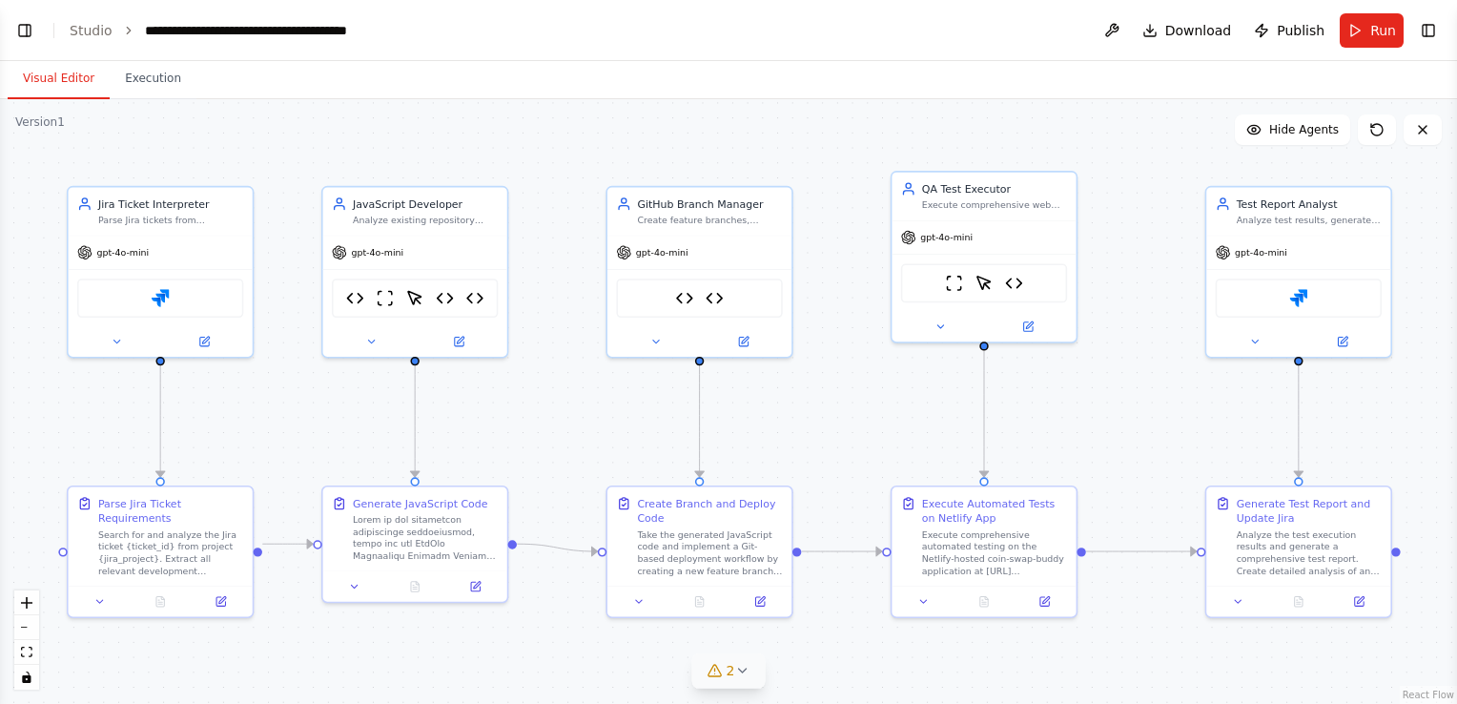
click at [740, 674] on icon at bounding box center [741, 670] width 15 height 15
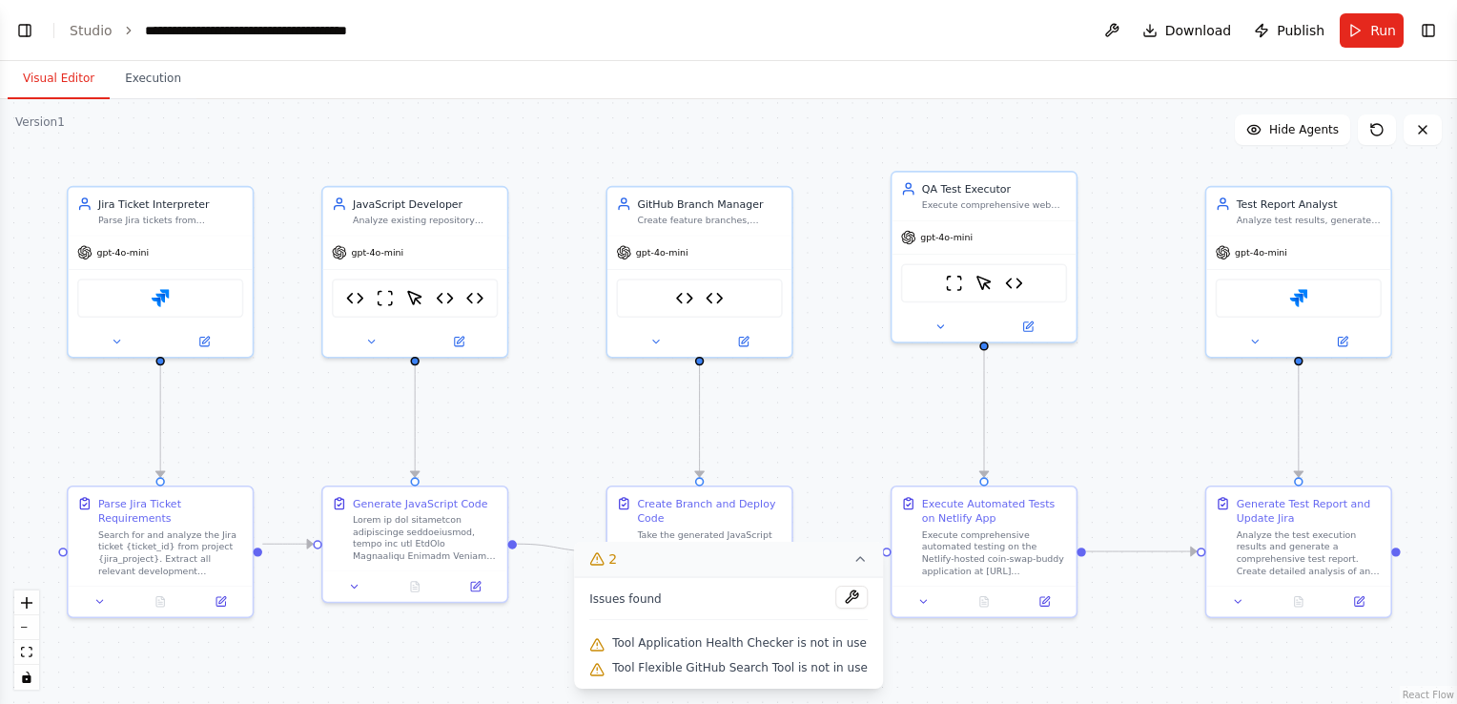
click at [913, 648] on div ".deletable-edge-delete-btn { width: 20px; height: 20px; border: 0px solid #ffff…" at bounding box center [728, 401] width 1457 height 605
click at [148, 73] on button "Execution" at bounding box center [153, 79] width 87 height 40
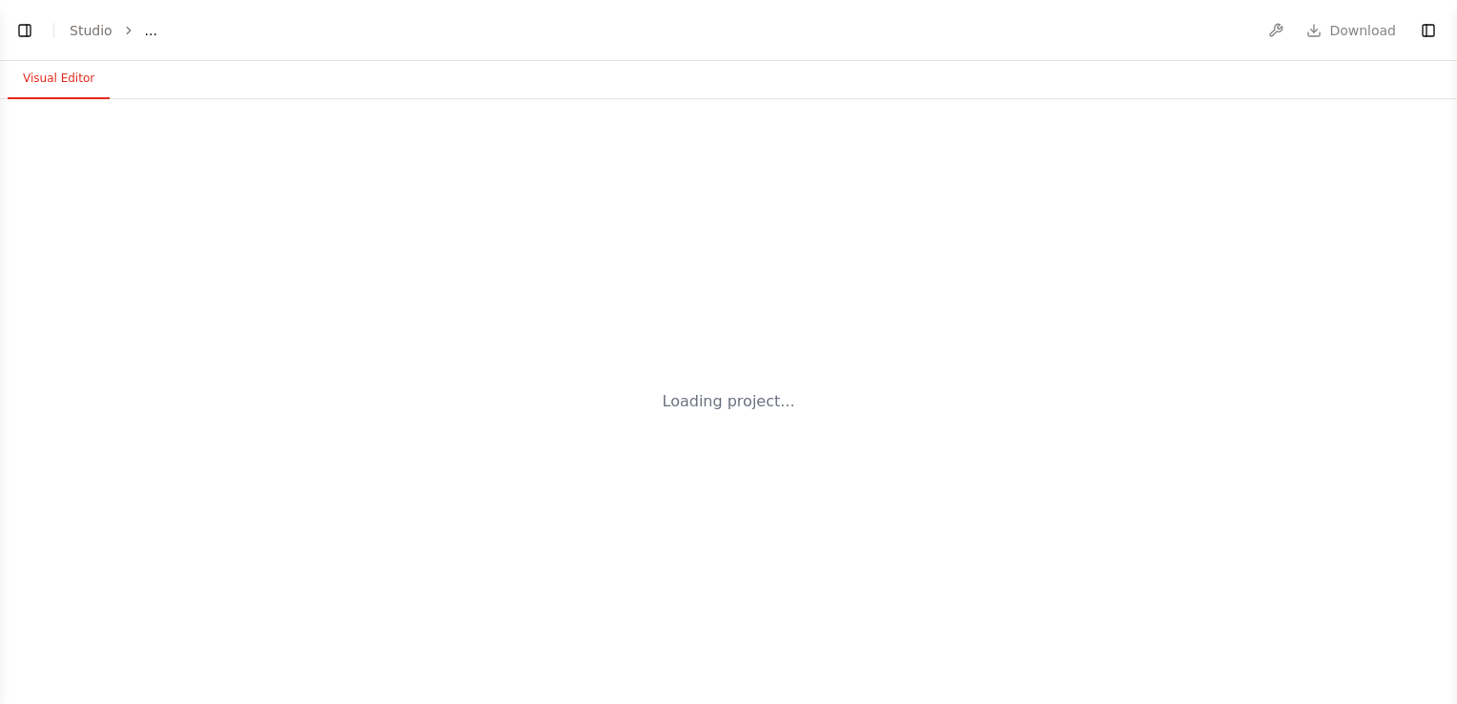
select select "****"
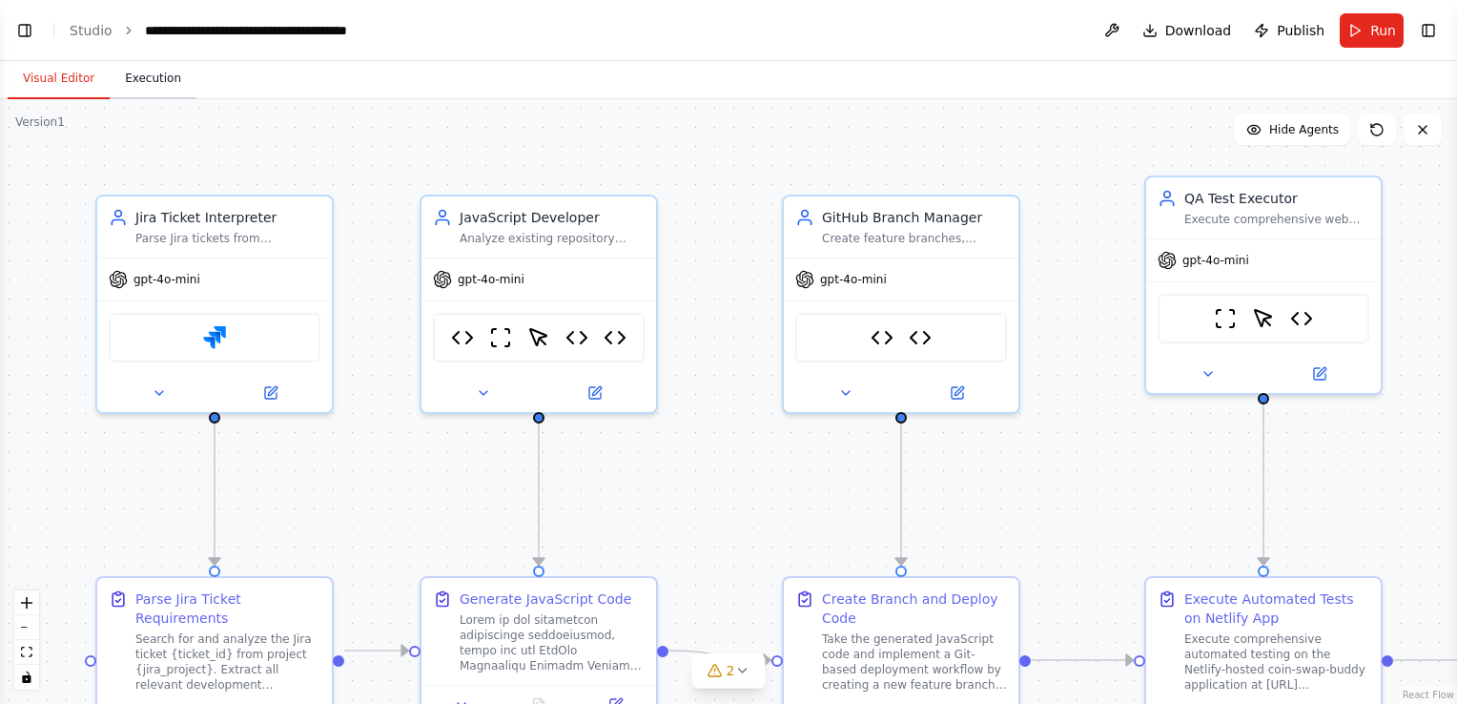
scroll to position [57901, 0]
click at [150, 74] on button "Execution" at bounding box center [153, 79] width 87 height 40
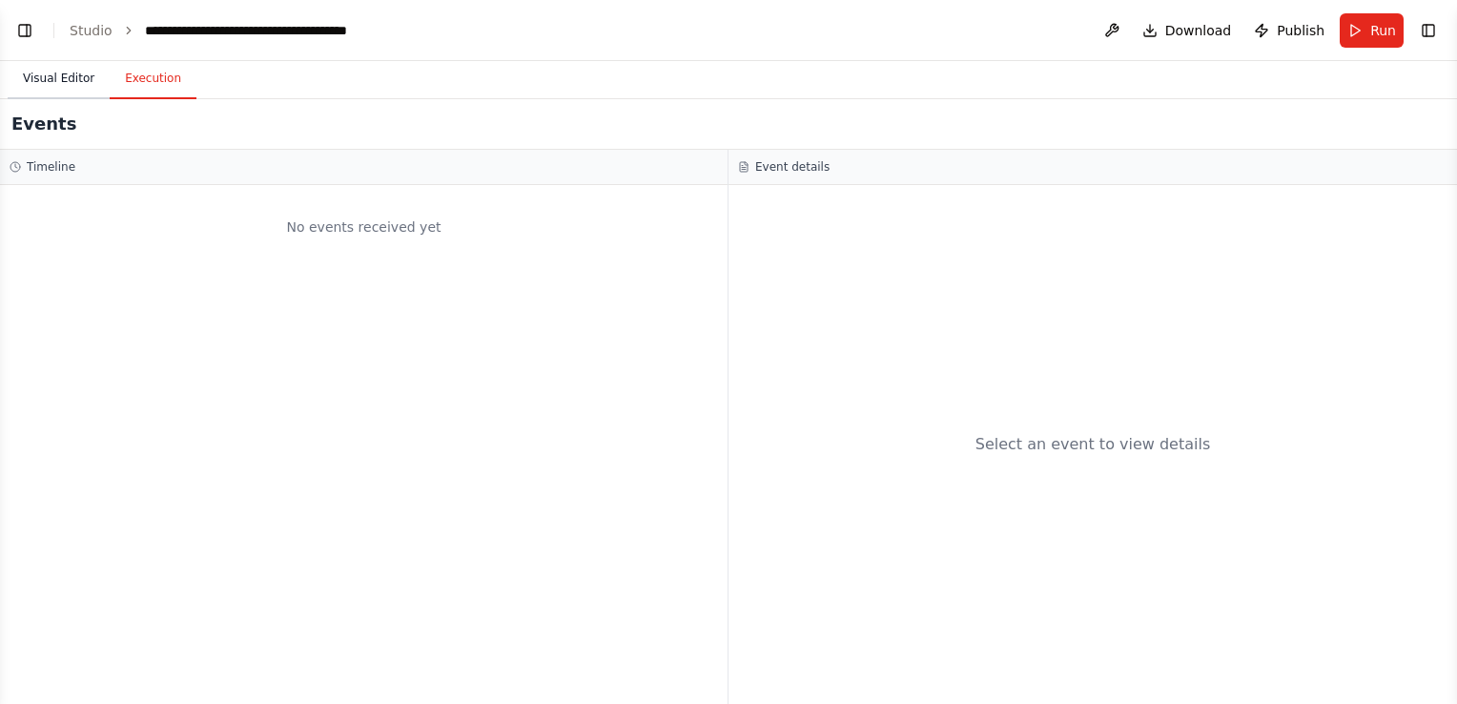
click at [49, 72] on button "Visual Editor" at bounding box center [59, 79] width 102 height 40
click at [134, 79] on button "Execution" at bounding box center [153, 79] width 87 height 40
